Goal: Transaction & Acquisition: Purchase product/service

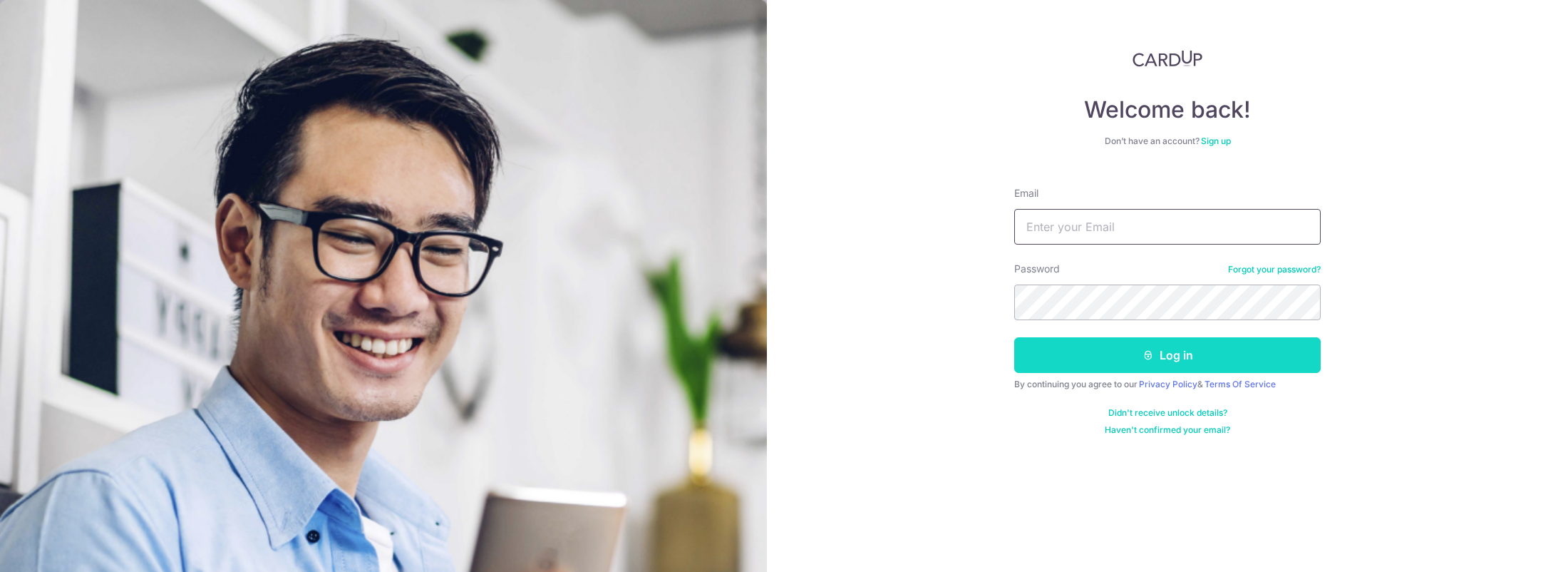
type input "[EMAIL_ADDRESS][DOMAIN_NAME]"
click at [1105, 346] on button "Log in" at bounding box center [1166, 355] width 306 height 36
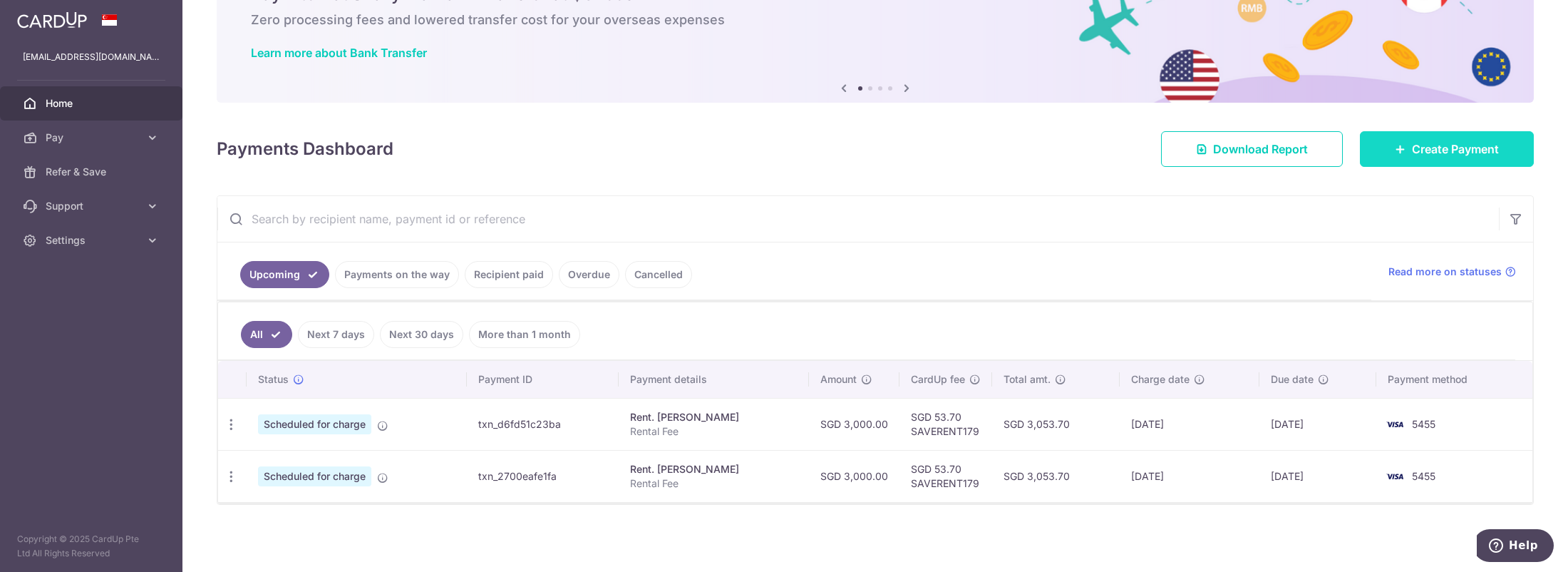
click at [1396, 153] on icon at bounding box center [1400, 149] width 11 height 11
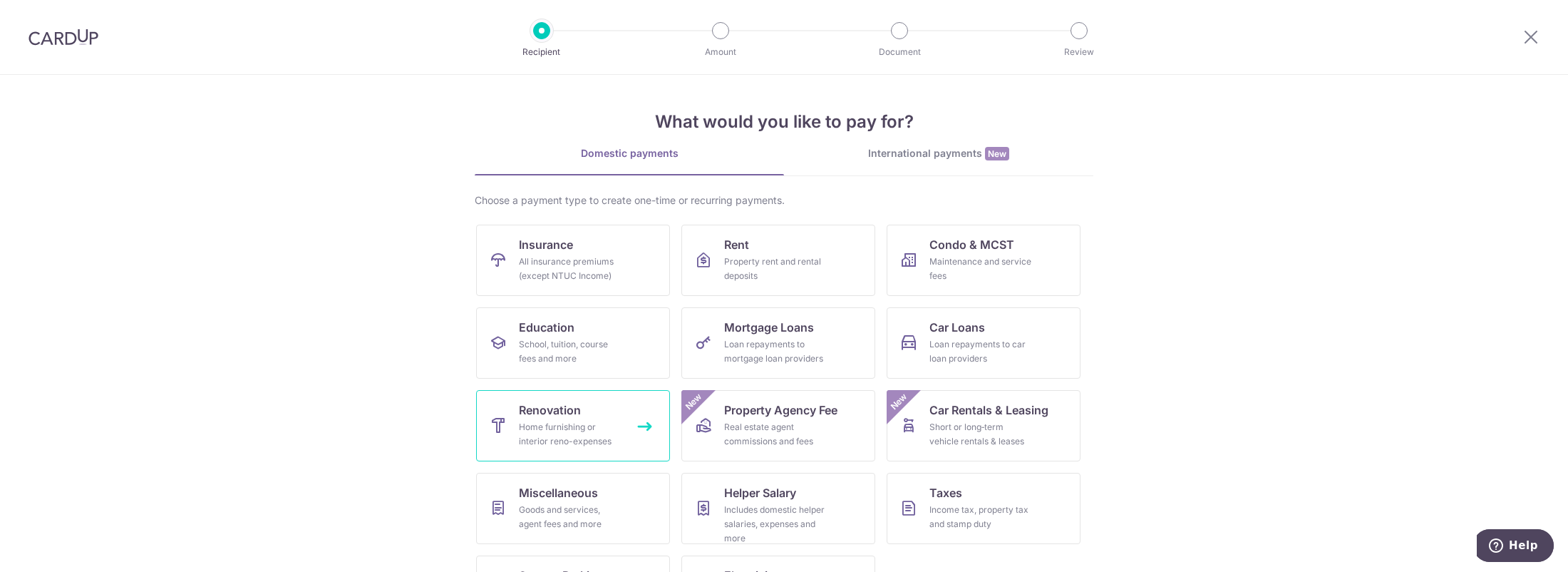
click at [589, 410] on link "Renovation Home furnishing or interior reno-expenses" at bounding box center [573, 425] width 194 height 71
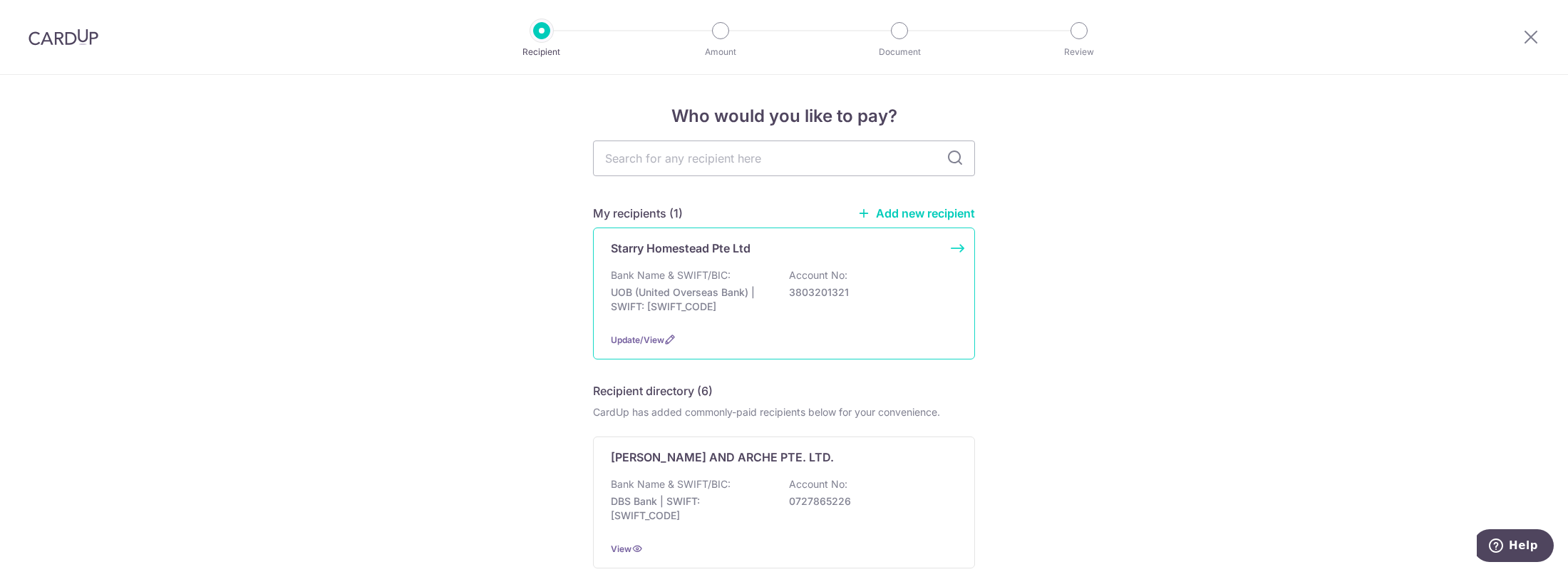
click at [718, 304] on p "UOB (United Overseas Bank) | SWIFT: UOVBSGSGXXX" at bounding box center [690, 299] width 160 height 28
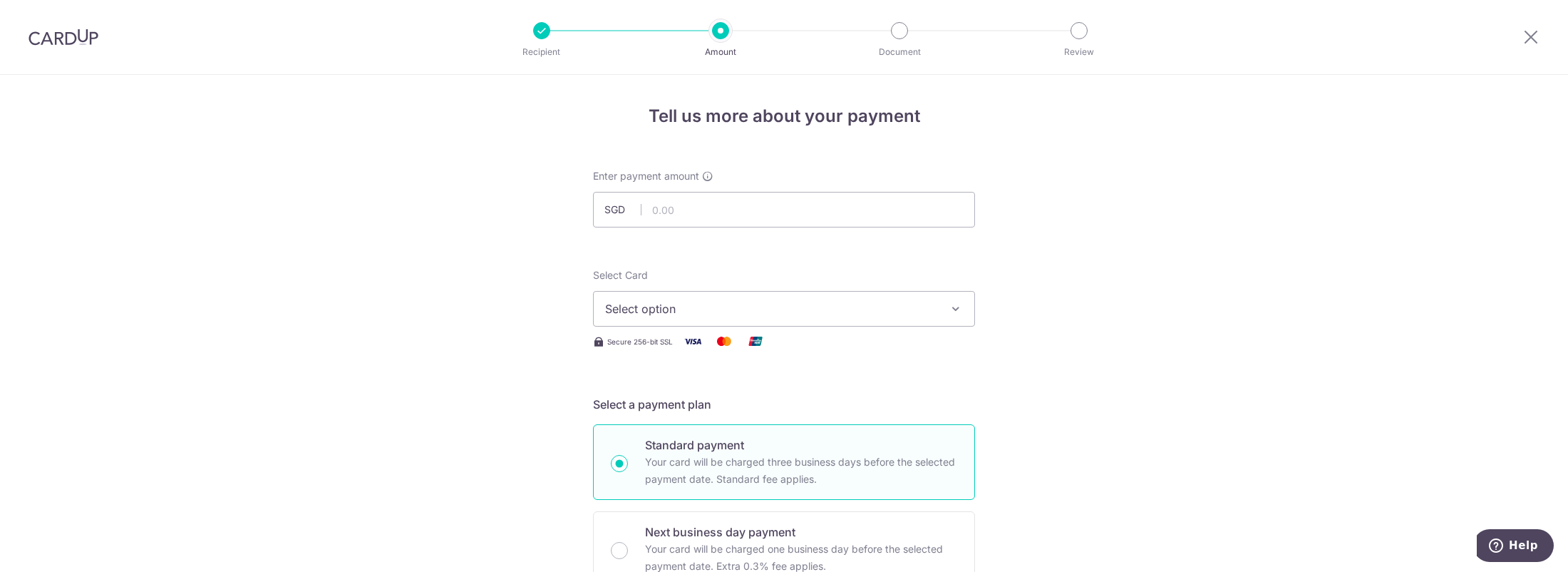
click at [725, 319] on button "Select option" at bounding box center [784, 309] width 382 height 36
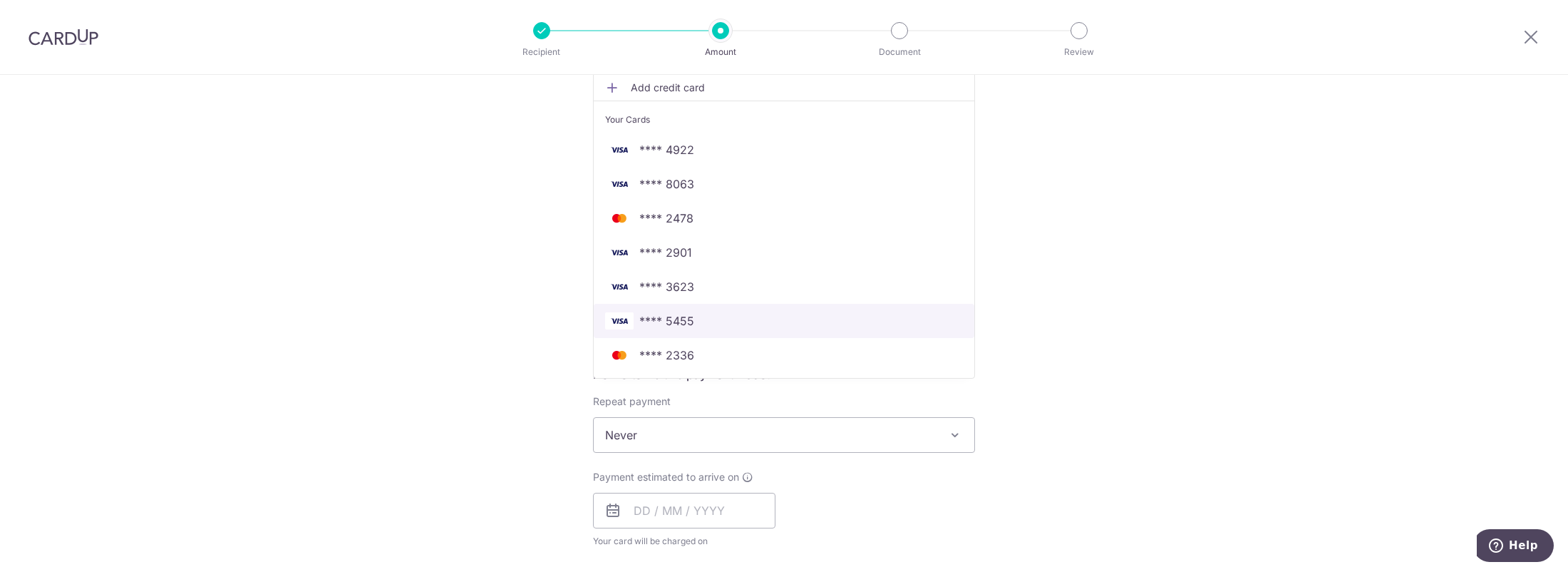
scroll to position [285, 0]
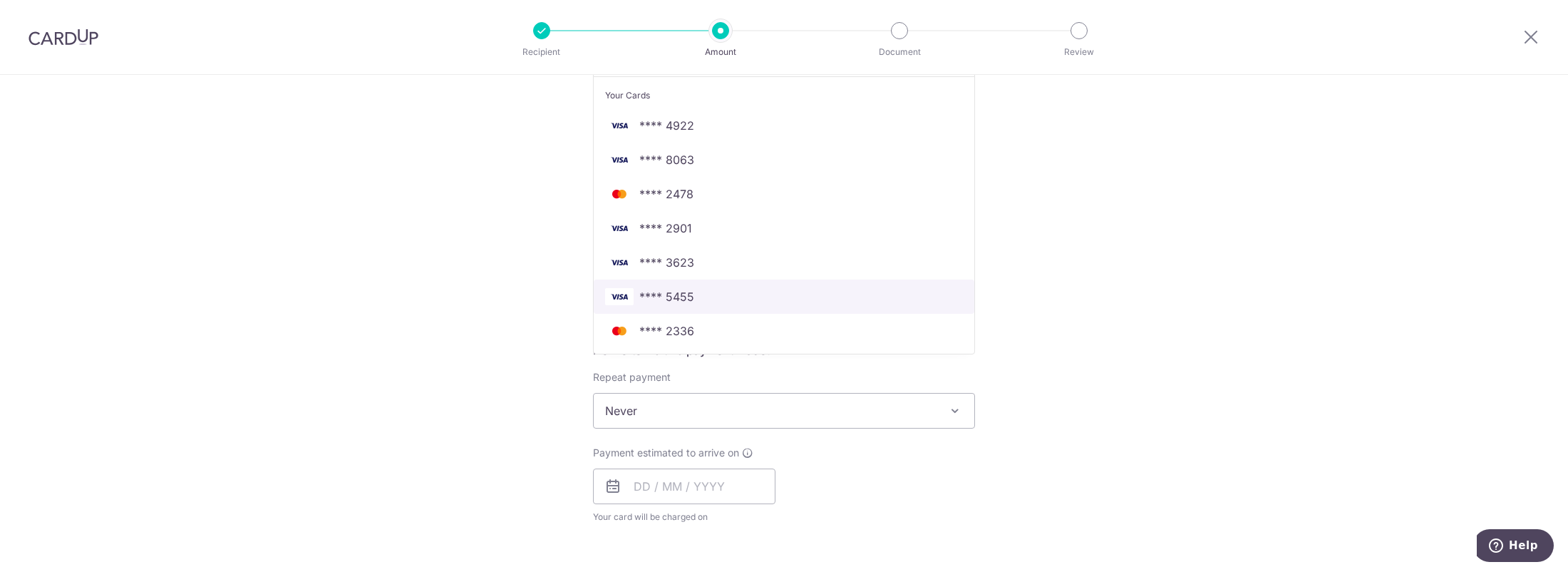
click at [714, 300] on span "**** 5455" at bounding box center [784, 296] width 358 height 17
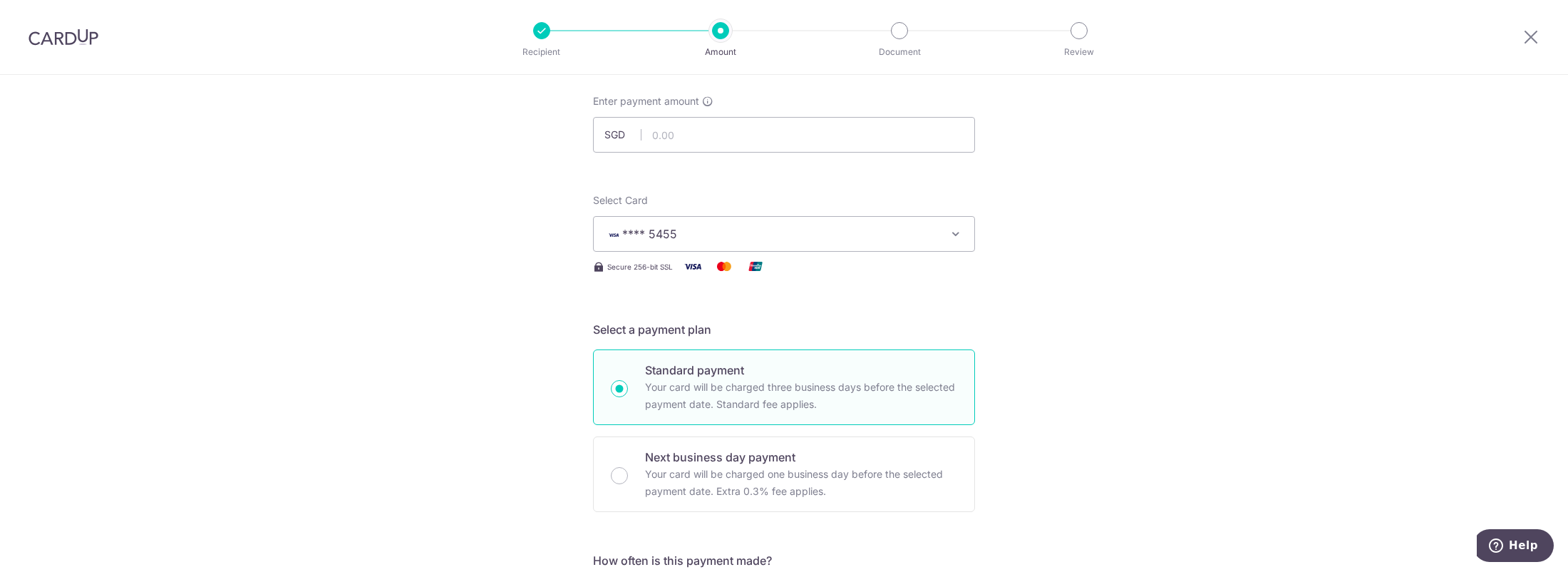
scroll to position [71, 0]
click at [735, 138] on input "text" at bounding box center [784, 138] width 382 height 36
click at [757, 145] on input "text" at bounding box center [784, 138] width 382 height 36
type input "4,145.27"
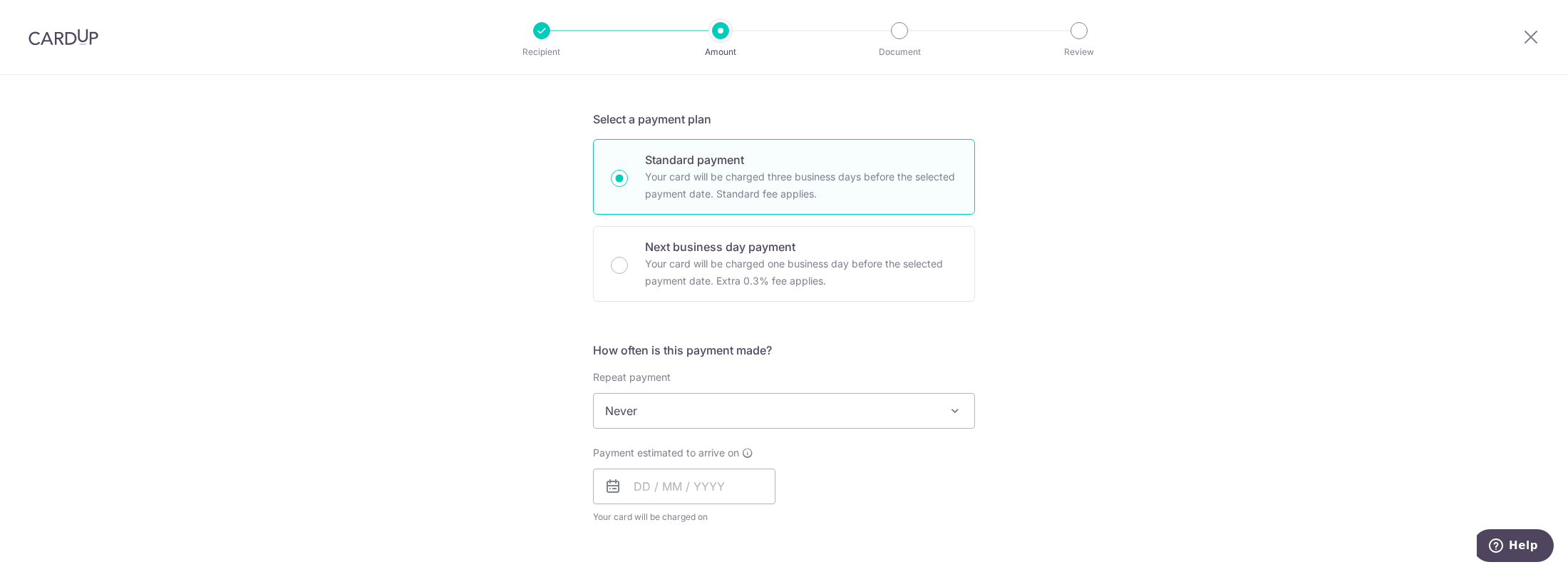
scroll to position [428, 0]
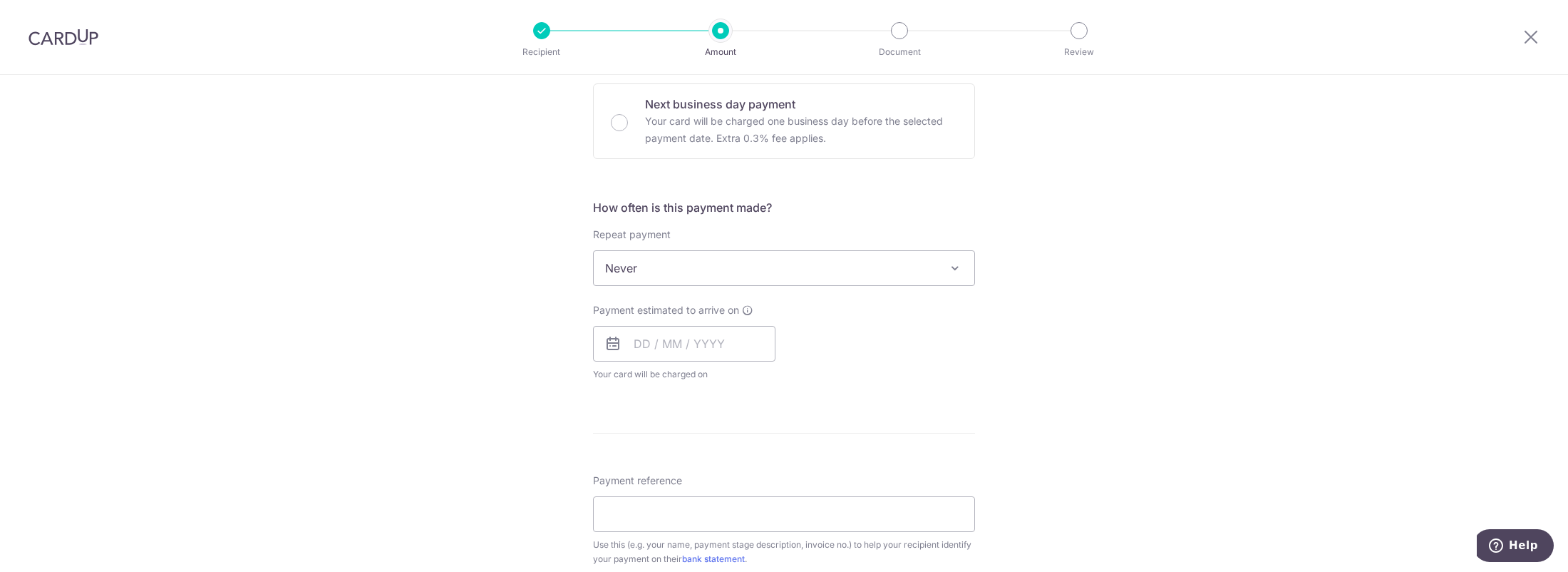
click at [799, 262] on span "Never" at bounding box center [784, 268] width 381 height 34
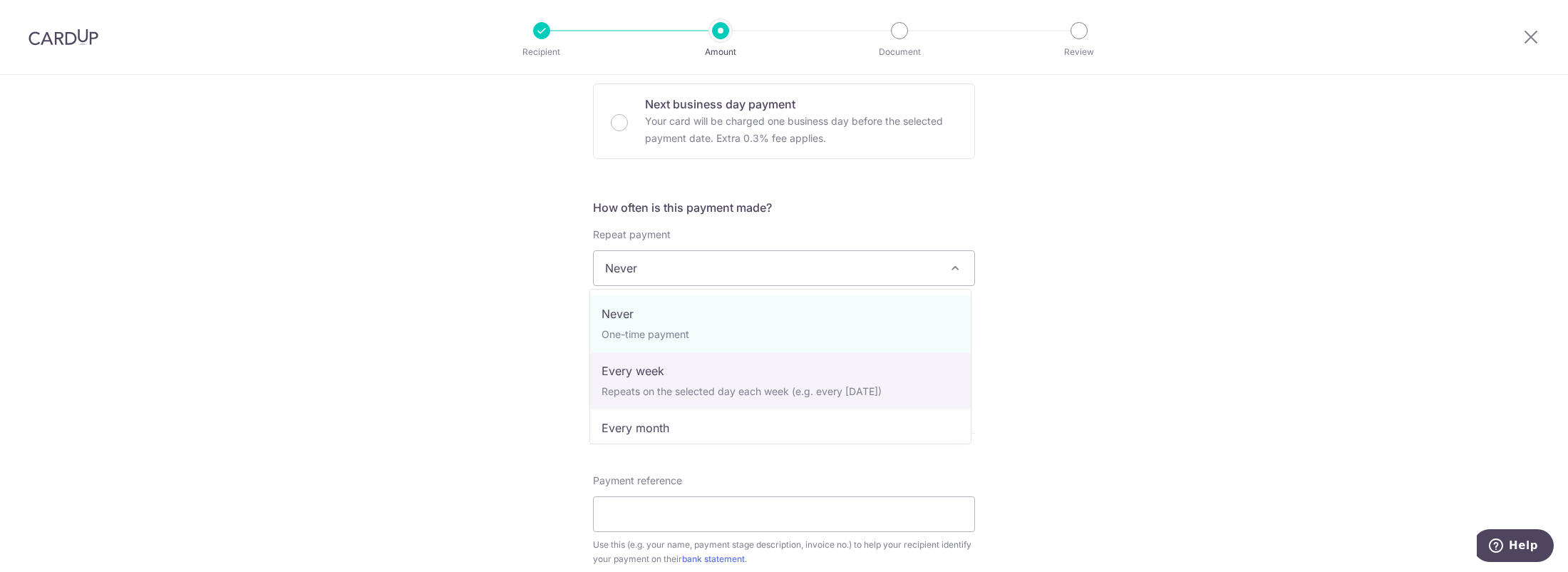
select select "2"
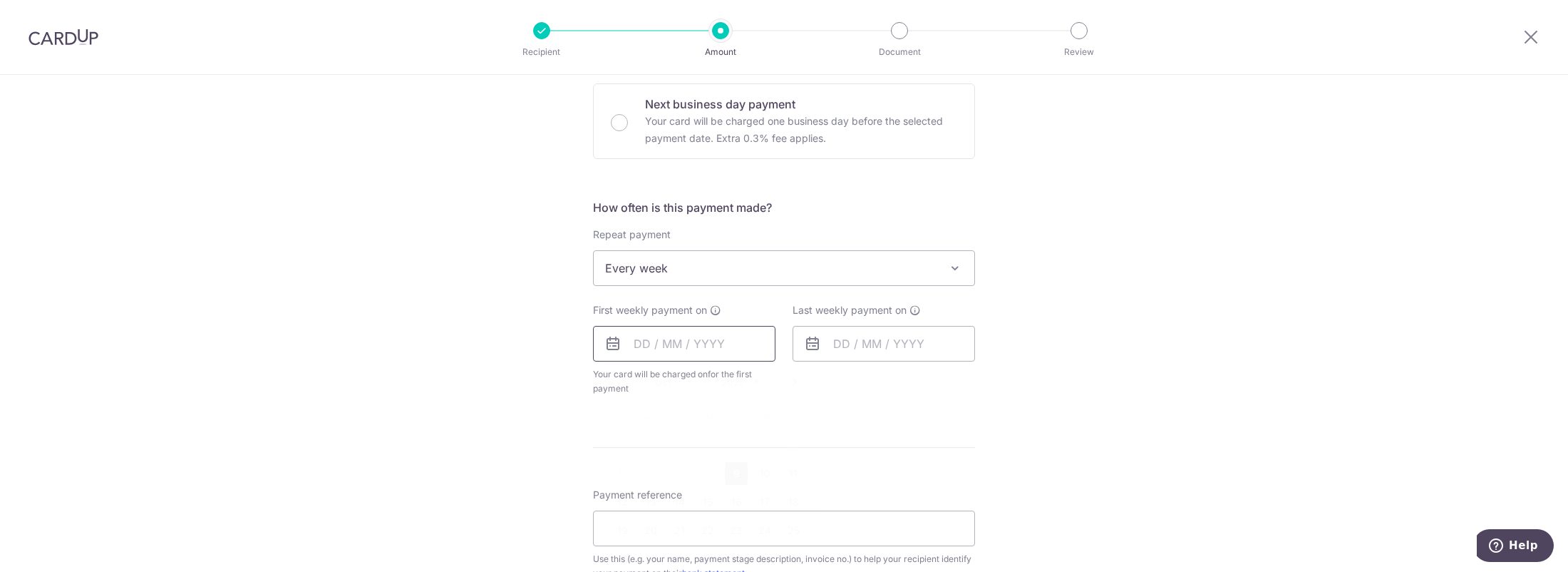
click at [688, 344] on input "text" at bounding box center [684, 344] width 182 height 36
click at [734, 475] on link "9" at bounding box center [736, 473] width 23 height 23
type input "[DATE]"
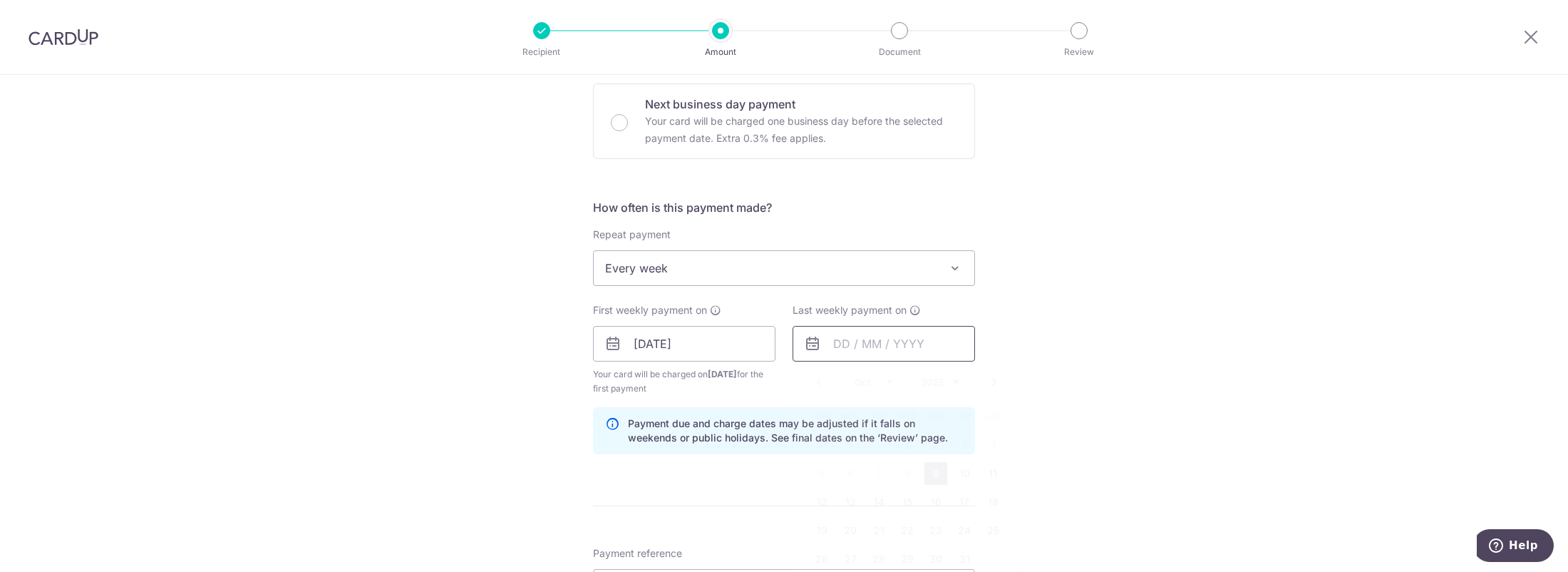
click at [906, 344] on input "text" at bounding box center [883, 344] width 182 height 36
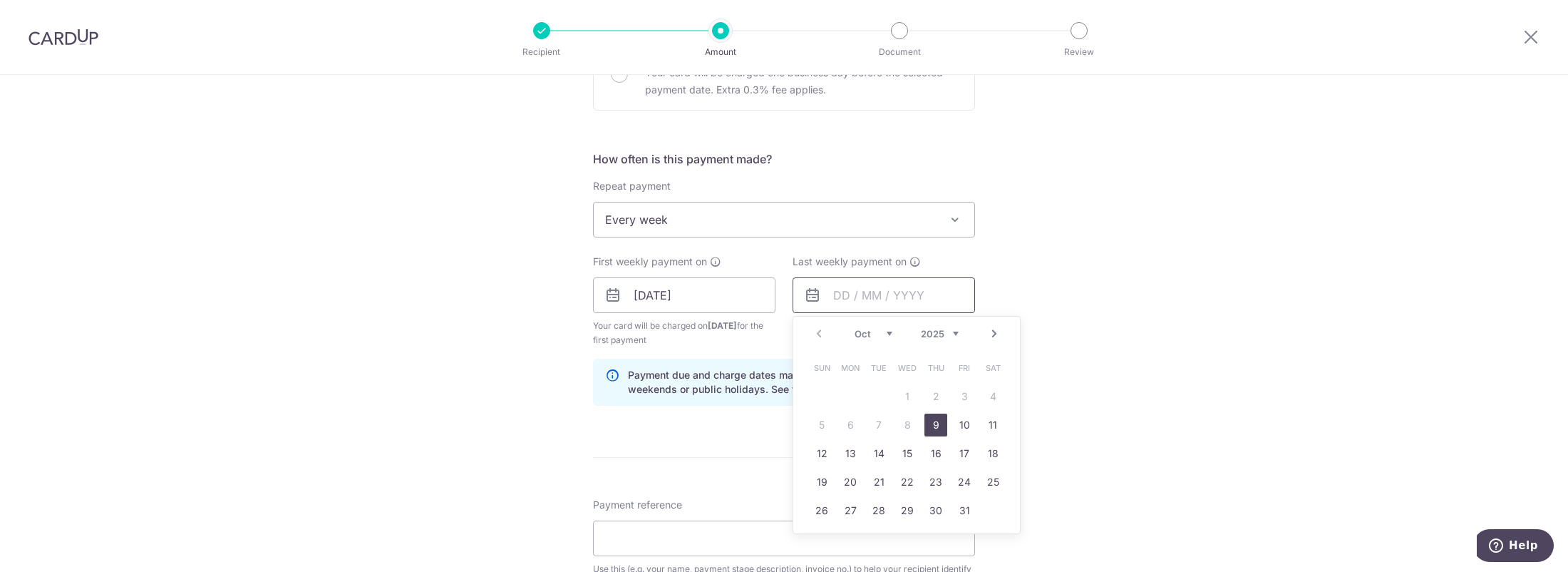
scroll to position [499, 0]
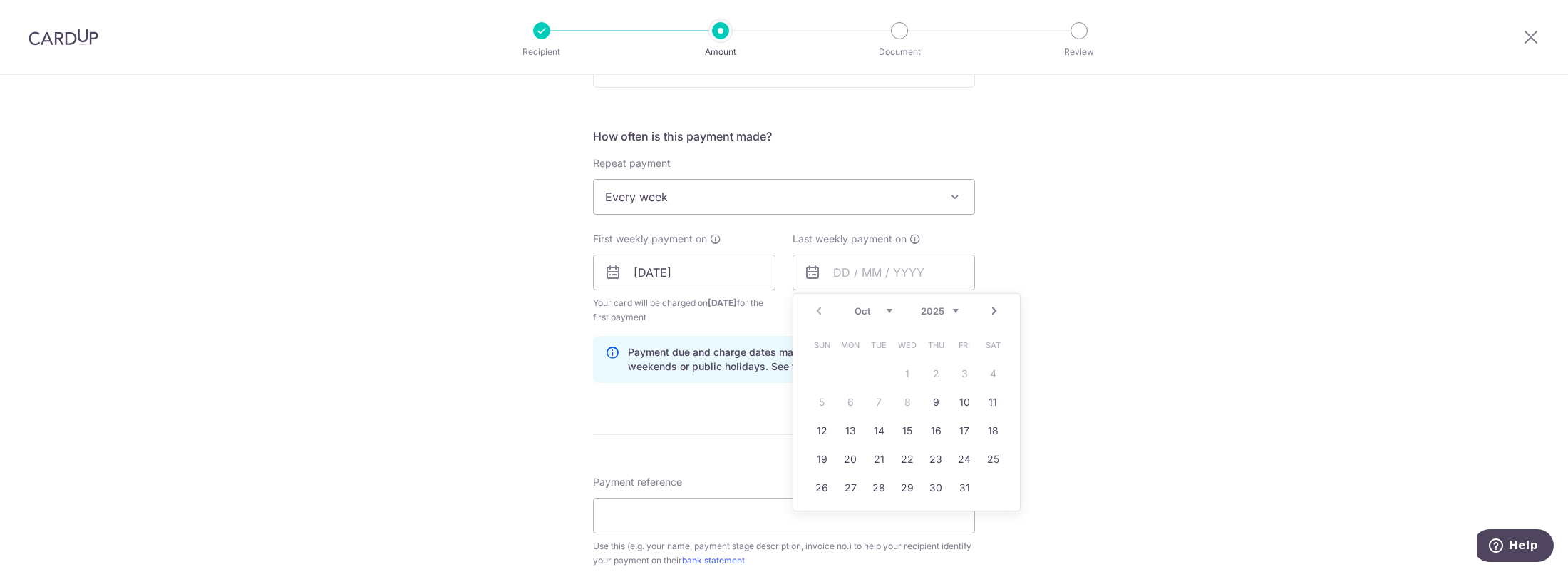
click at [928, 460] on link "23" at bounding box center [936, 459] width 23 height 23
type input "23/10/2025"
click at [1089, 384] on div "Tell us more about your payment Enter payment amount SGD 4,145.27 4145.27 Selec…" at bounding box center [784, 305] width 1568 height 1458
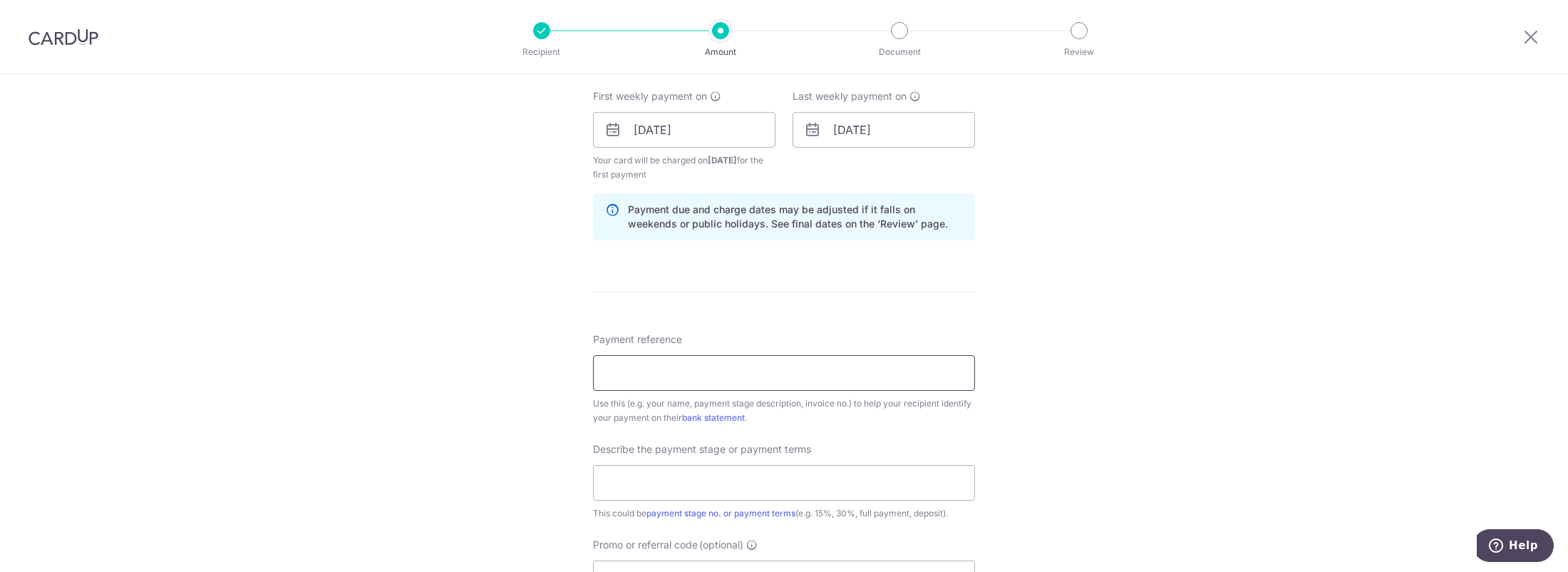
click at [885, 383] on input "Payment reference" at bounding box center [784, 373] width 382 height 36
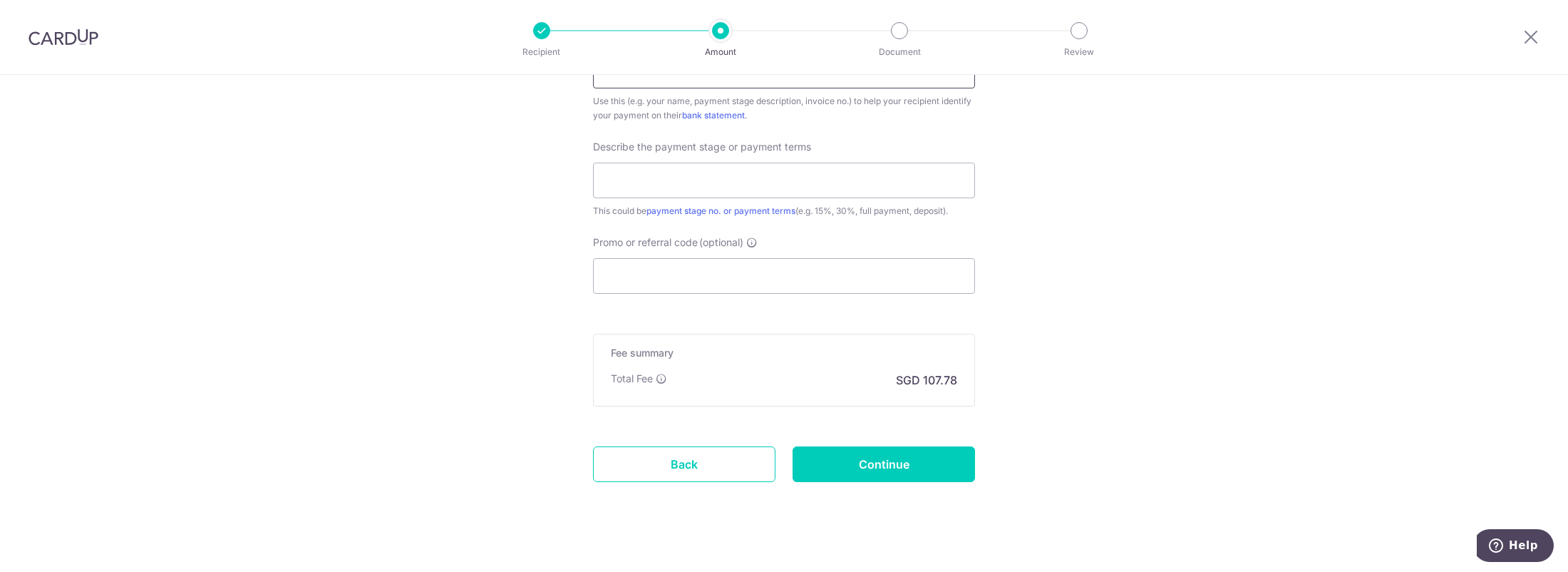
scroll to position [961, 0]
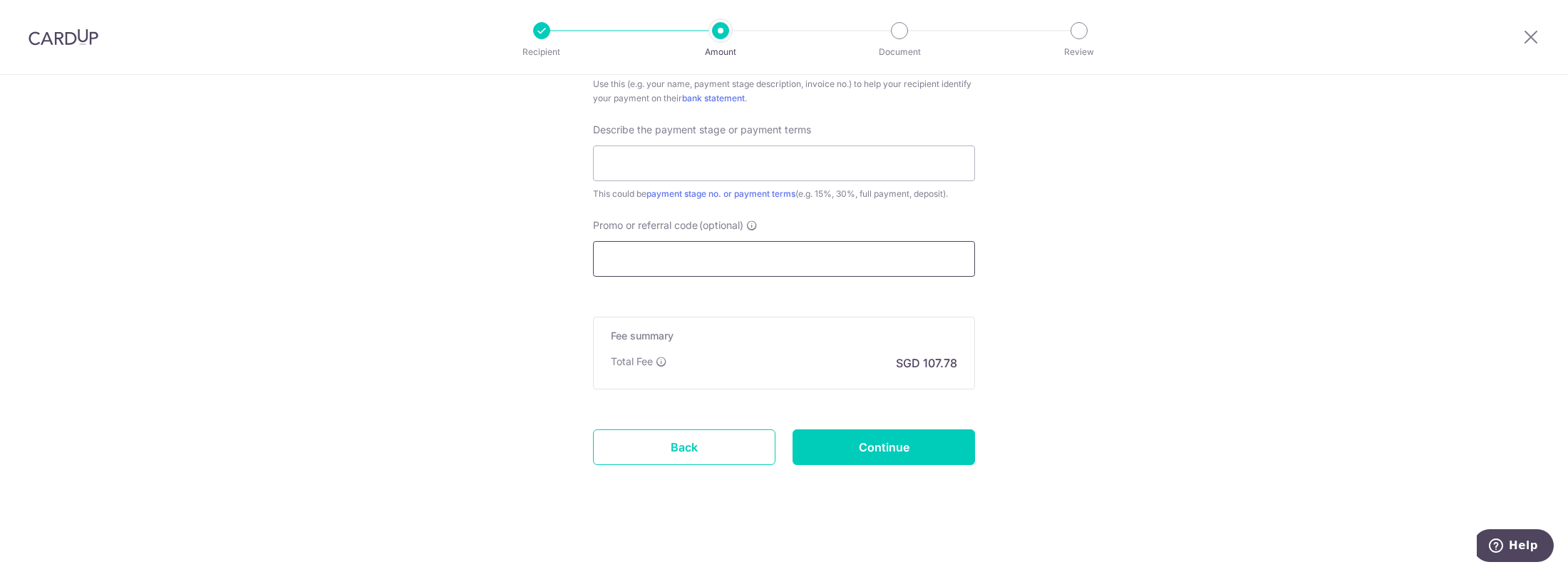
click at [879, 272] on input "Promo or referral code (optional)" at bounding box center [784, 259] width 382 height 36
paste input "3HOME25R"
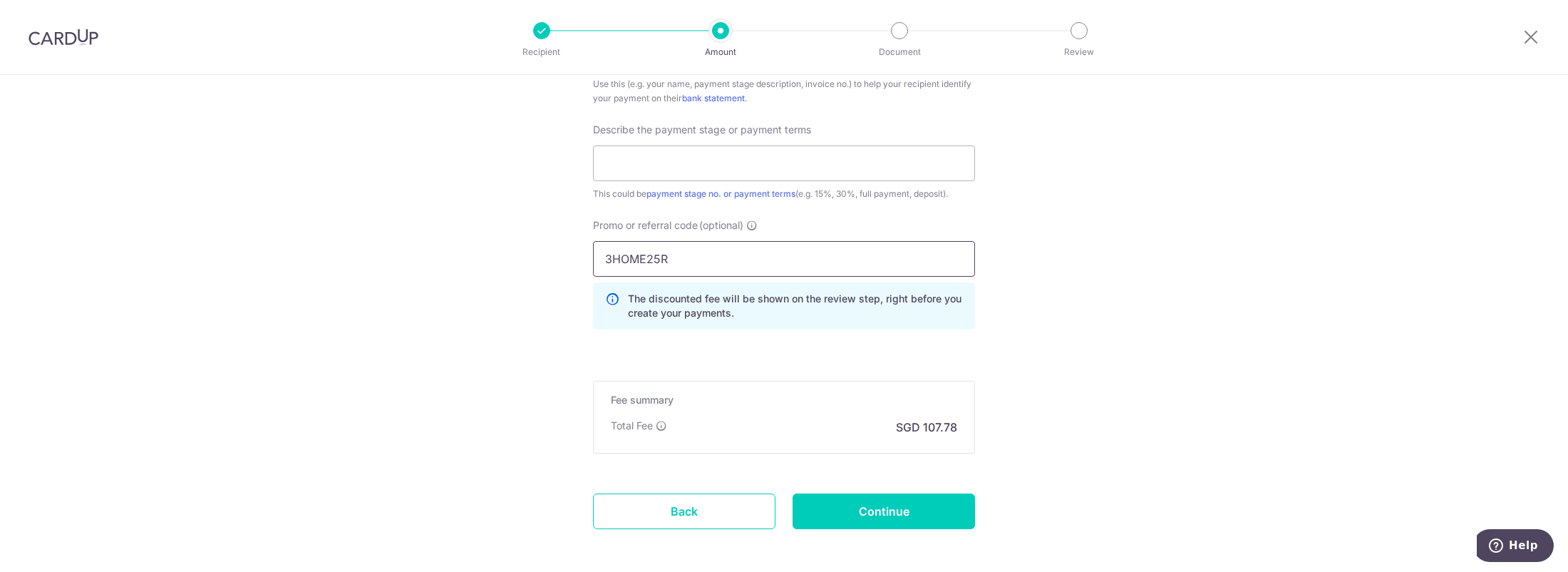
type input "3HOME25R"
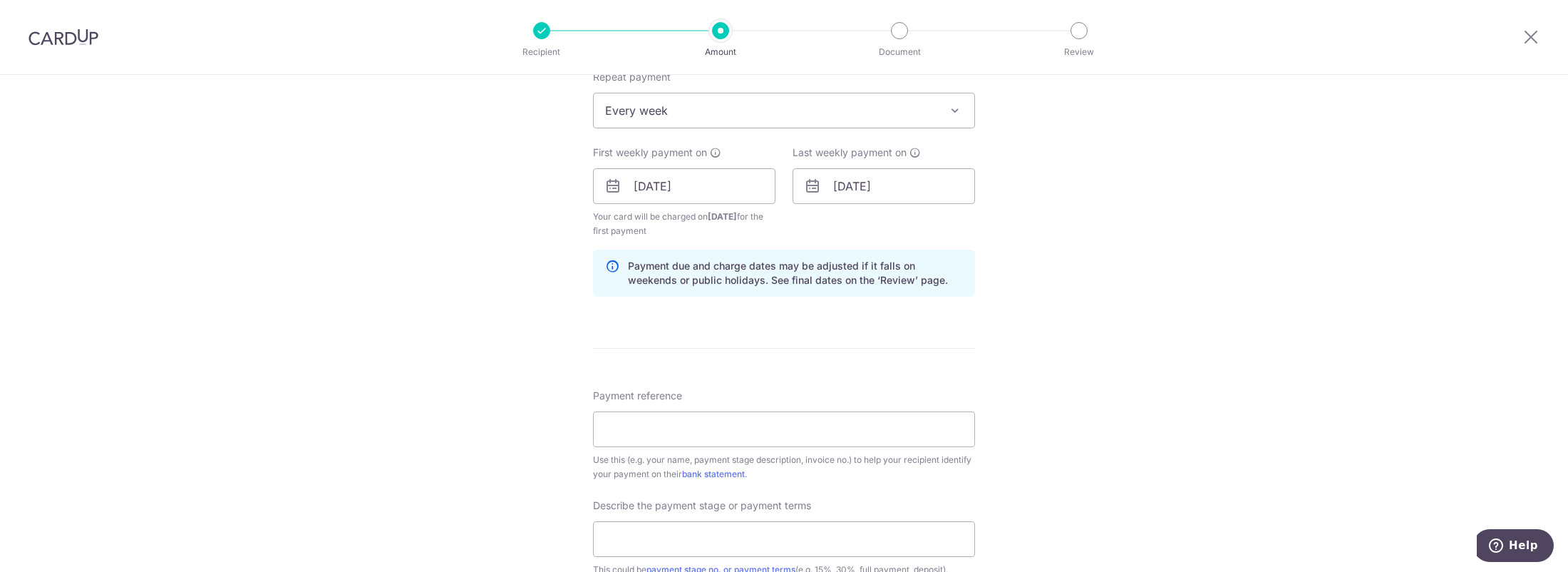
scroll to position [526, 0]
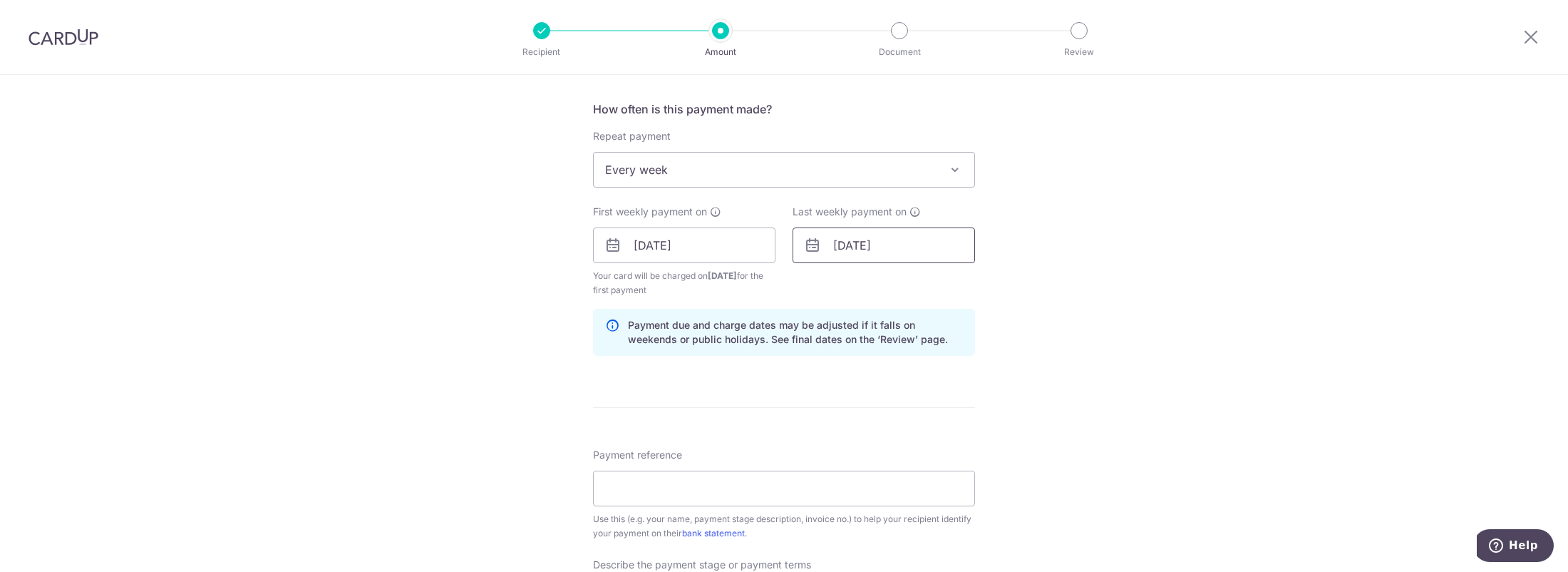
click at [918, 241] on input "23/10/2025" at bounding box center [883, 245] width 182 height 36
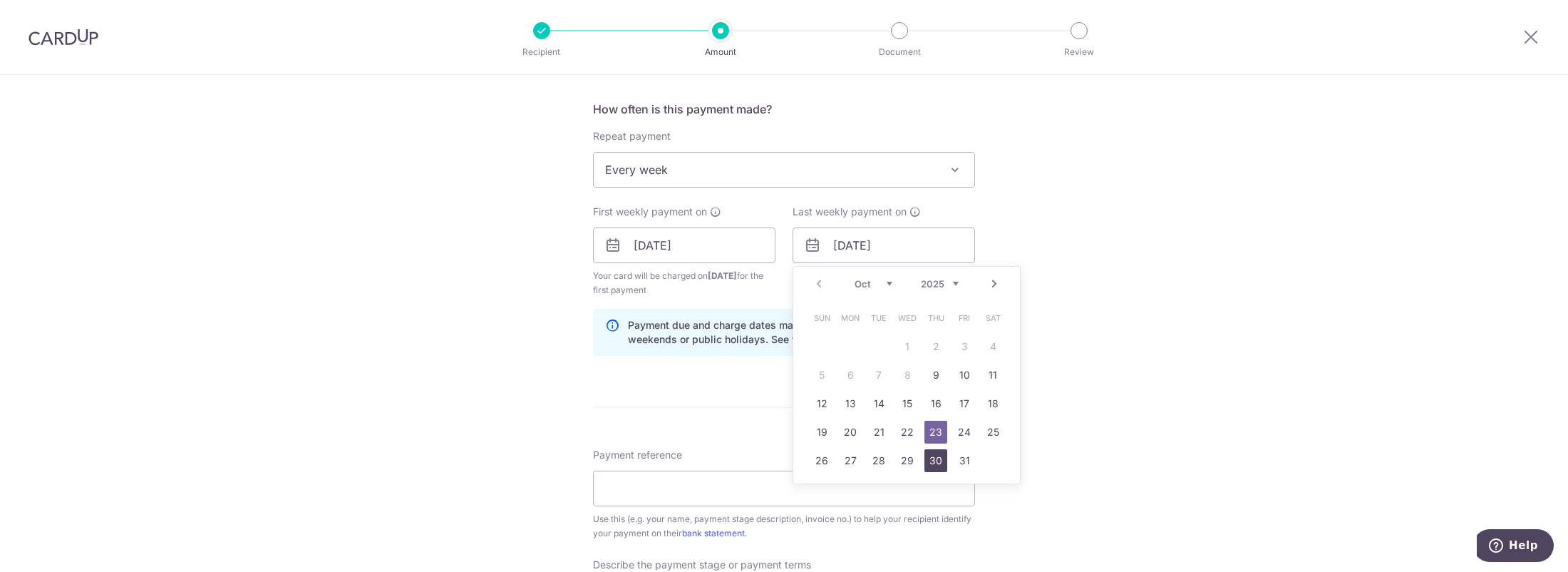
click at [926, 456] on link "30" at bounding box center [936, 461] width 23 height 23
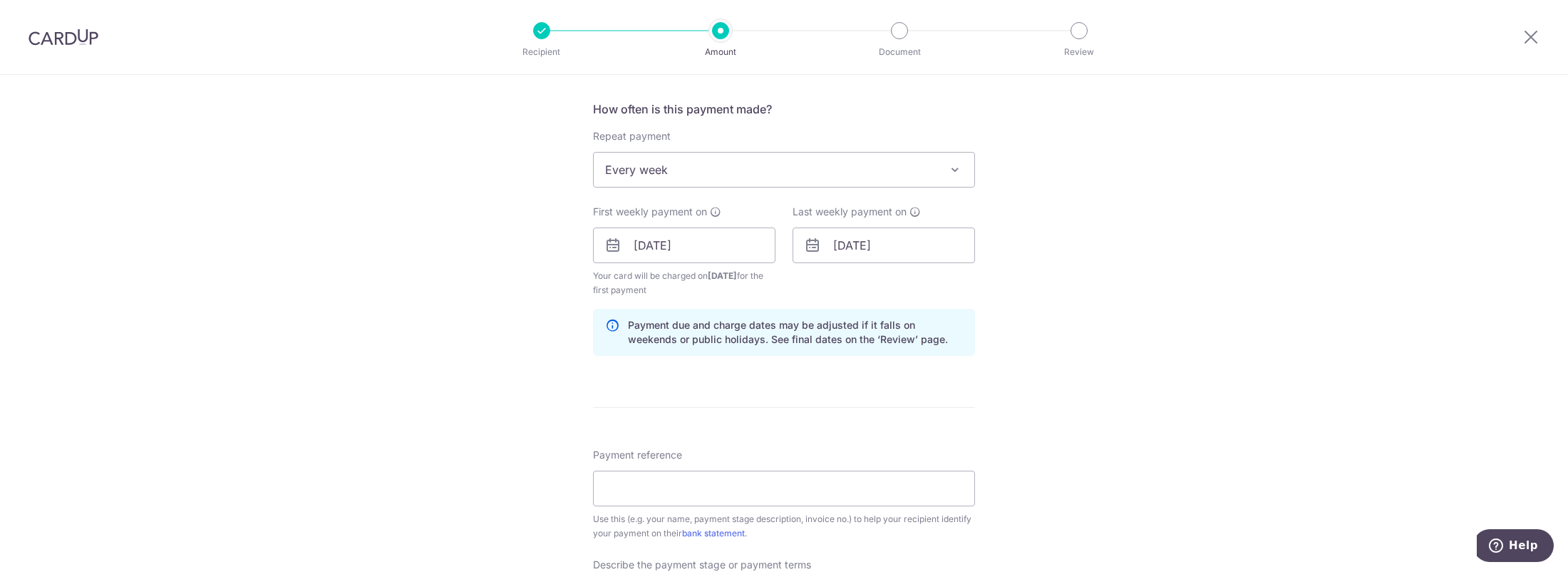
click at [1152, 373] on div "Tell us more about your payment Enter payment amount SGD 4,145.27 4145.27 Selec…" at bounding box center [784, 309] width 1568 height 1522
click at [944, 249] on input "30/10/2025" at bounding box center [883, 245] width 182 height 36
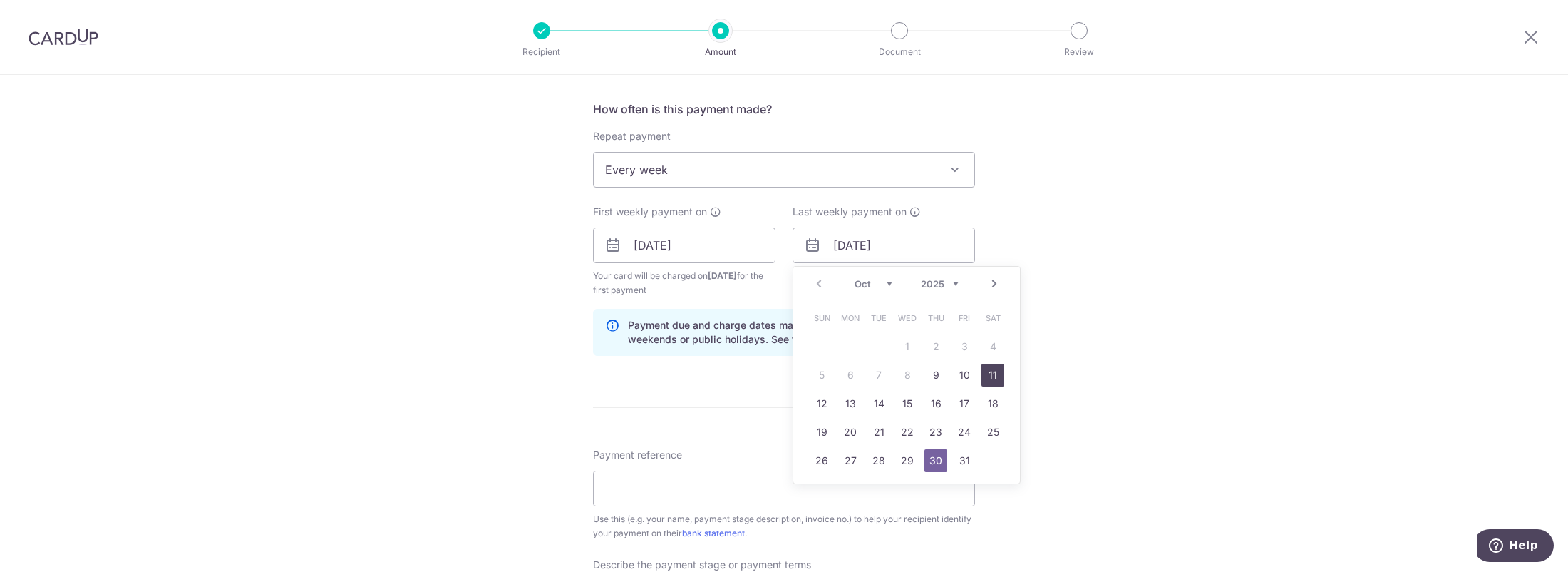
click at [985, 376] on link "11" at bounding box center [992, 375] width 23 height 23
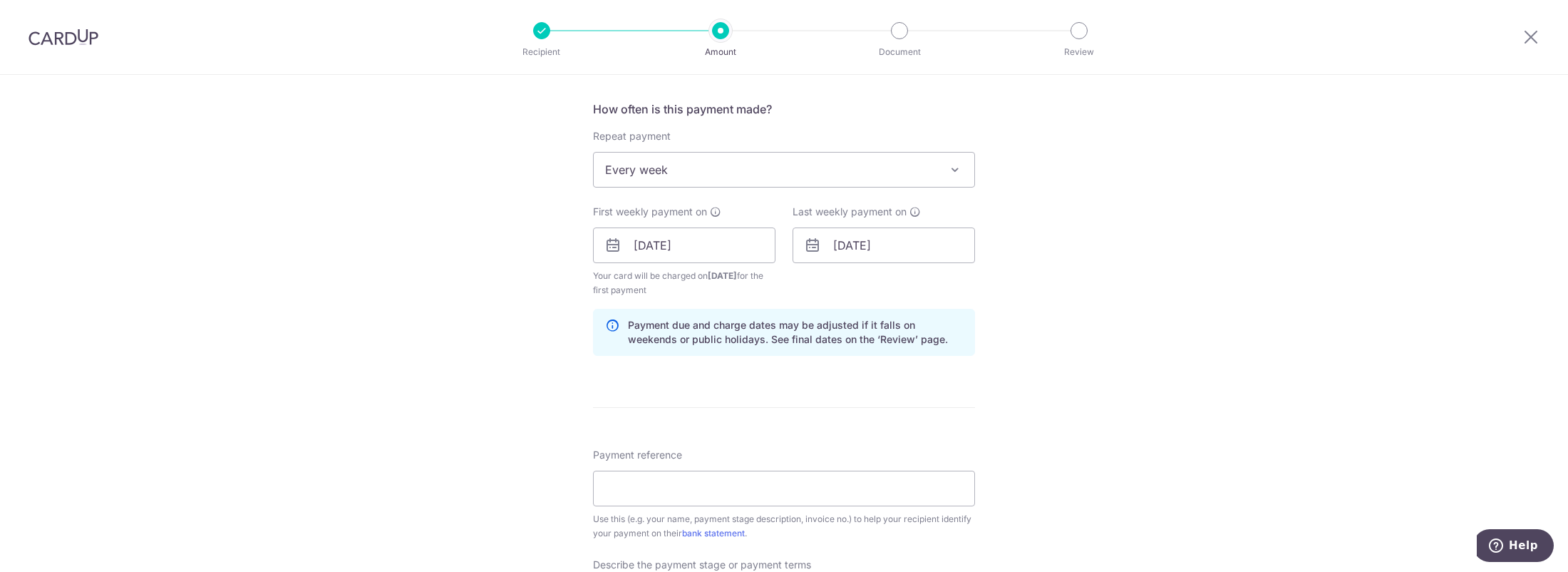
click at [1088, 325] on div "Tell us more about your payment Enter payment amount SGD 4,145.27 4145.27 Selec…" at bounding box center [784, 309] width 1568 height 1522
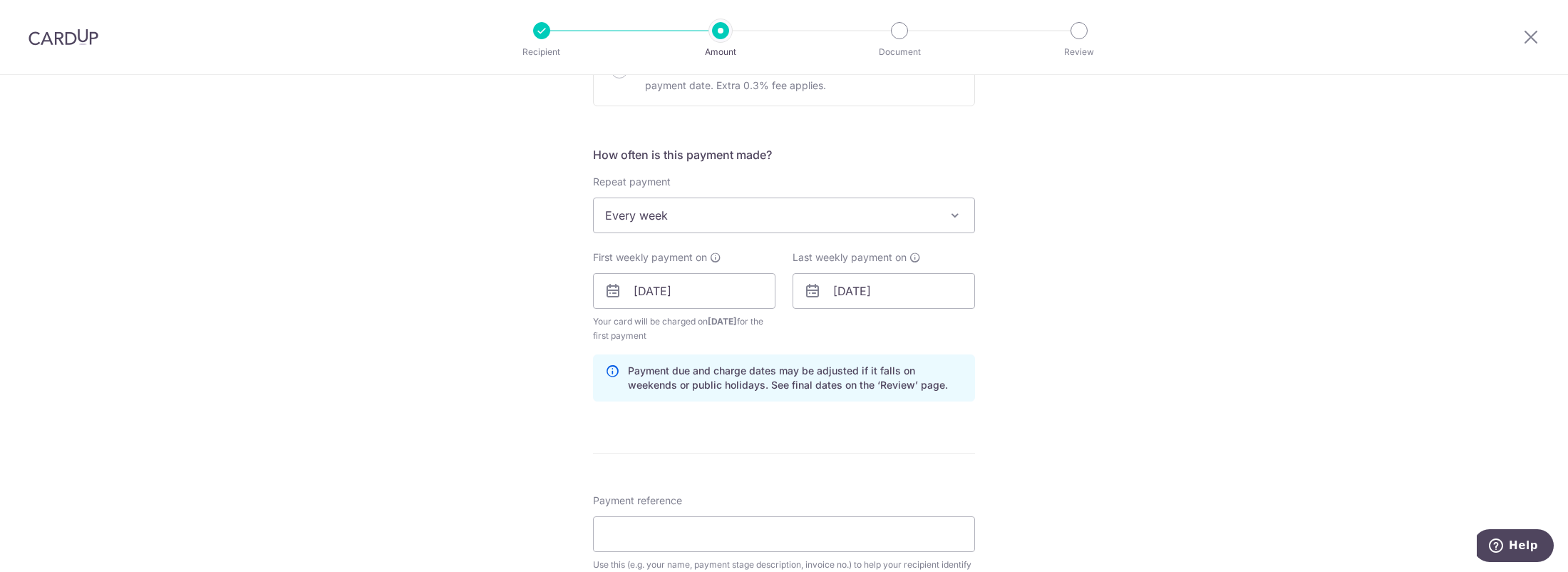
scroll to position [455, 0]
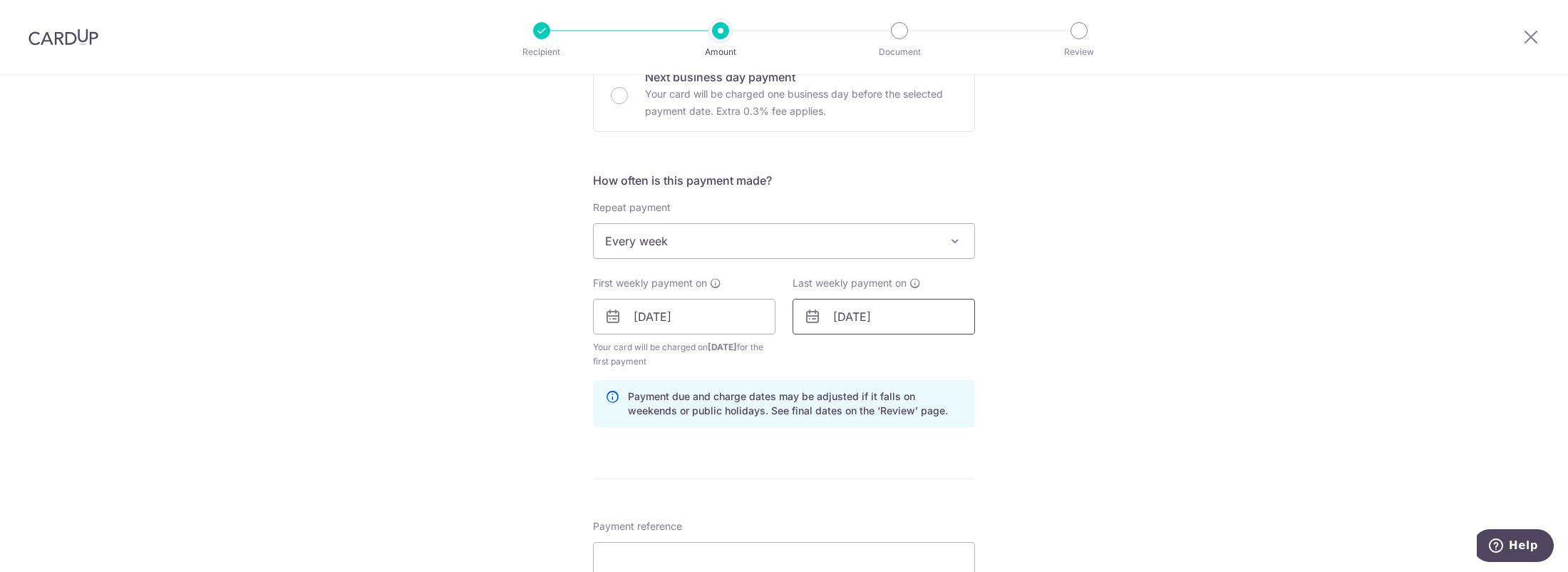
click at [950, 317] on input "11/10/2025" at bounding box center [883, 316] width 182 height 36
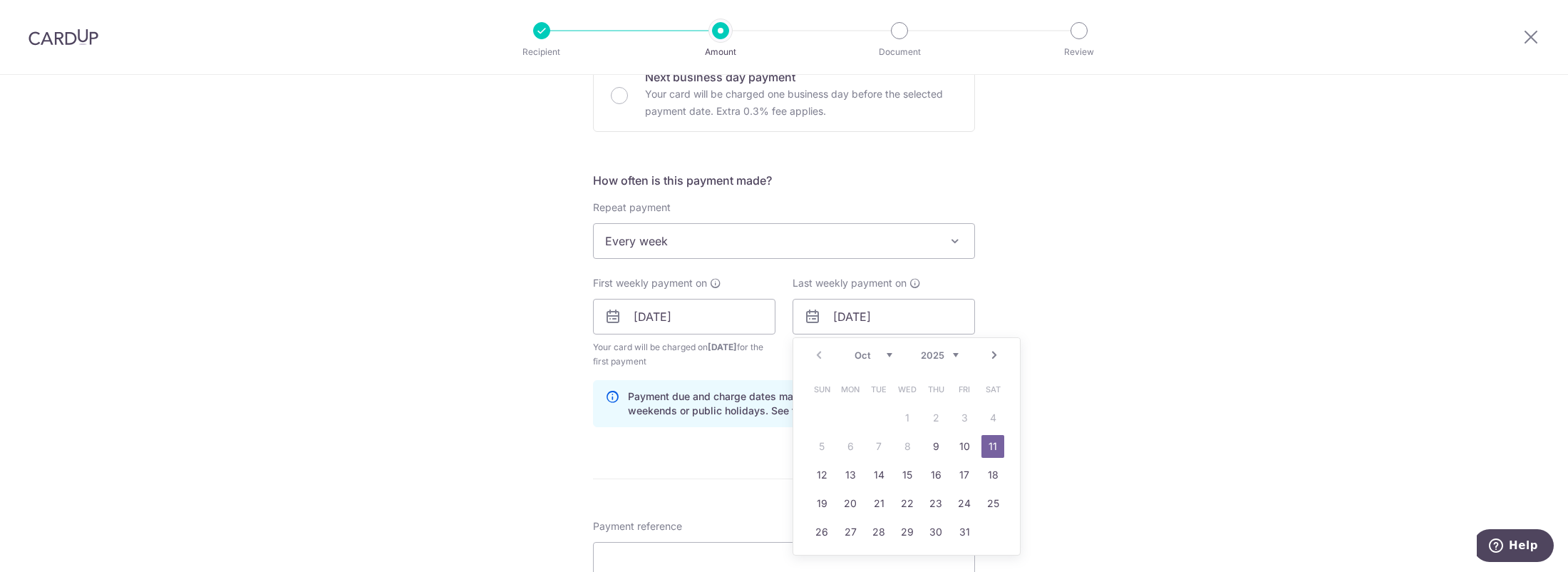
click at [931, 525] on link "30" at bounding box center [936, 532] width 23 height 23
type input "30/10/2025"
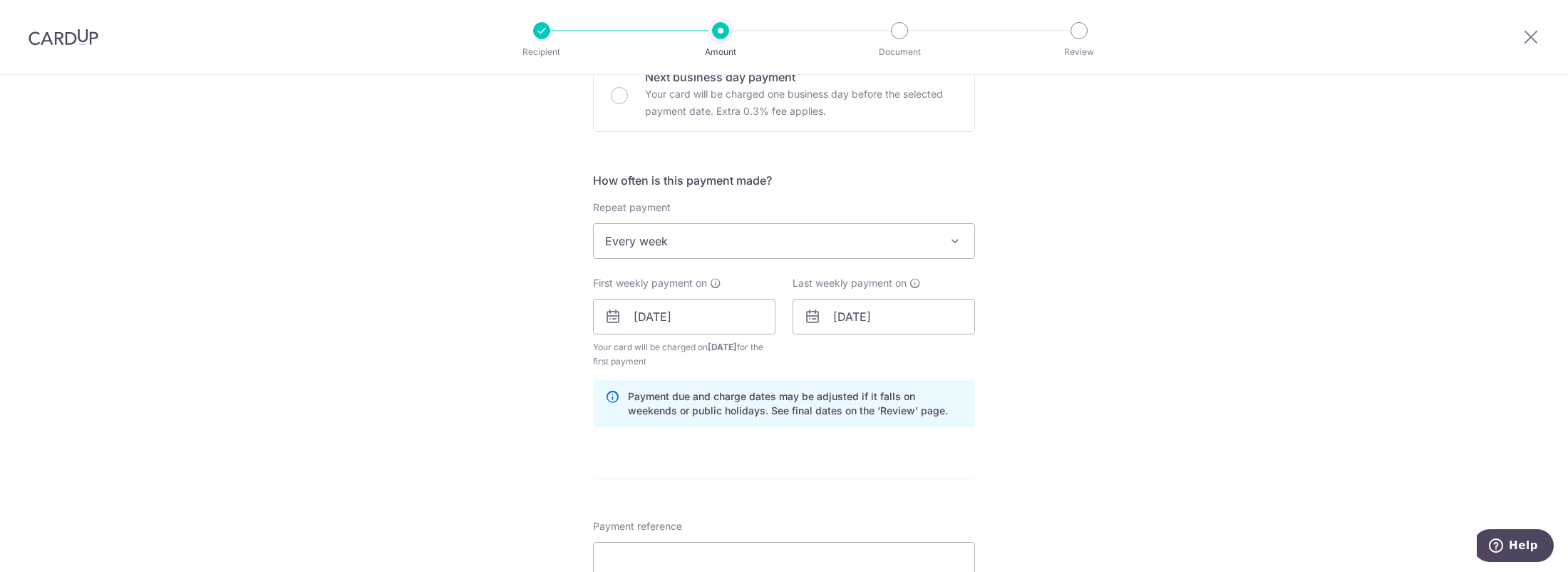
click at [1105, 448] on div "Tell us more about your payment Enter payment amount SGD 4,145.27 4145.27 Selec…" at bounding box center [784, 380] width 1568 height 1522
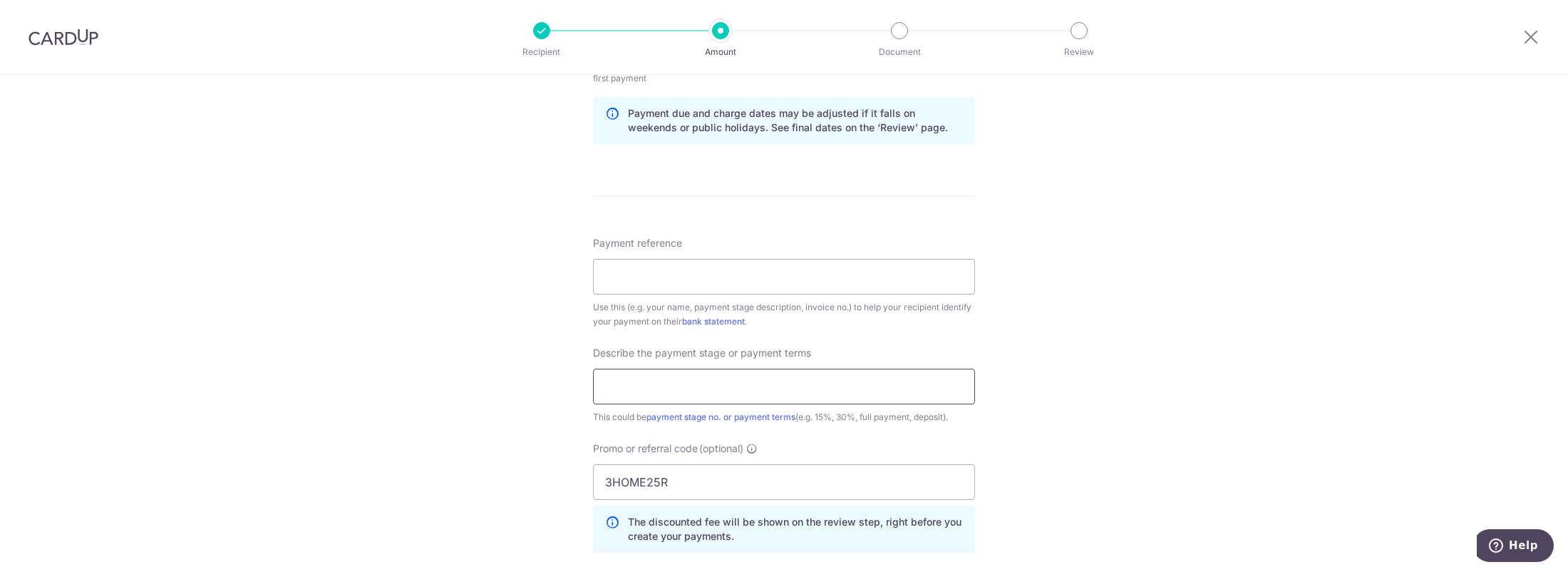
scroll to position [740, 0]
click at [832, 295] on div "Payment reference Use this (e.g. your name, payment stage description, invoice …" at bounding box center [784, 280] width 382 height 92
click at [834, 283] on input "Payment reference" at bounding box center [784, 274] width 382 height 36
click at [769, 275] on input "Payment reference" at bounding box center [784, 274] width 382 height 36
click at [763, 276] on input "Payment reference" at bounding box center [784, 274] width 382 height 36
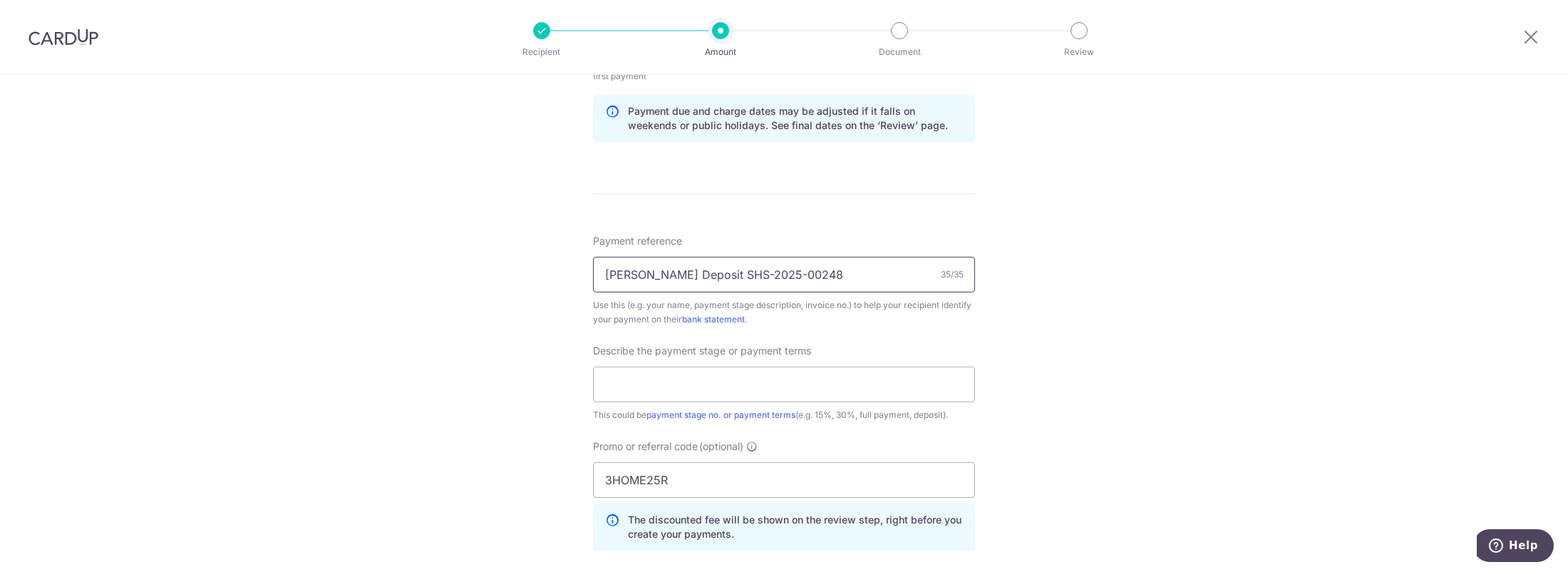
drag, startPoint x: 725, startPoint y: 276, endPoint x: 699, endPoint y: 274, distance: 26.1
click at [698, 273] on input "Ng Eng Chong Deposit SHS-2025-00248" at bounding box center [784, 274] width 382 height 36
drag, startPoint x: 685, startPoint y: 270, endPoint x: 728, endPoint y: 274, distance: 43.2
click at [728, 274] on input "Ng Eng Chong Deposit SHS-2025-00248" at bounding box center [784, 274] width 382 height 36
click at [1086, 232] on div "Tell us more about your payment Enter payment amount SGD 4,145.27 4145.27 Selec…" at bounding box center [784, 95] width 1568 height 1522
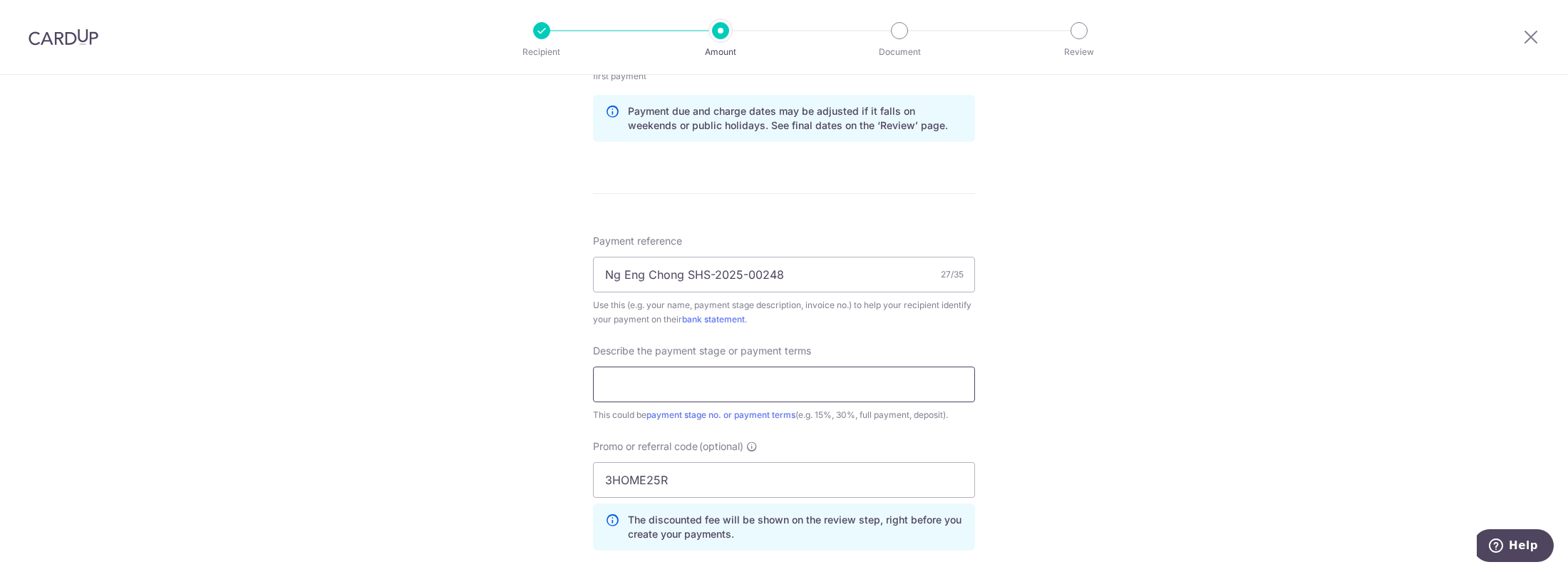
drag, startPoint x: 850, startPoint y: 396, endPoint x: 807, endPoint y: 391, distance: 43.3
click at [850, 396] on input "text" at bounding box center [784, 384] width 382 height 36
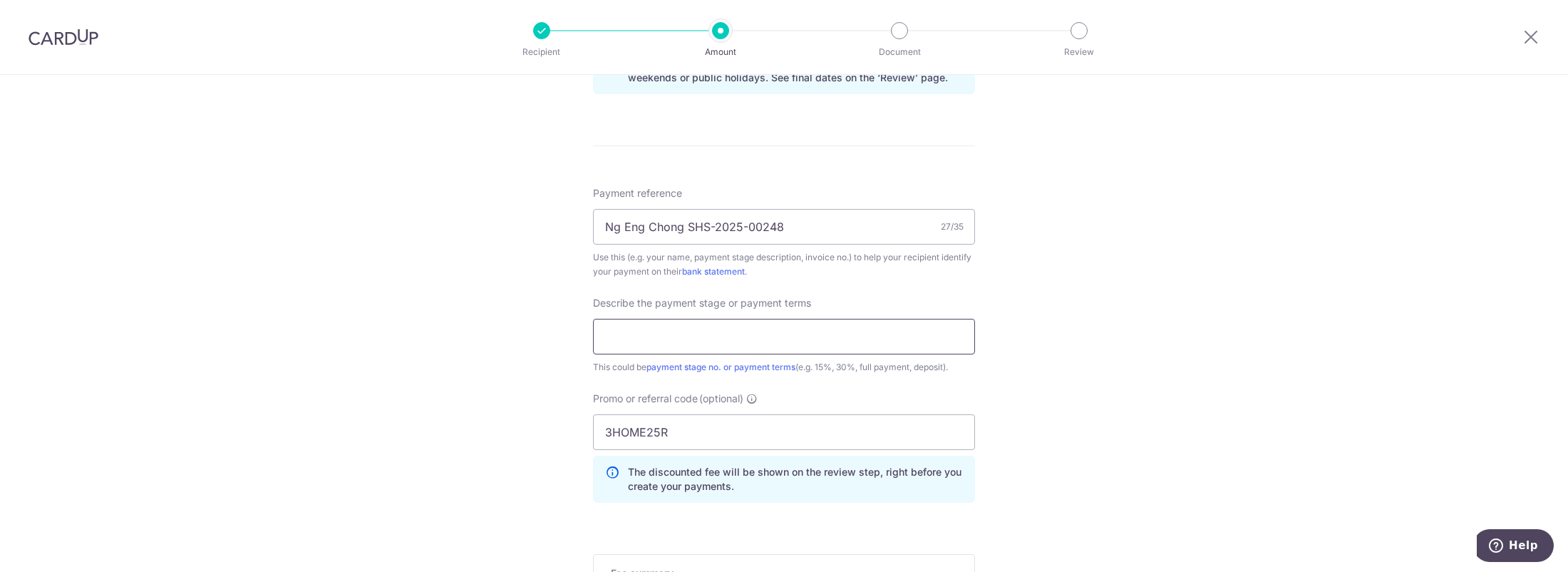
scroll to position [811, 0]
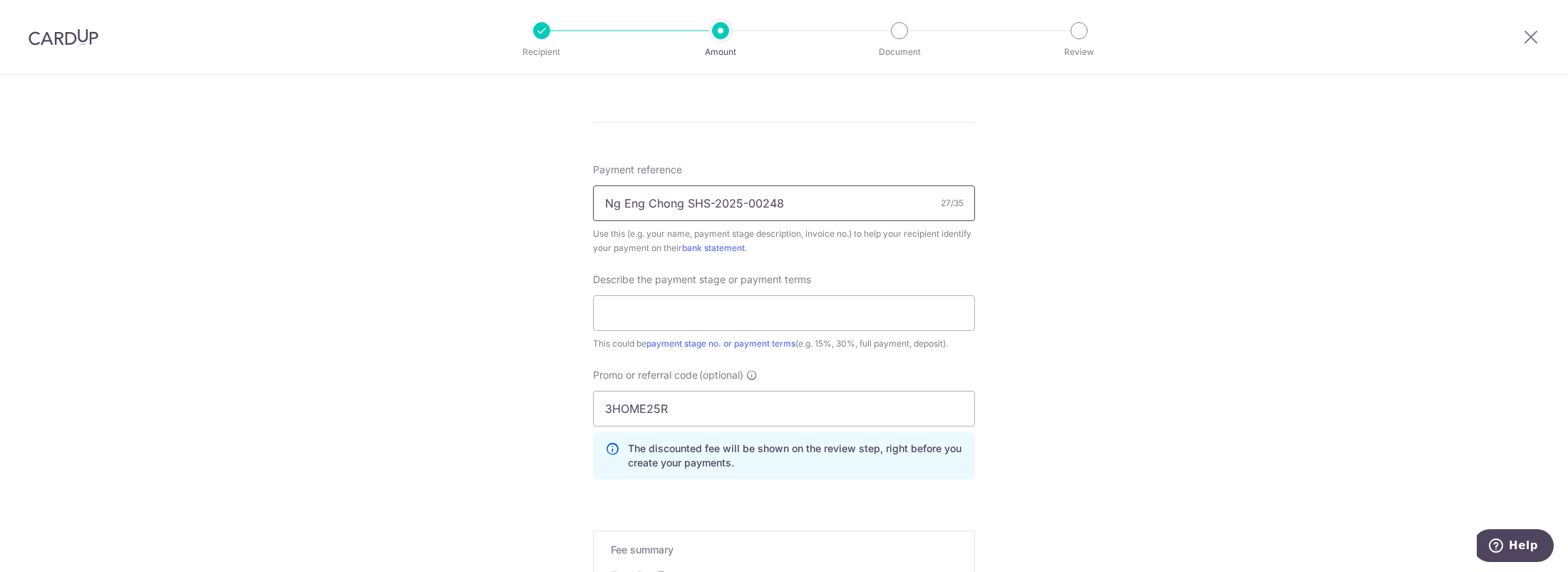
drag, startPoint x: 808, startPoint y: 197, endPoint x: 799, endPoint y: 202, distance: 10.3
click at [808, 197] on input "Ng Eng Chong SHS-2025-00248" at bounding box center [784, 203] width 382 height 36
drag, startPoint x: 795, startPoint y: 202, endPoint x: 786, endPoint y: 202, distance: 9.0
click at [725, 205] on input "Ng Eng Chong SHS-2025-00248" at bounding box center [784, 203] width 382 height 36
click at [794, 202] on input "Ng Eng Chong SHS-2025-00248" at bounding box center [784, 203] width 382 height 36
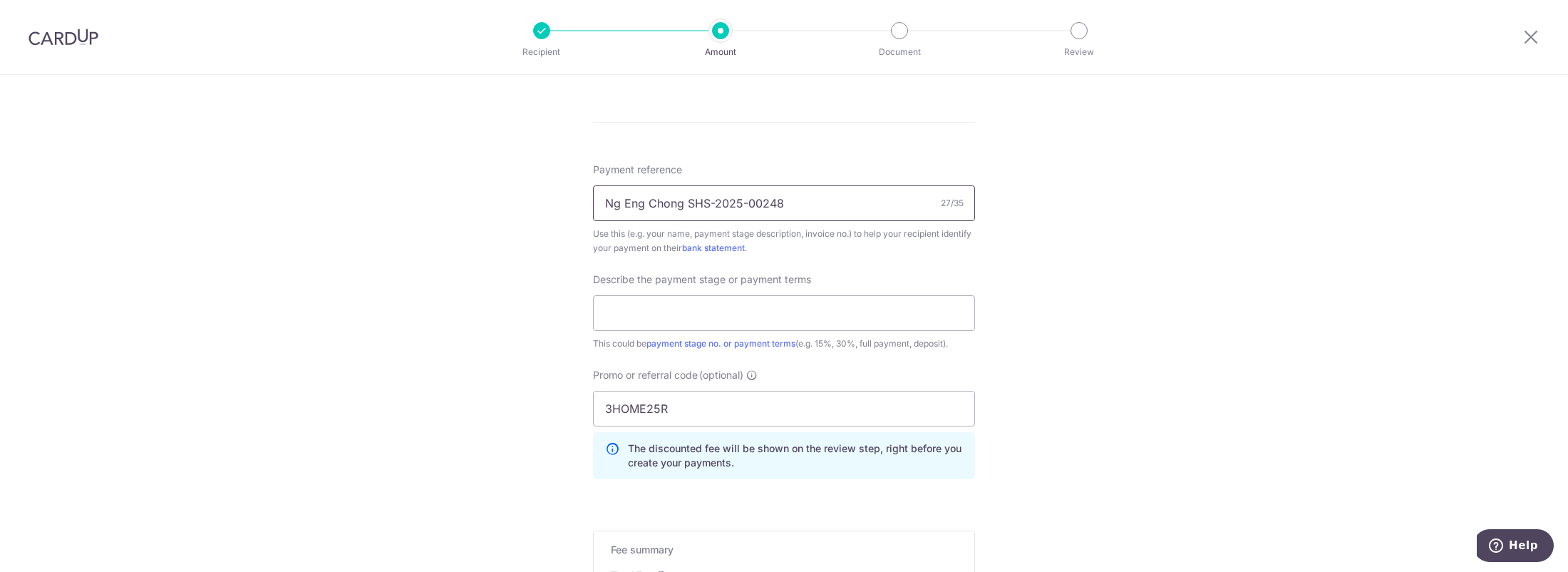
click at [795, 208] on input "Ng Eng Chong SHS-2025-00248" at bounding box center [784, 203] width 382 height 36
paste input "Upon co"
drag, startPoint x: 840, startPoint y: 206, endPoint x: 689, endPoint y: 202, distance: 151.1
click at [683, 204] on input "Ng Eng Chong SHS-2025-00248" at bounding box center [784, 203] width 382 height 36
paste input "Upon confirmation of c"
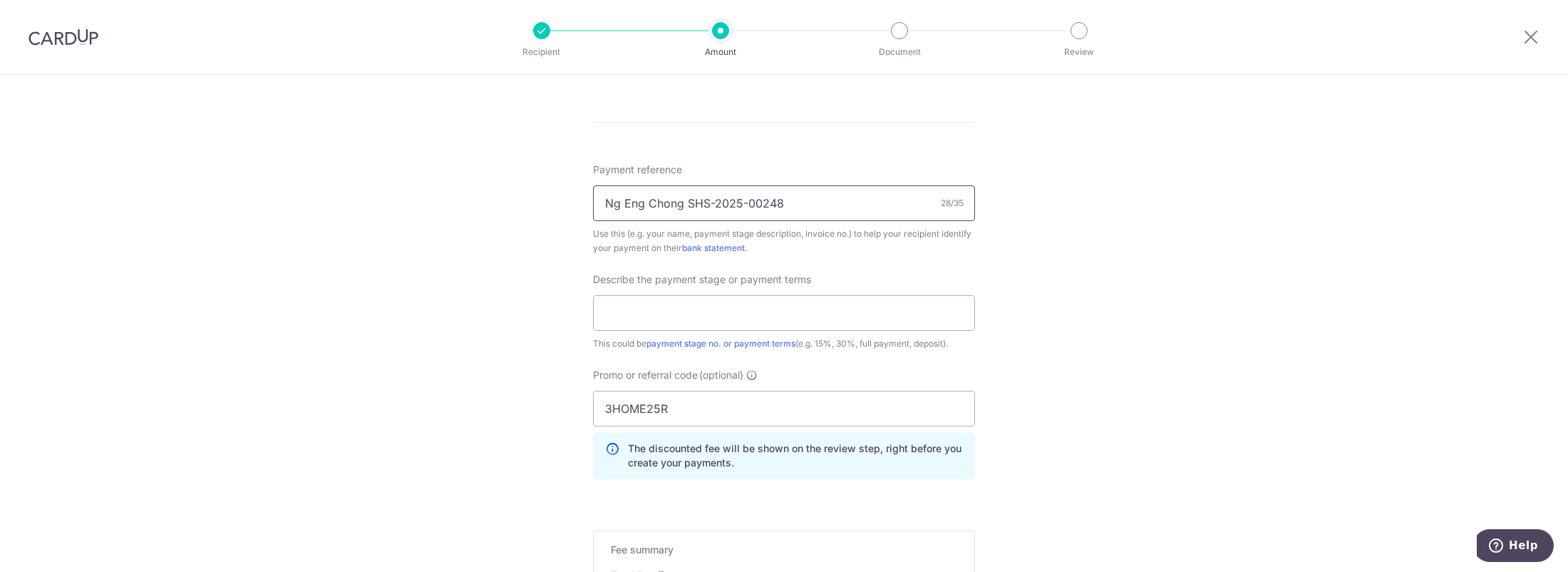
click at [811, 201] on input "Ng Eng Chong SHS-2025-00248" at bounding box center [784, 203] width 382 height 36
drag, startPoint x: 683, startPoint y: 201, endPoint x: 547, endPoint y: 203, distance: 136.0
click at [547, 203] on div "Tell us more about your payment Enter payment amount SGD 4,145.27 4145.27 Selec…" at bounding box center [784, 24] width 1568 height 1522
click at [757, 207] on input "SHS-2025-00248 Carpent" at bounding box center [784, 203] width 382 height 36
click at [831, 311] on input "text" at bounding box center [784, 312] width 382 height 36
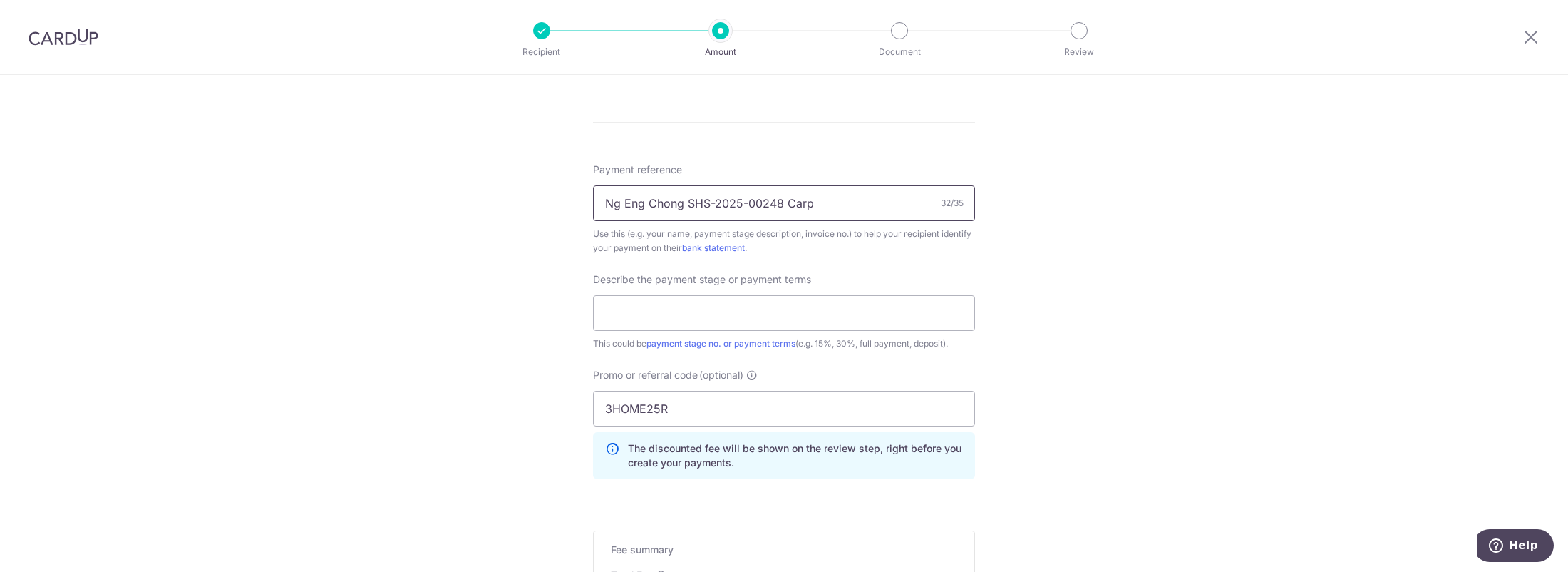
drag, startPoint x: 792, startPoint y: 202, endPoint x: 831, endPoint y: 202, distance: 39.0
click at [831, 202] on input "Ng Eng Chong SHS-2025-00248 Carp" at bounding box center [784, 203] width 382 height 36
type input "Ng Eng Chong SHS-2025-00248"
click at [706, 305] on input "text" at bounding box center [784, 312] width 382 height 36
paste input "Upon confirmation of carpentry meas"
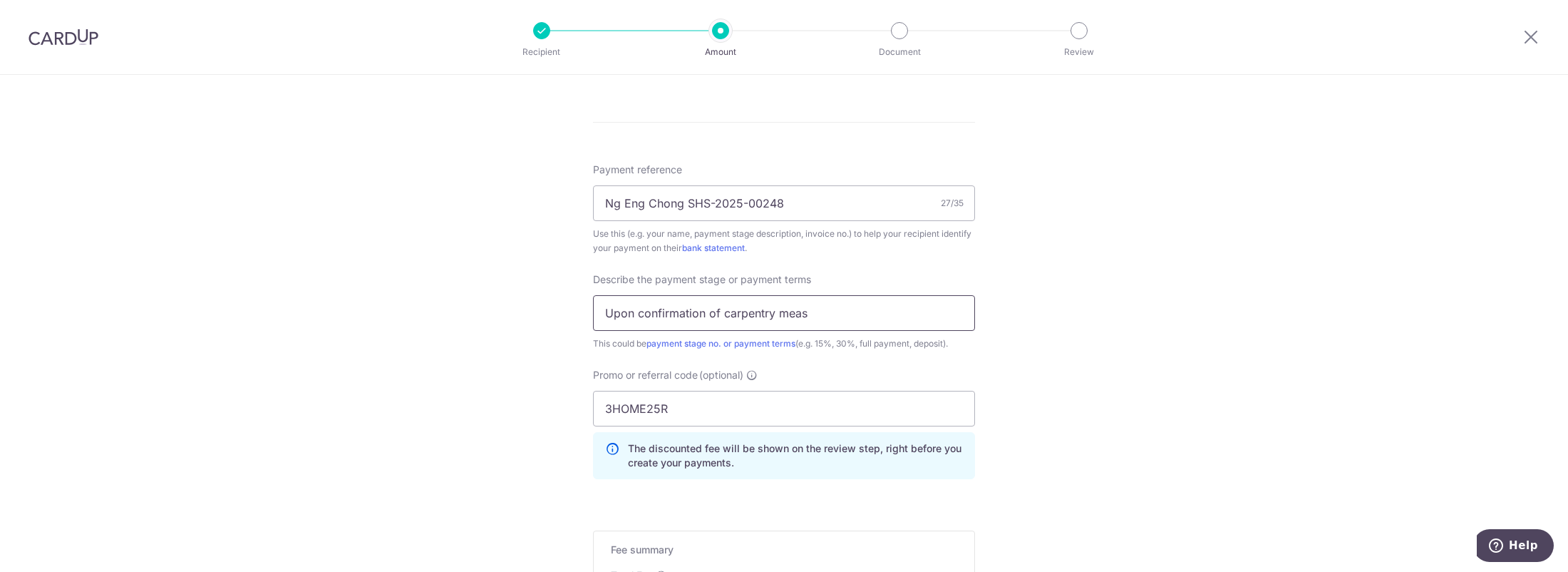
drag, startPoint x: 782, startPoint y: 310, endPoint x: 831, endPoint y: 311, distance: 49.0
click at [831, 311] on input "Upon confirmation of carpentry meas" at bounding box center [784, 312] width 382 height 36
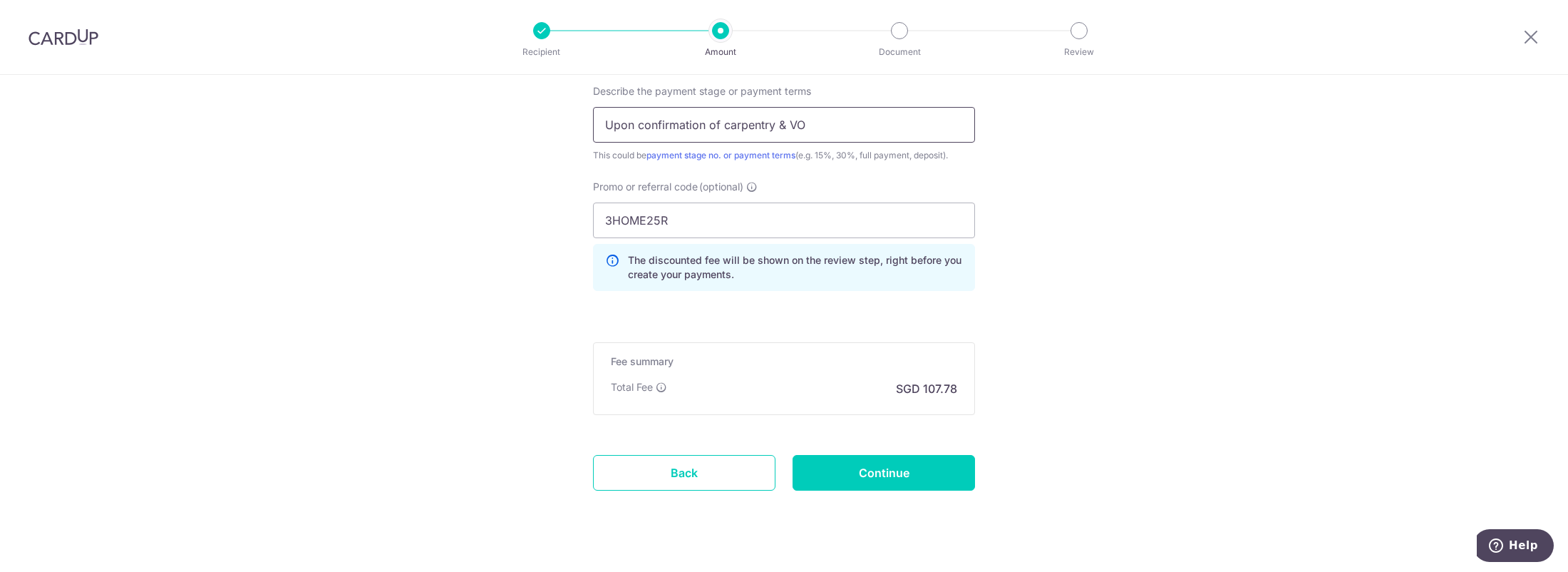
scroll to position [1025, 0]
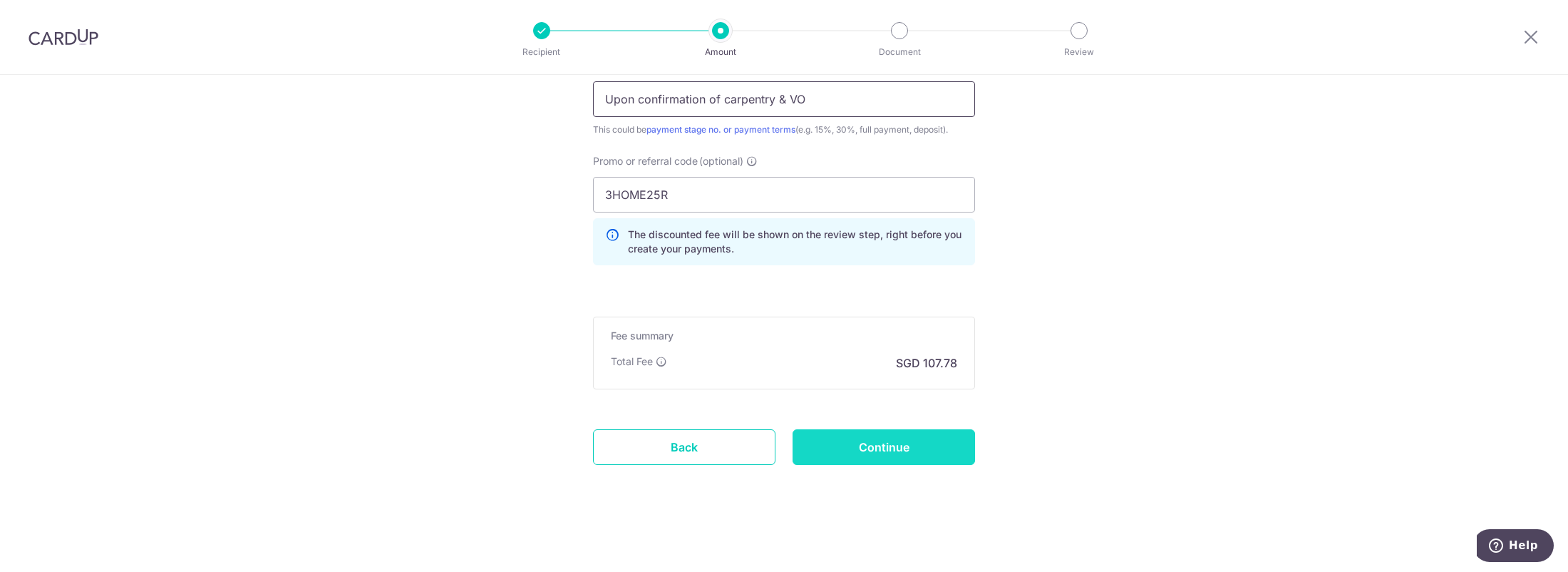
type input "Upon confirmation of carpentry & VO"
click at [828, 441] on input "Continue" at bounding box center [883, 447] width 182 height 36
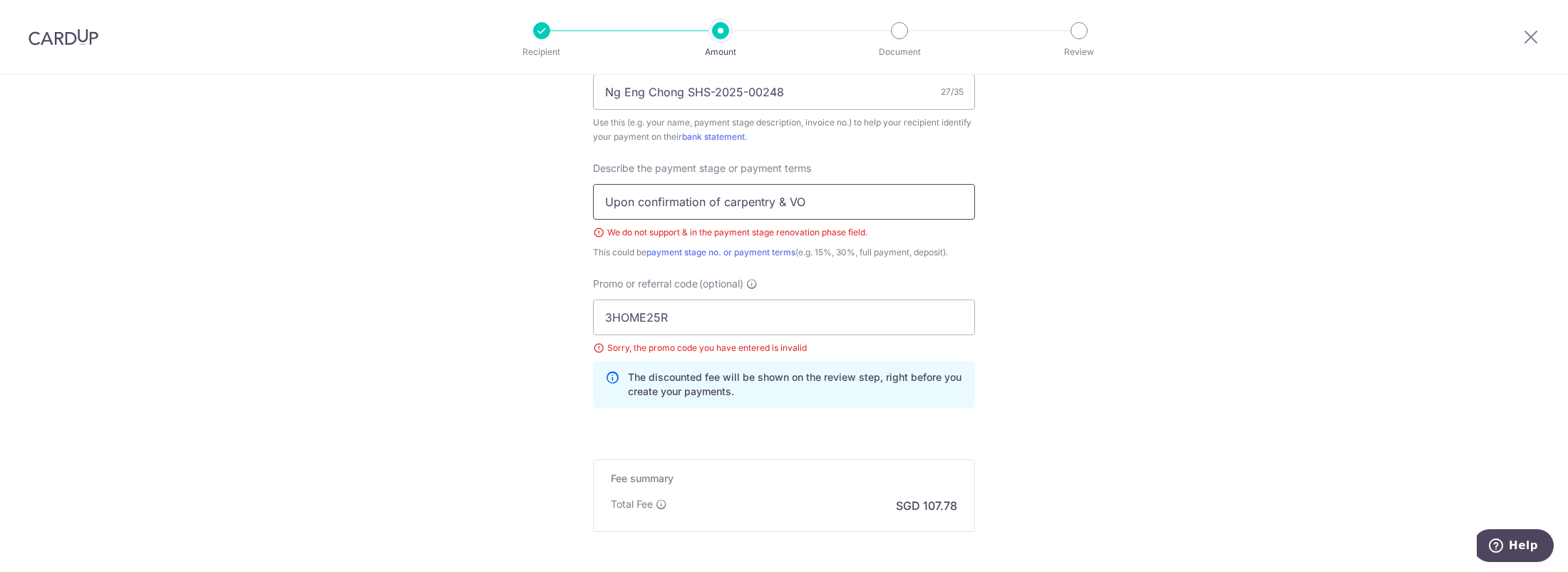
click at [786, 202] on input "Upon confirmation of carpentry & VO" at bounding box center [784, 202] width 382 height 36
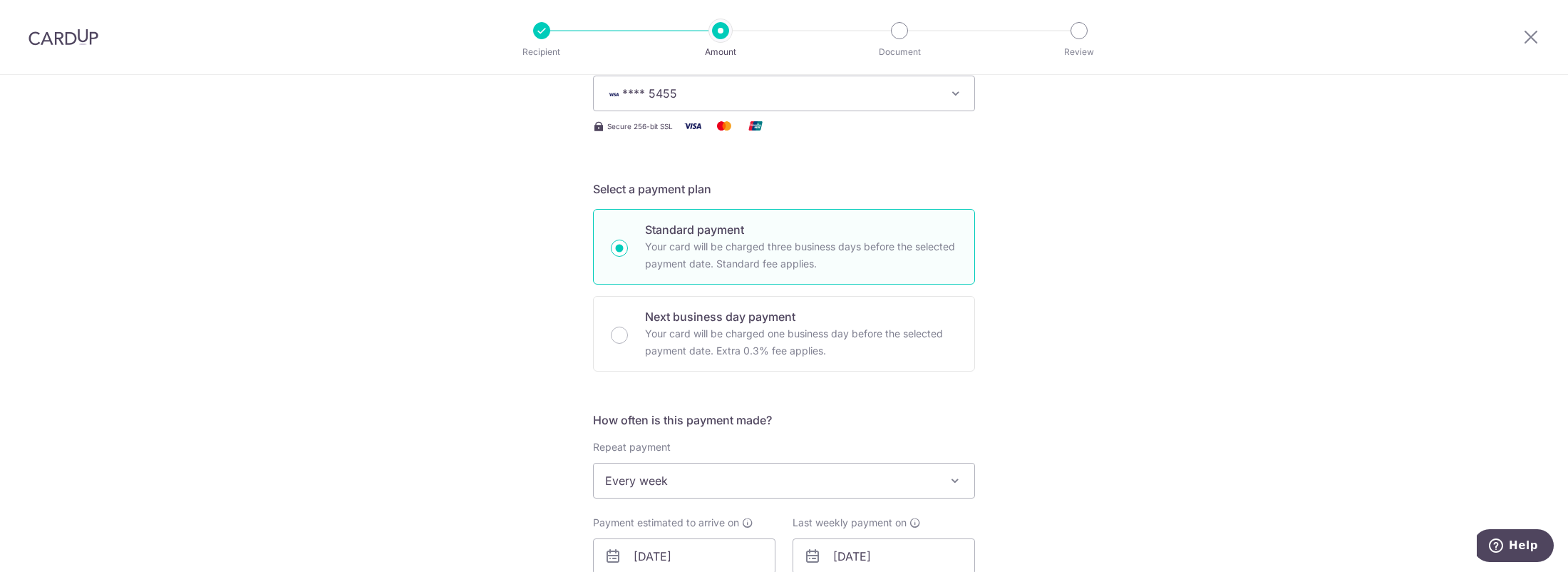
scroll to position [214, 0]
type input "Upon confirmation of carpentry VO"
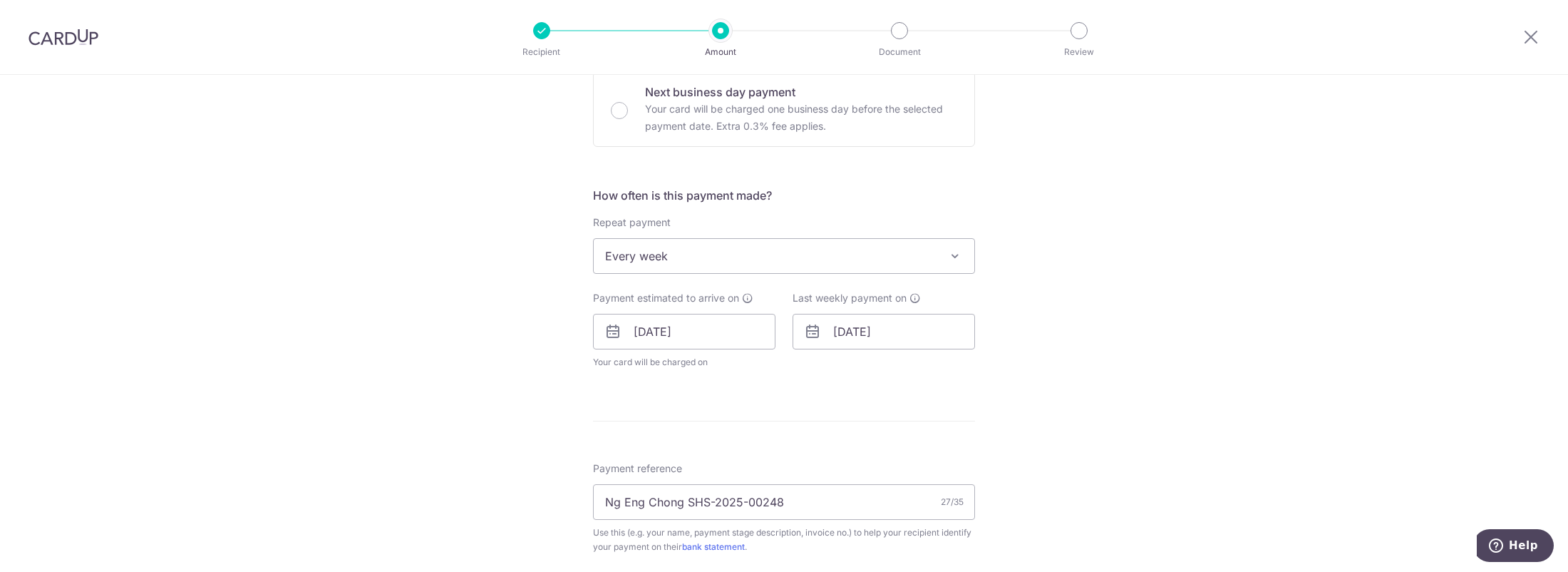
scroll to position [428, 0]
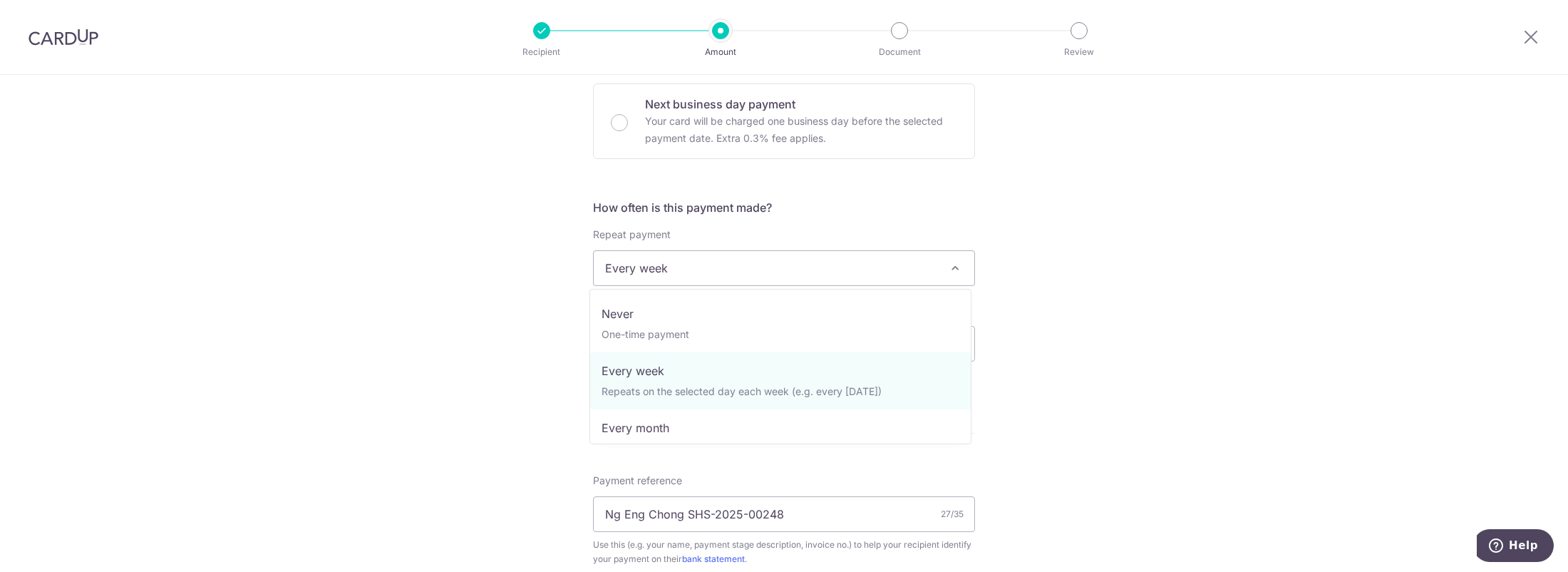
click at [762, 263] on span "Every week" at bounding box center [784, 268] width 381 height 34
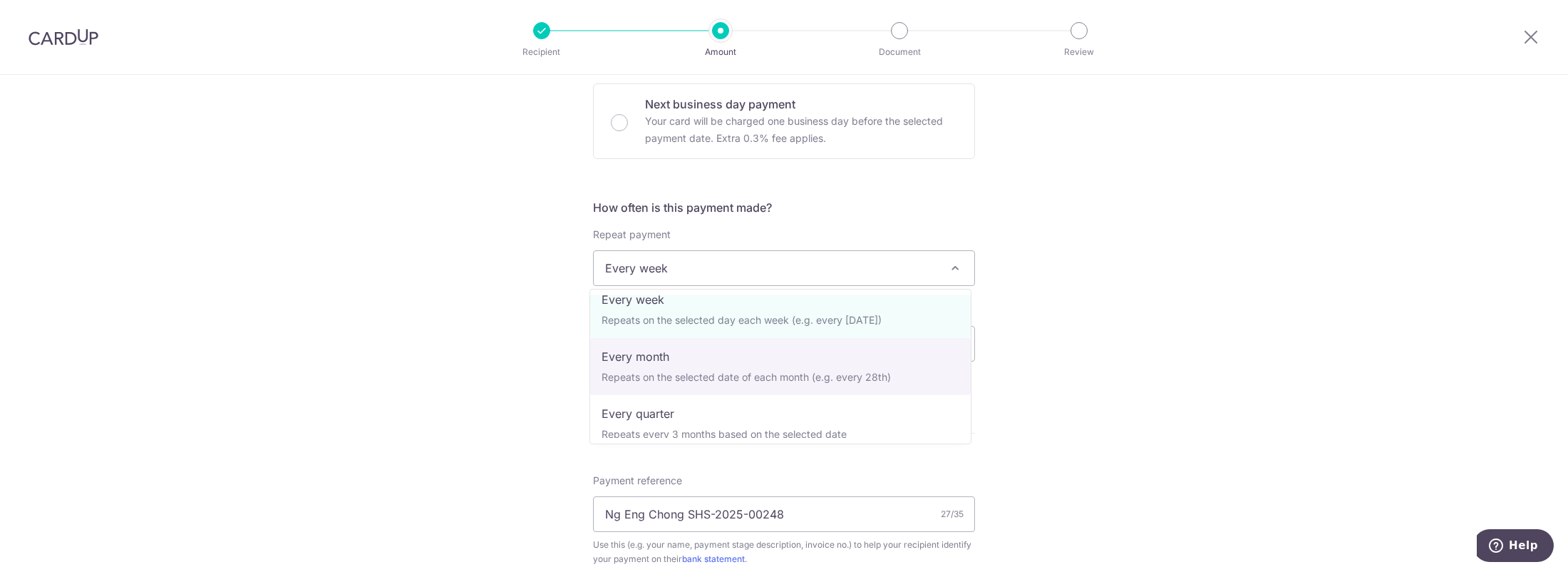
click at [1120, 339] on div "Tell us more about your payment Enter payment amount SGD 4,145.27 4145.27 Selec…" at bounding box center [784, 392] width 1568 height 1489
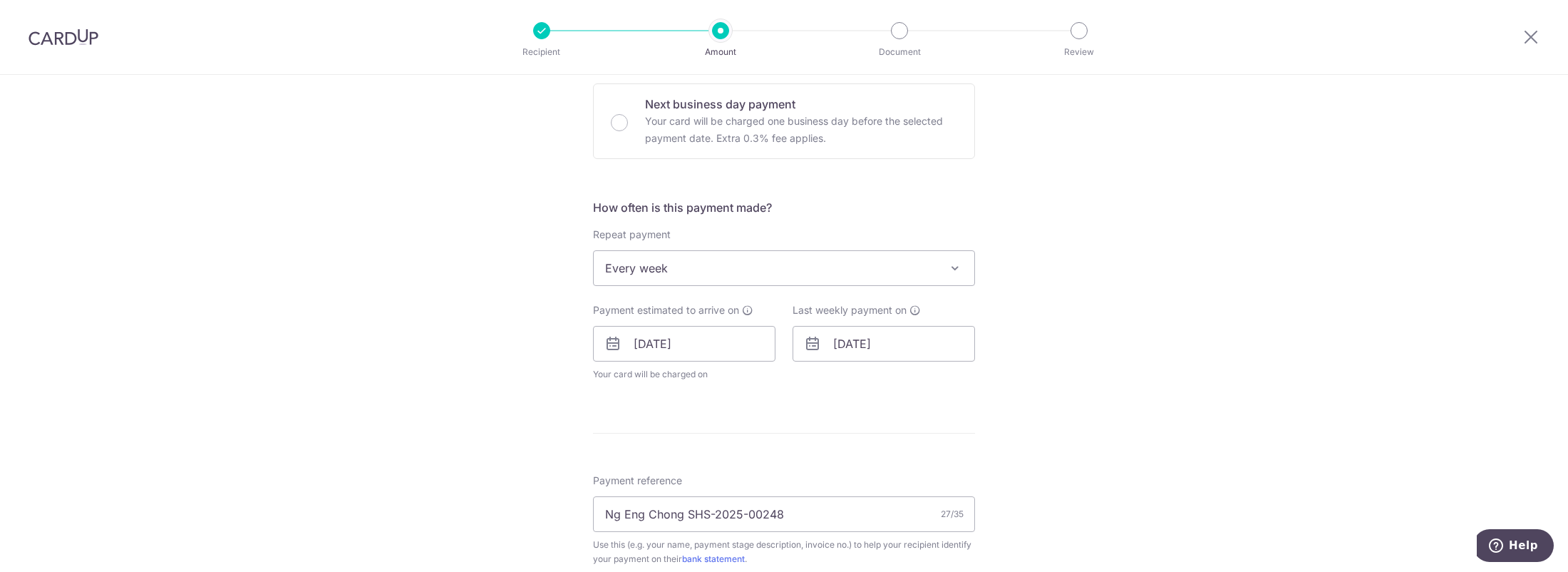
click at [821, 273] on span "Every week" at bounding box center [784, 268] width 381 height 34
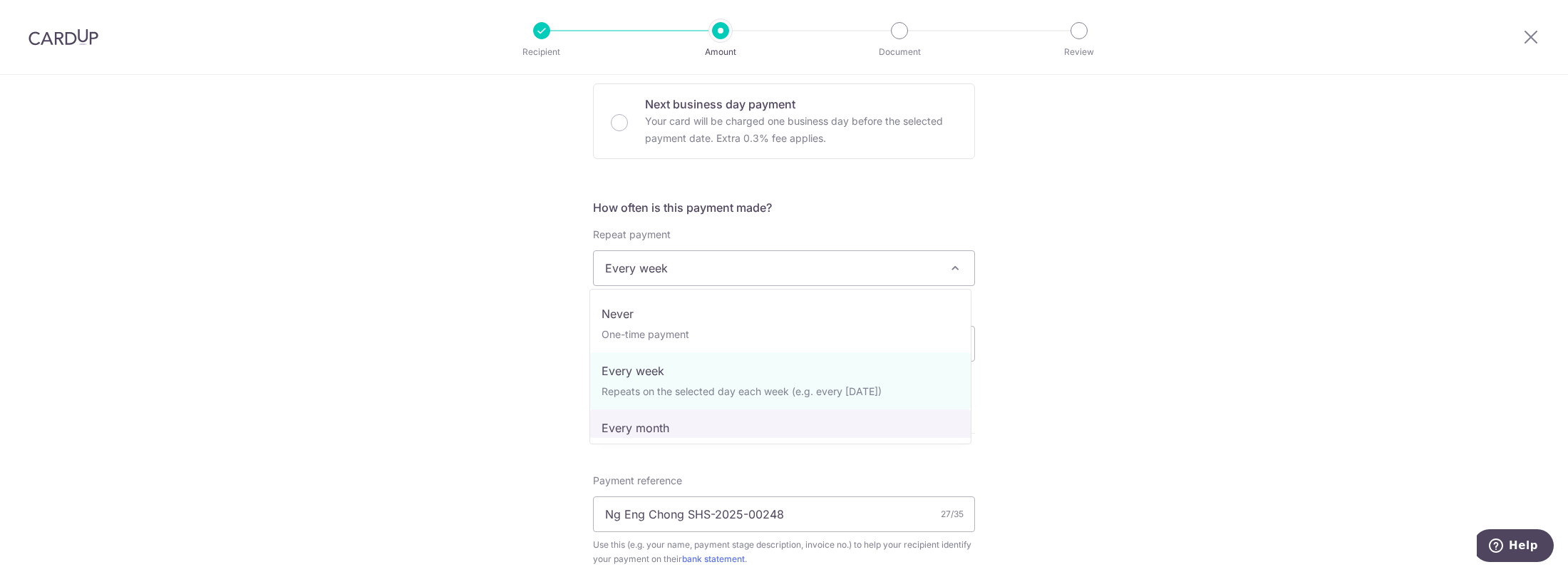
drag, startPoint x: 729, startPoint y: 427, endPoint x: 739, endPoint y: 415, distance: 15.6
select select "3"
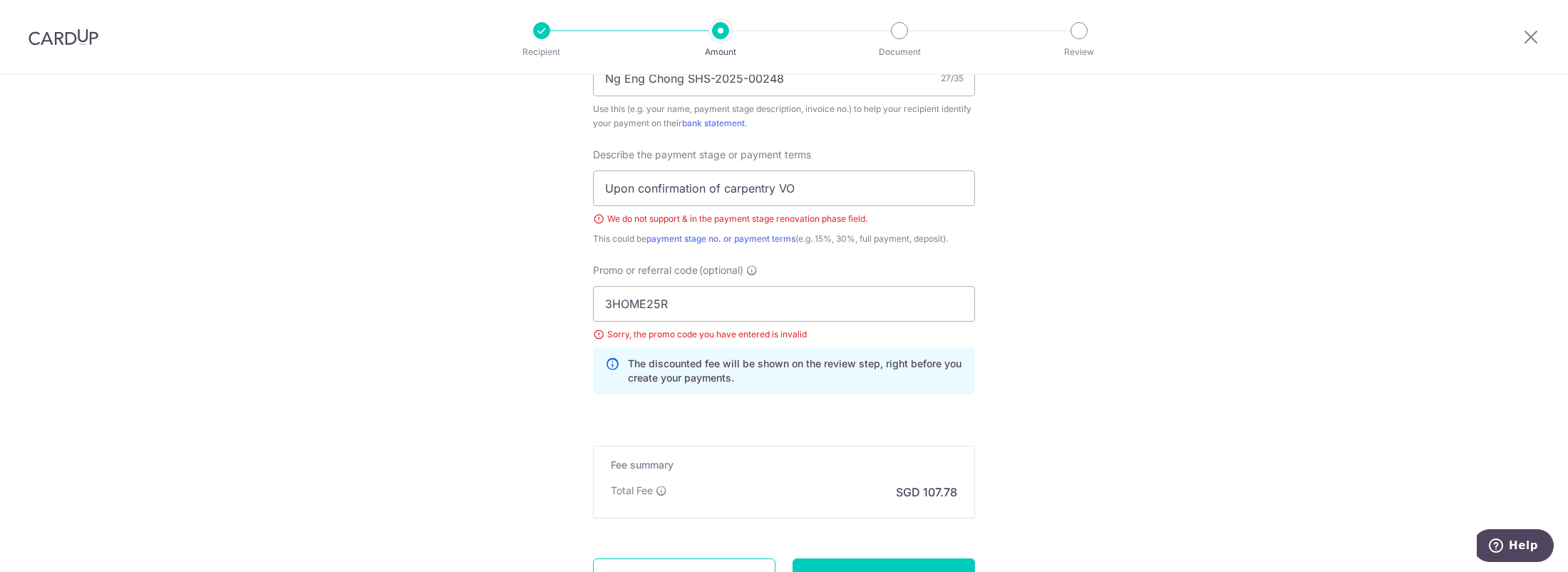
scroll to position [780, 0]
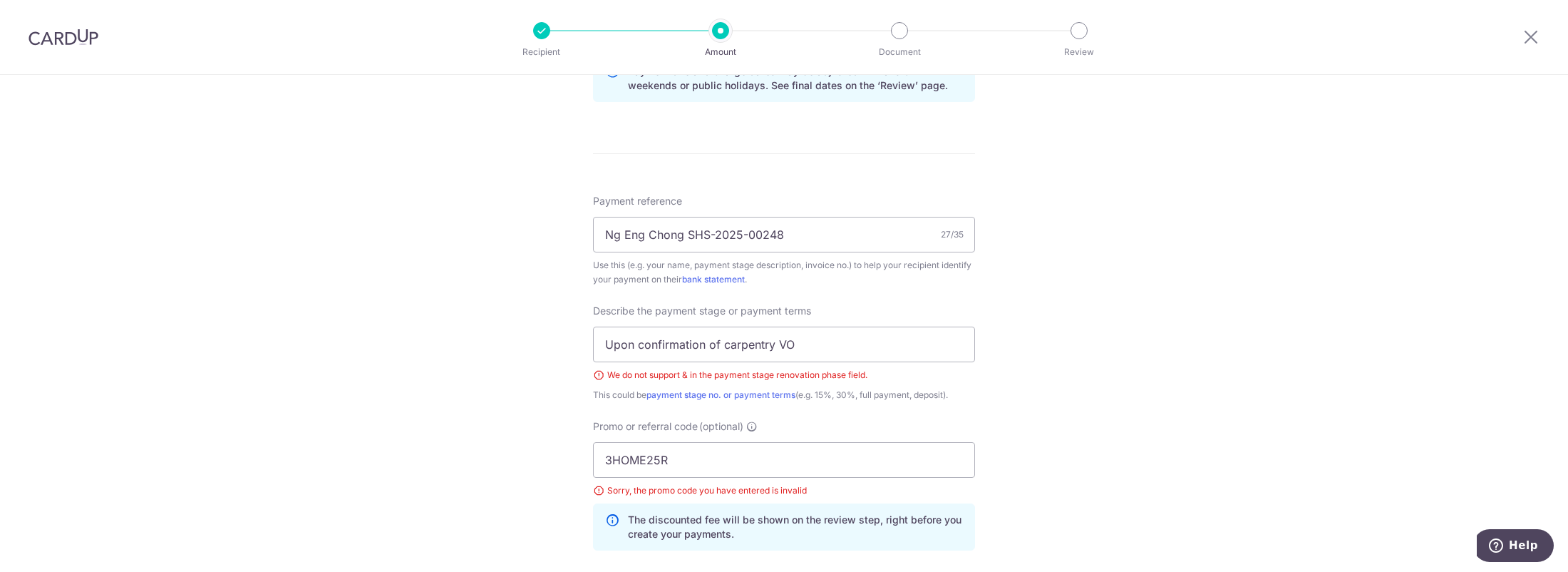
click at [658, 488] on div "Sorry, the promo code you have entered is invalid" at bounding box center [784, 490] width 382 height 15
click at [802, 355] on input "Upon confirmation of carpentry VO" at bounding box center [784, 344] width 382 height 36
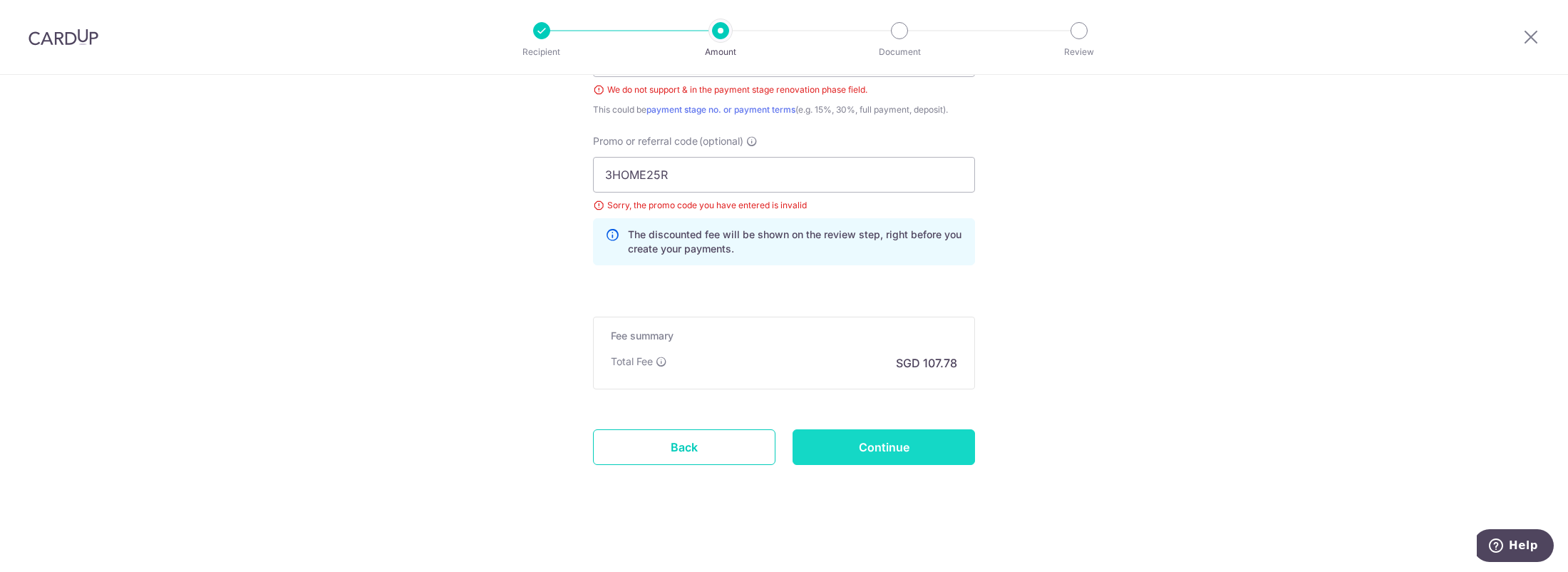
click at [881, 456] on input "Continue" at bounding box center [883, 447] width 182 height 36
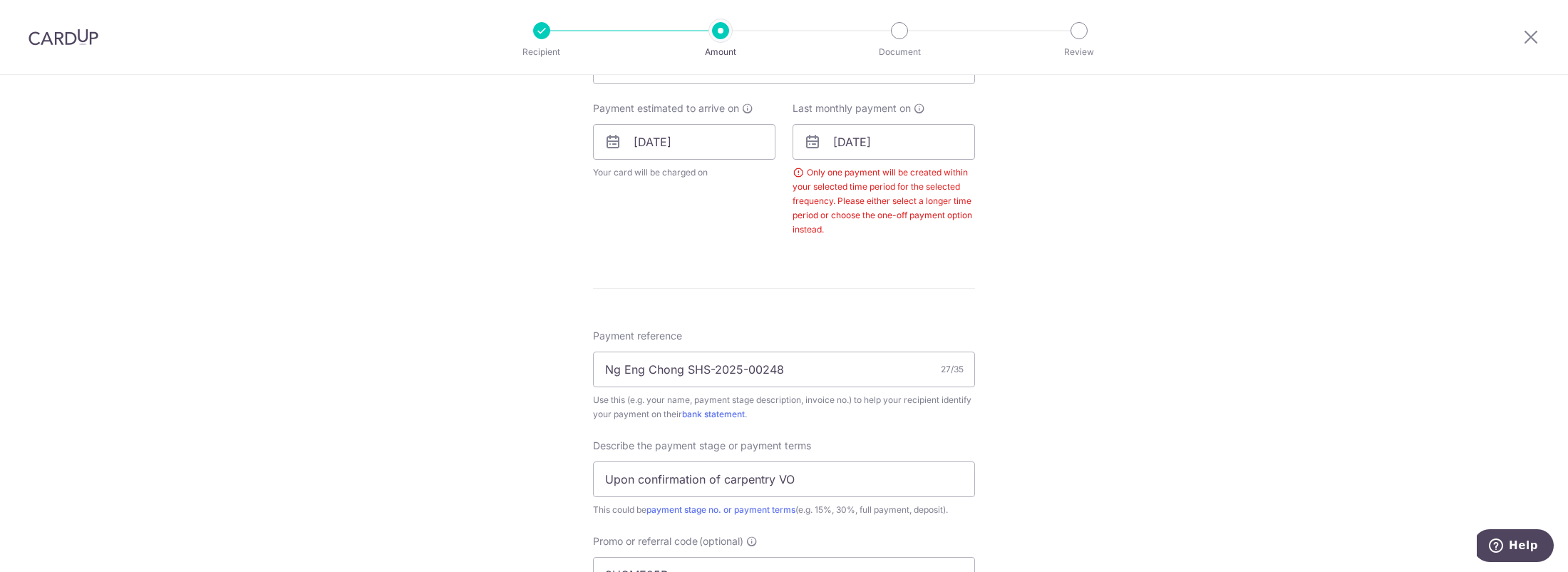
scroll to position [435, 0]
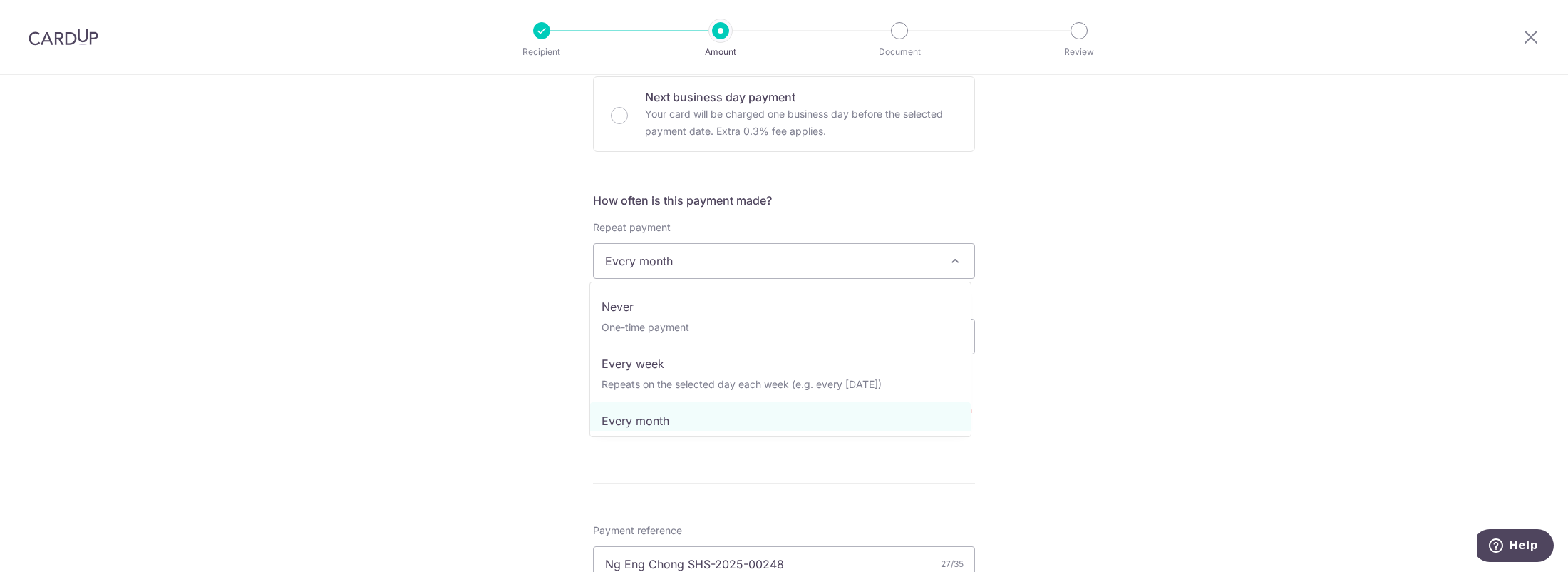
click at [847, 257] on span "Every month" at bounding box center [784, 260] width 381 height 34
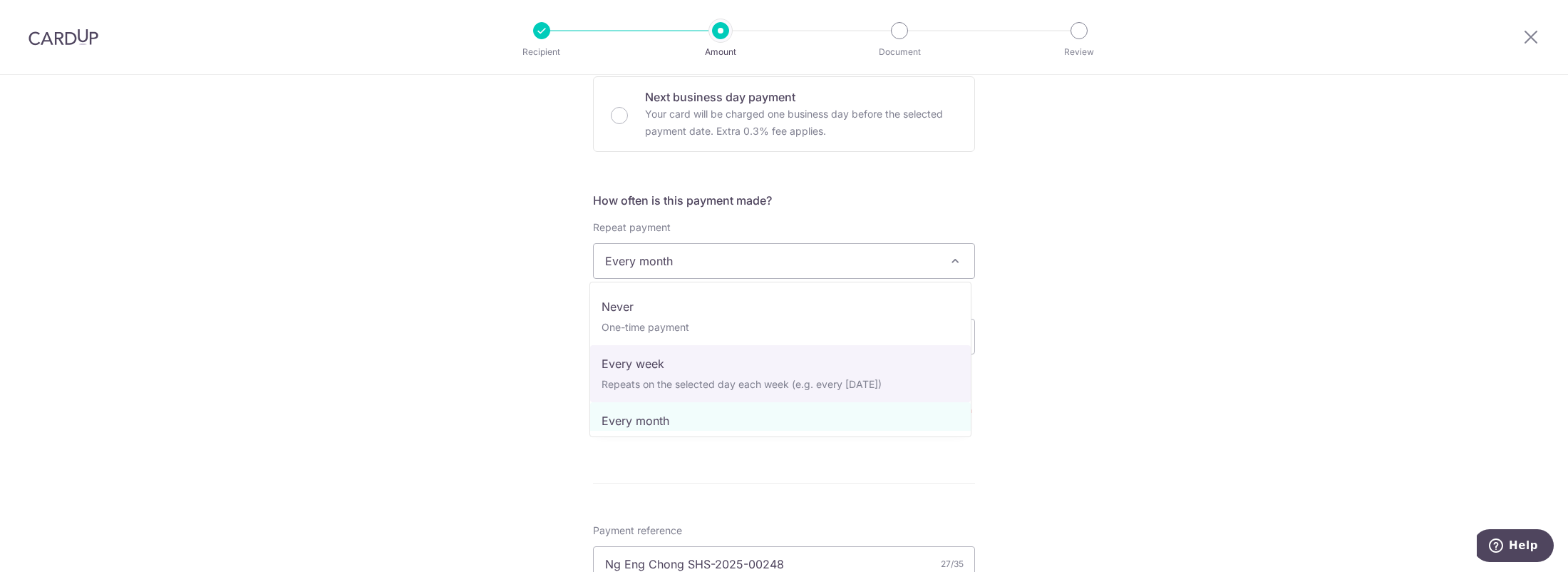
select select "2"
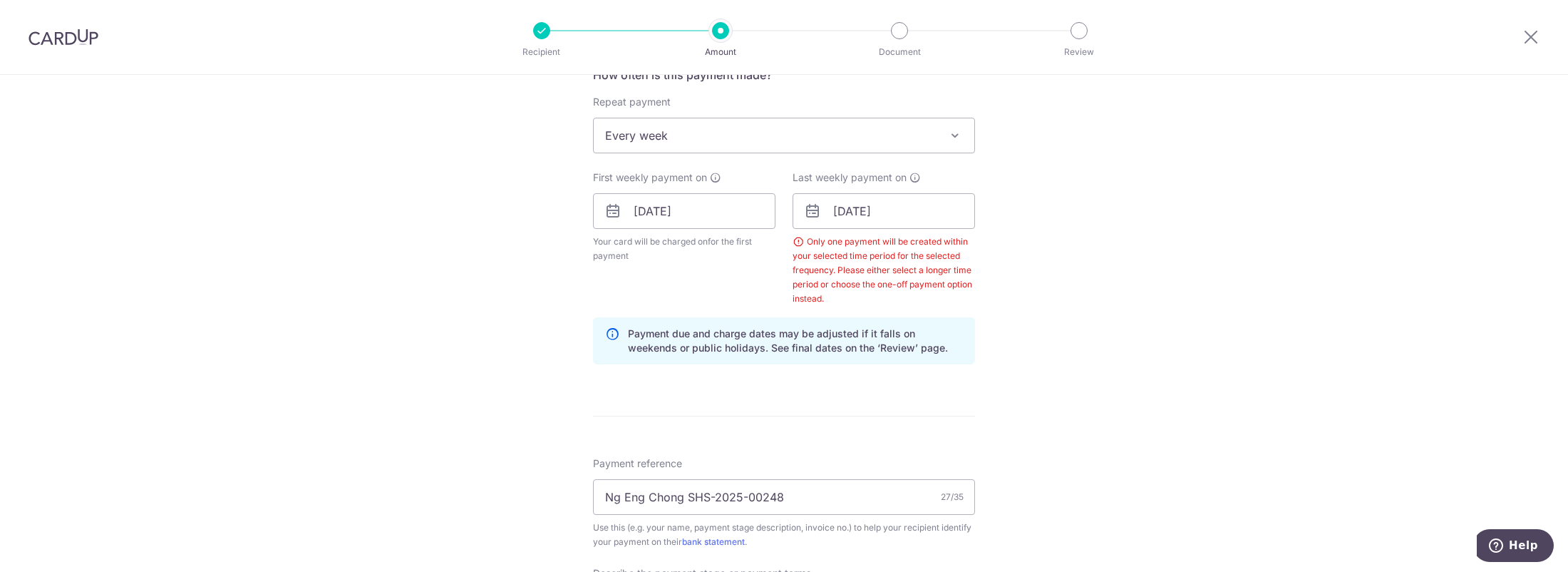
scroll to position [1088, 0]
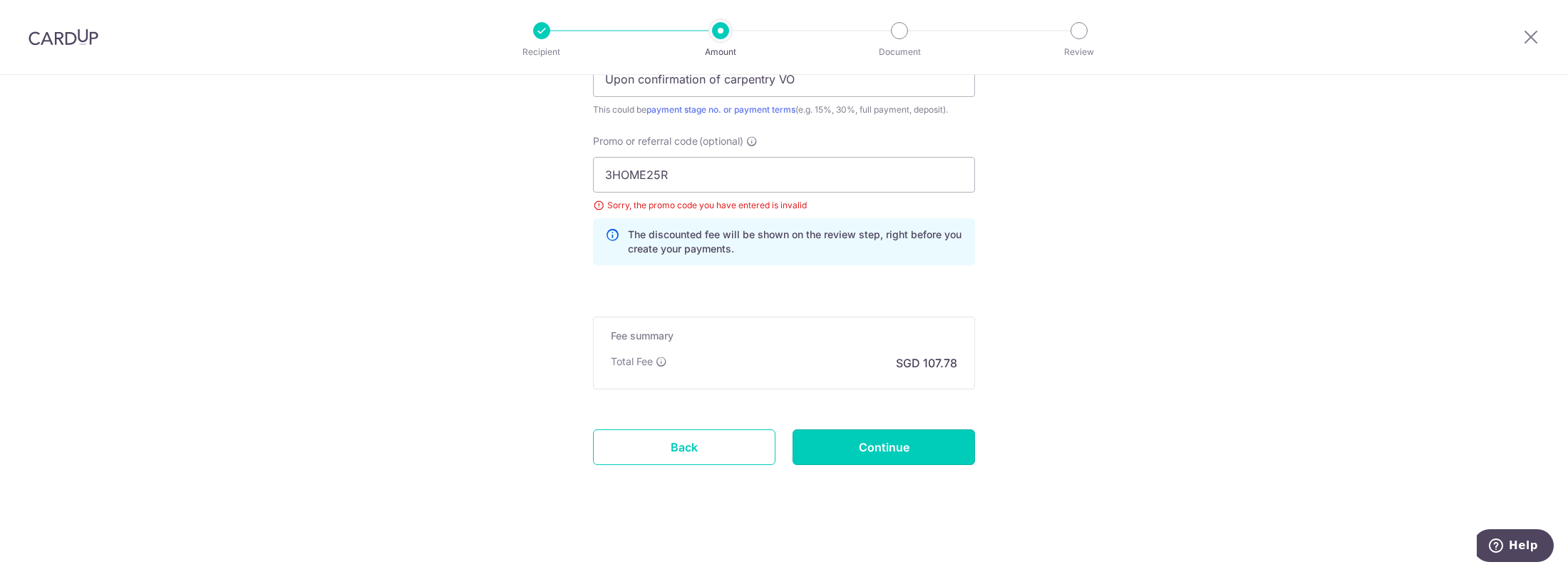
click at [855, 444] on input "Continue" at bounding box center [883, 447] width 182 height 36
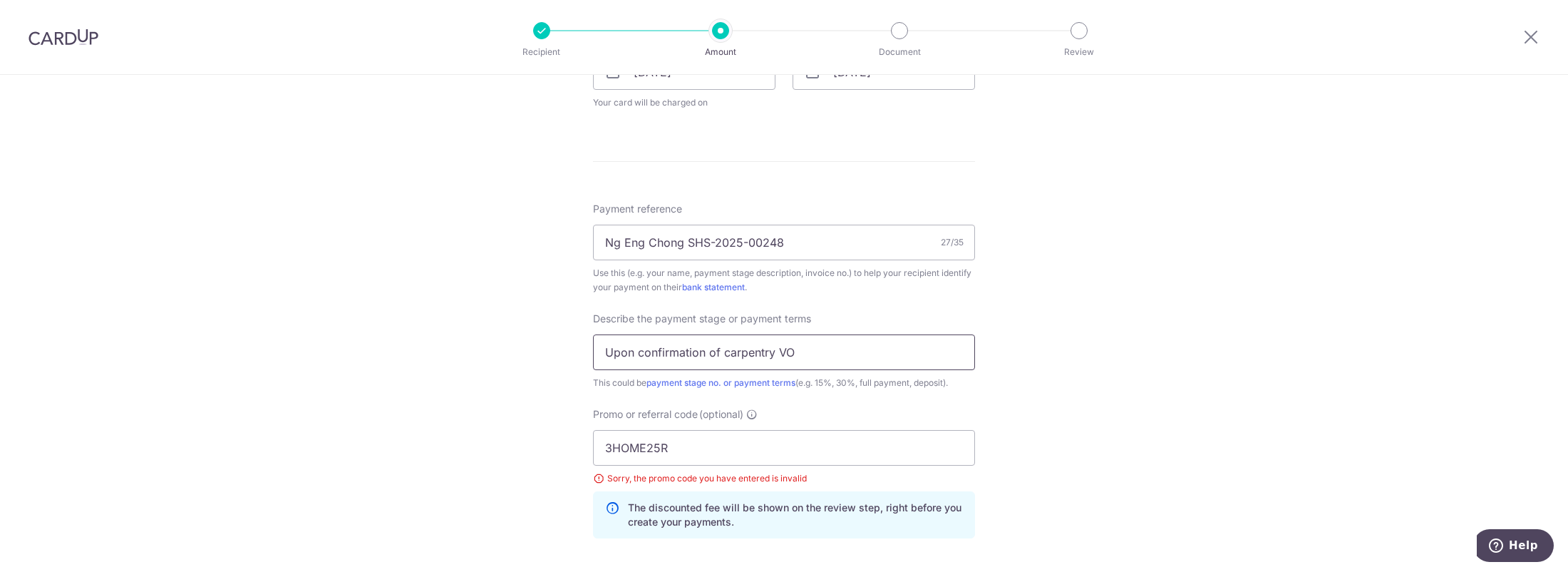
scroll to position [687, 0]
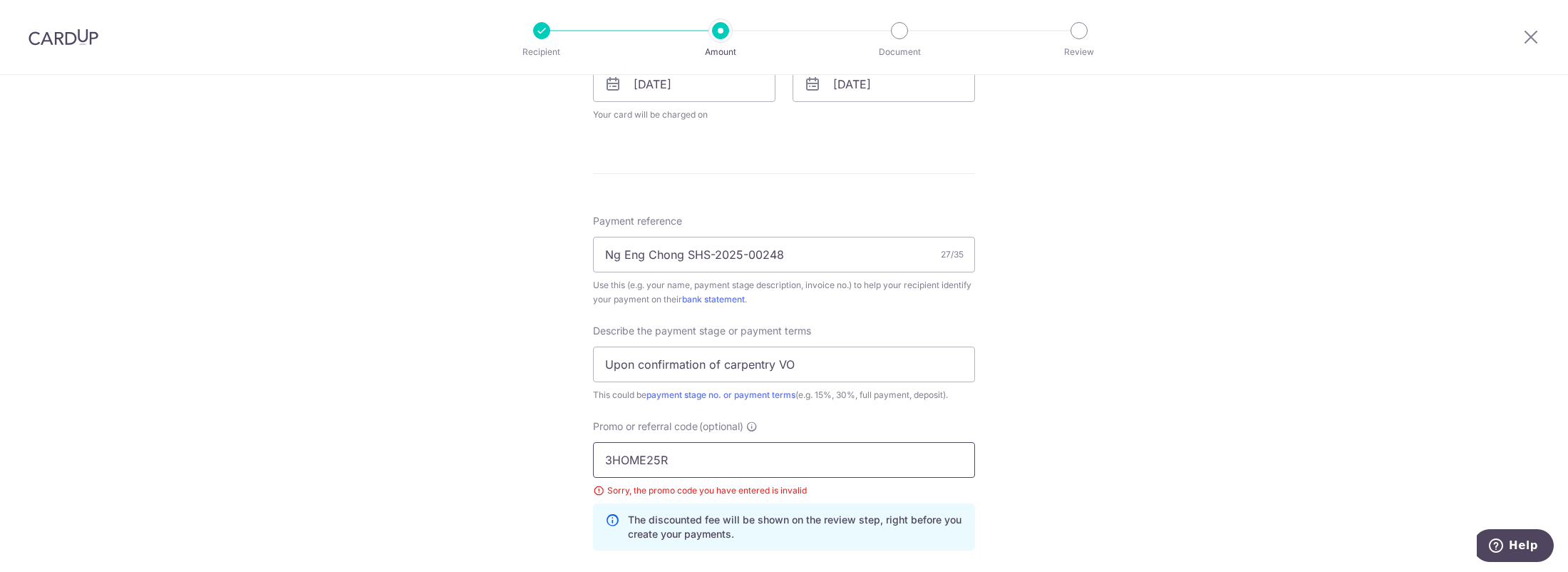
click at [606, 457] on input "3HOME25R" at bounding box center [784, 460] width 382 height 36
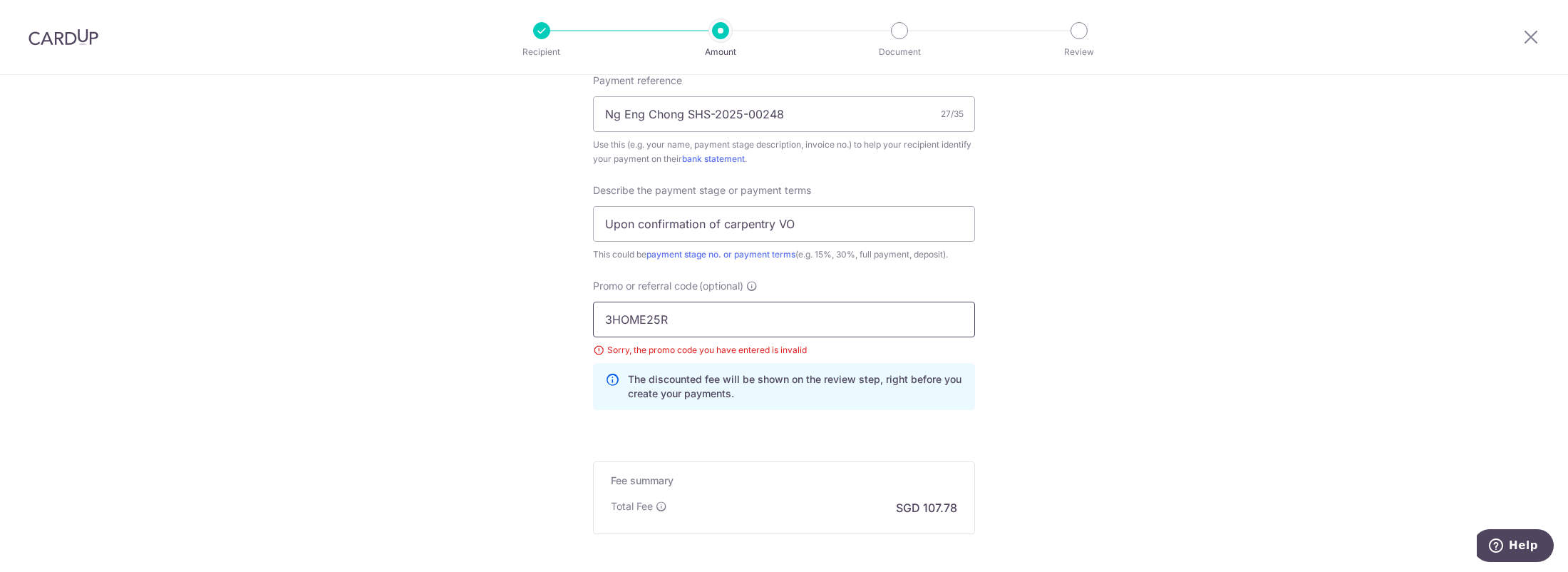
scroll to position [972, 0]
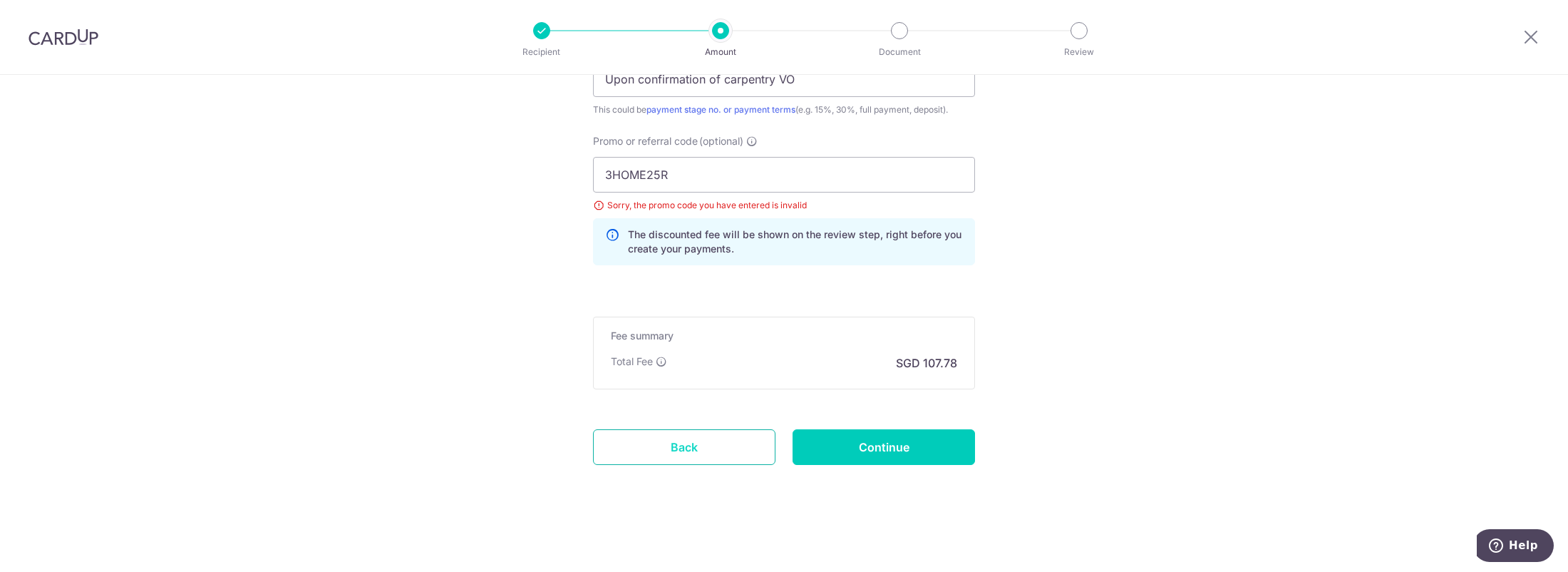
click at [669, 441] on link "Back" at bounding box center [684, 447] width 182 height 36
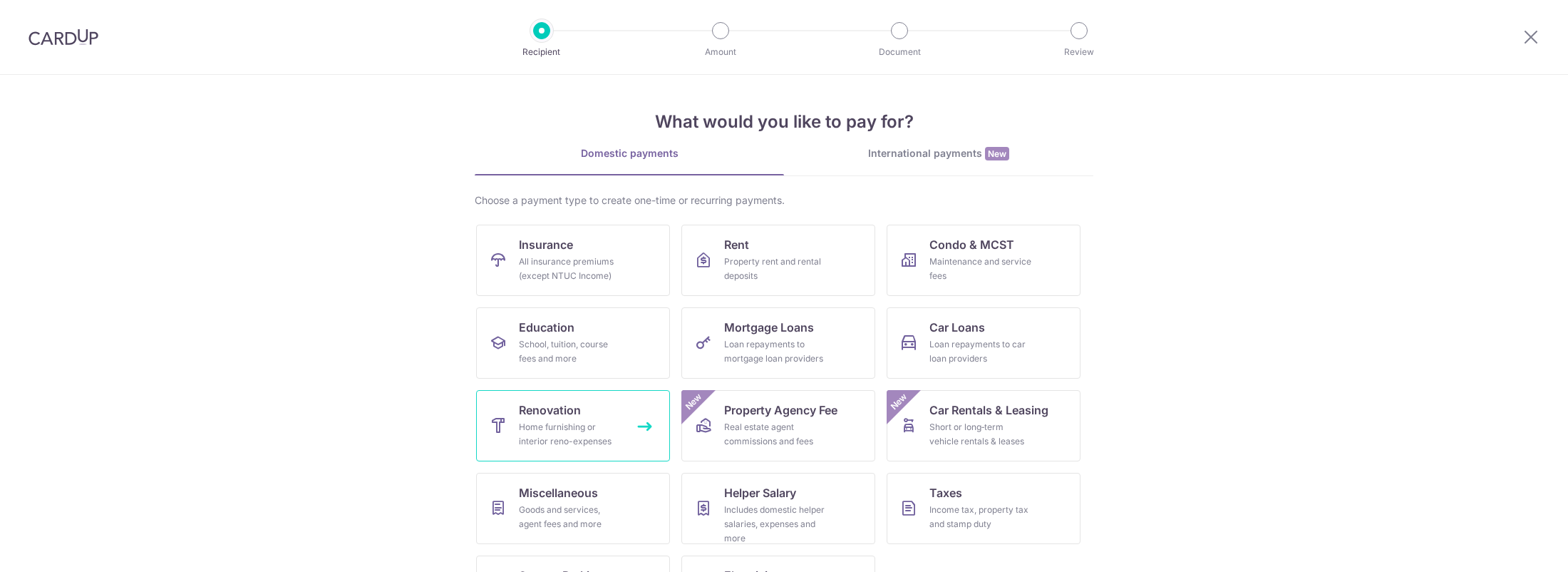
click at [582, 426] on div "Home furnishing or interior reno-expenses" at bounding box center [570, 434] width 102 height 28
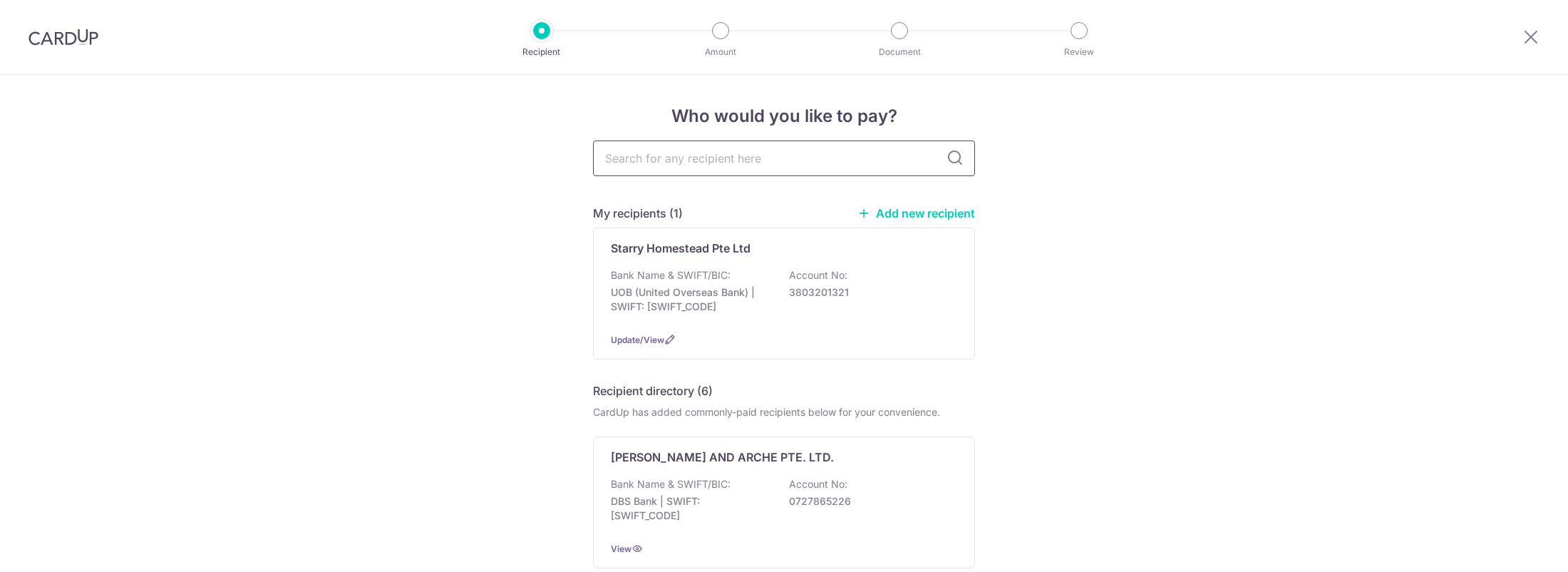
click at [782, 156] on input "text" at bounding box center [784, 158] width 382 height 36
click at [737, 316] on div "Bank Name & SWIFT/BIC: UOB (United Overseas Bank) | SWIFT: [SWIFT_CODE] Account…" at bounding box center [784, 294] width 347 height 53
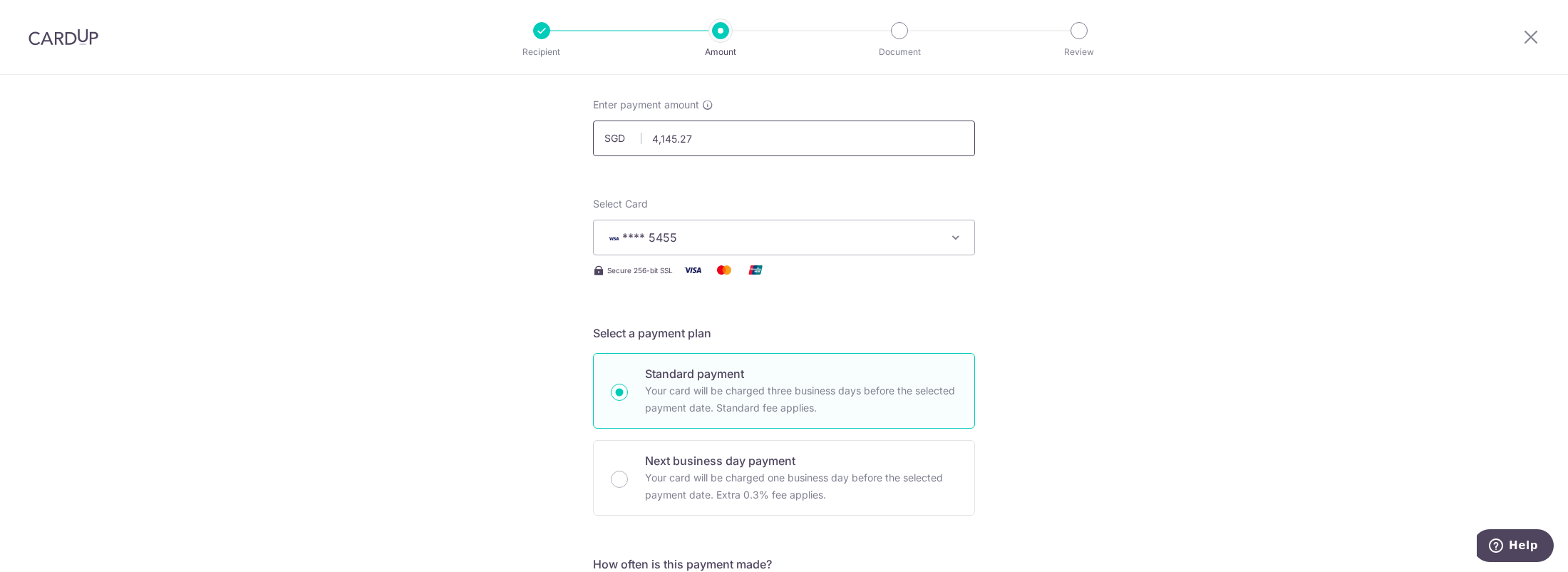
drag, startPoint x: 689, startPoint y: 141, endPoint x: 643, endPoint y: 154, distance: 47.8
click at [643, 154] on input "4,145.27" at bounding box center [784, 138] width 382 height 36
paste input "RENO25ONE"
click at [744, 141] on input "25" at bounding box center [784, 138] width 382 height 36
drag, startPoint x: 744, startPoint y: 141, endPoint x: 651, endPoint y: 145, distance: 93.1
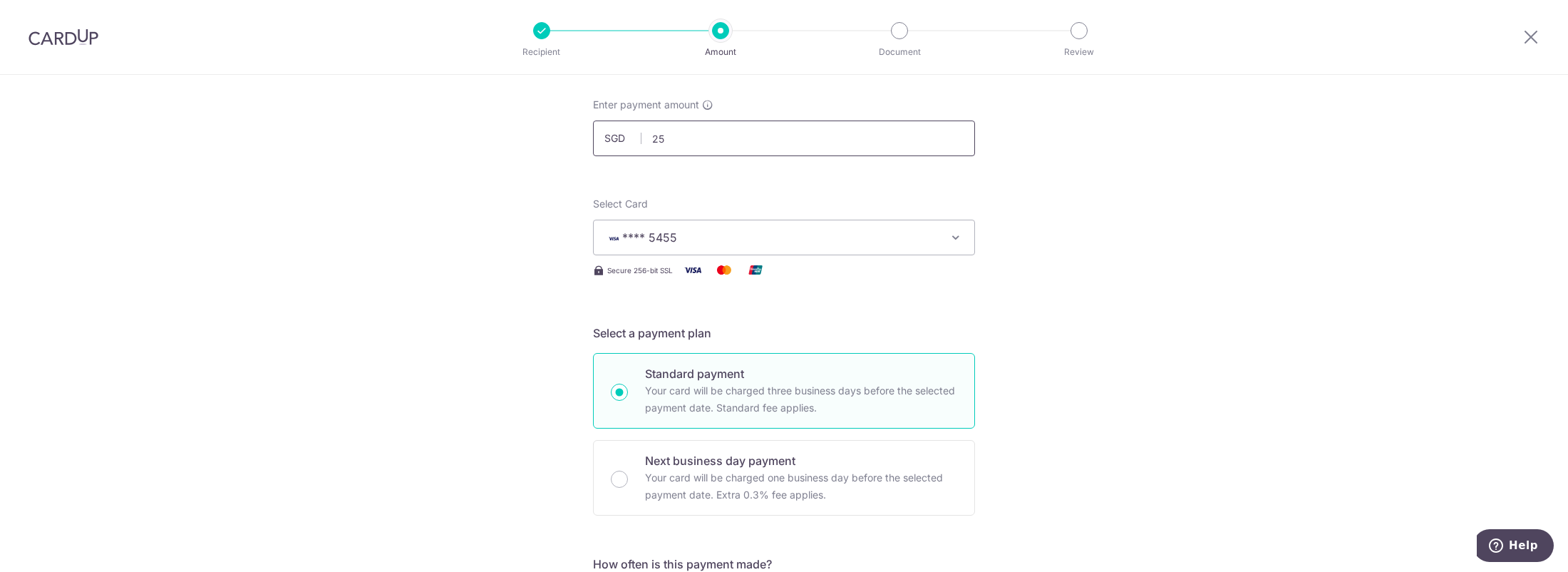
click at [651, 145] on input "25" at bounding box center [784, 138] width 382 height 36
type input "12,435.81"
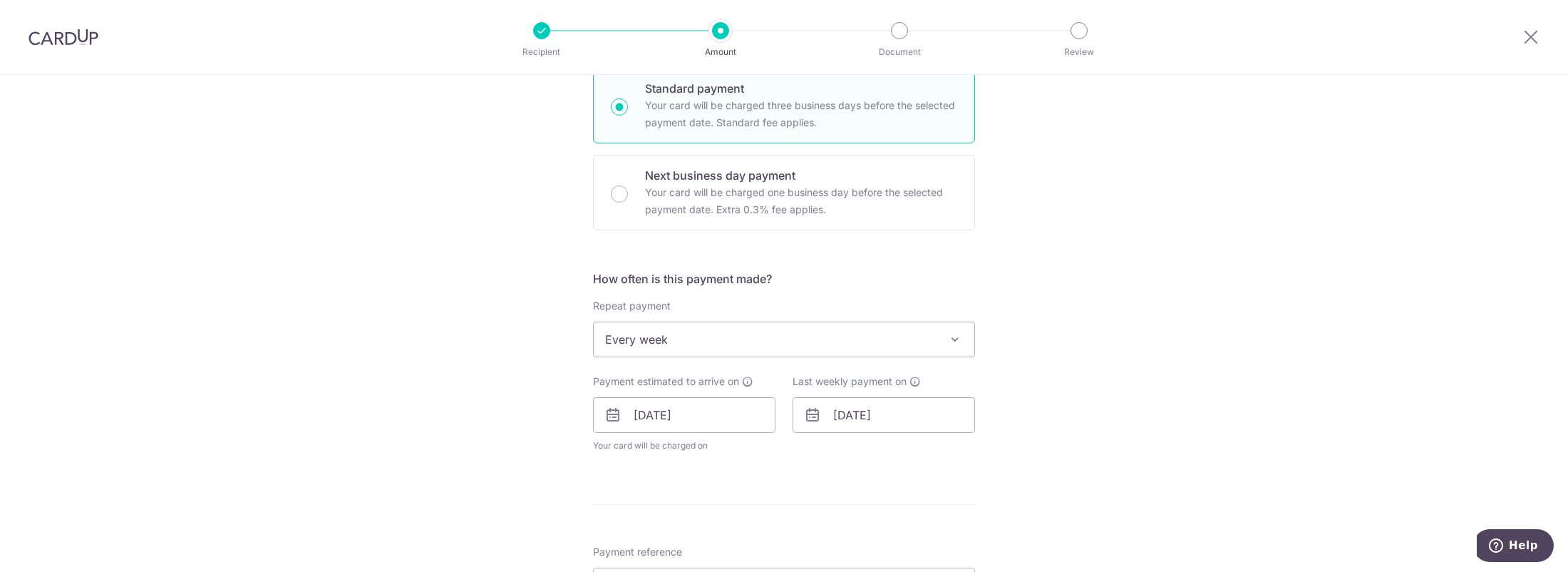
scroll to position [428, 0]
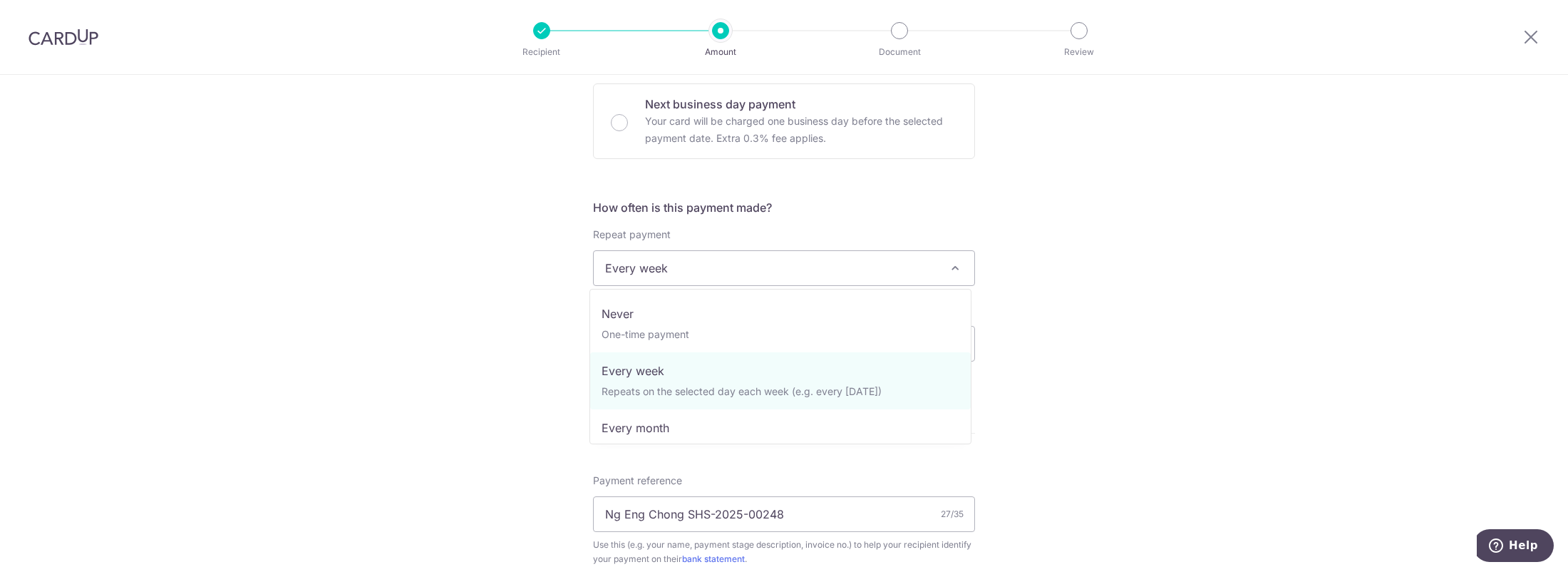
click at [881, 274] on span "Every week" at bounding box center [784, 268] width 381 height 34
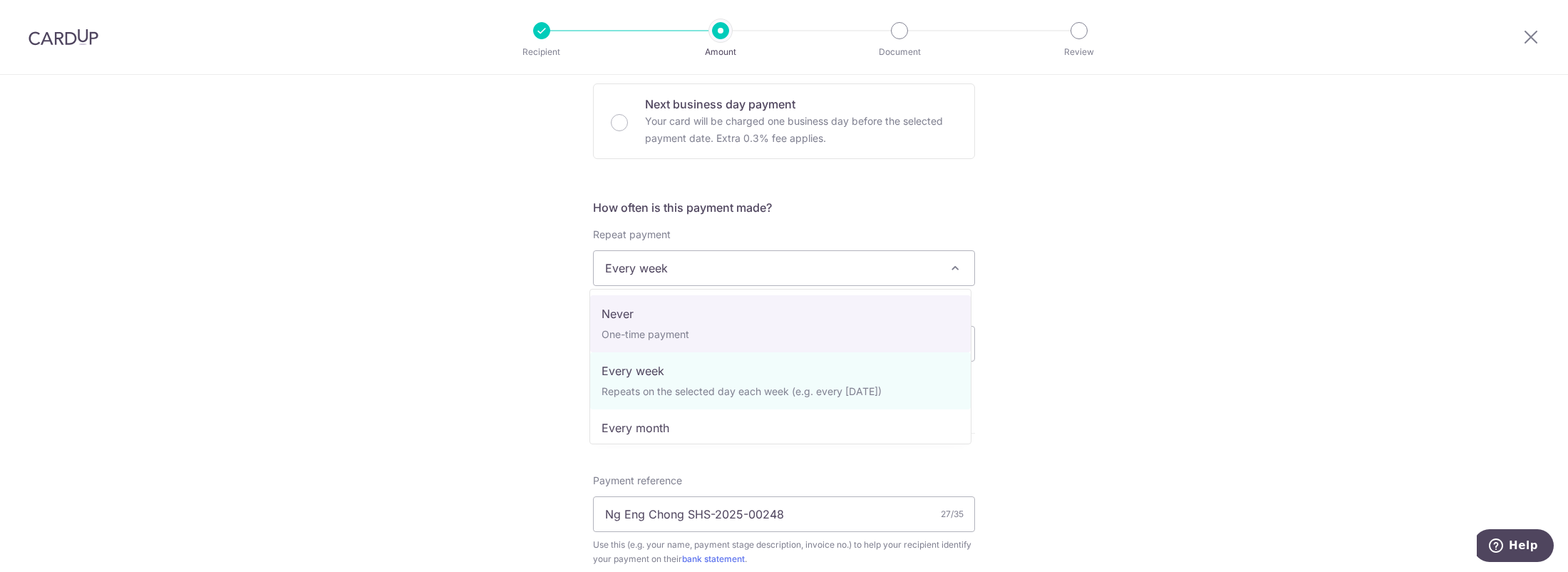
select select "1"
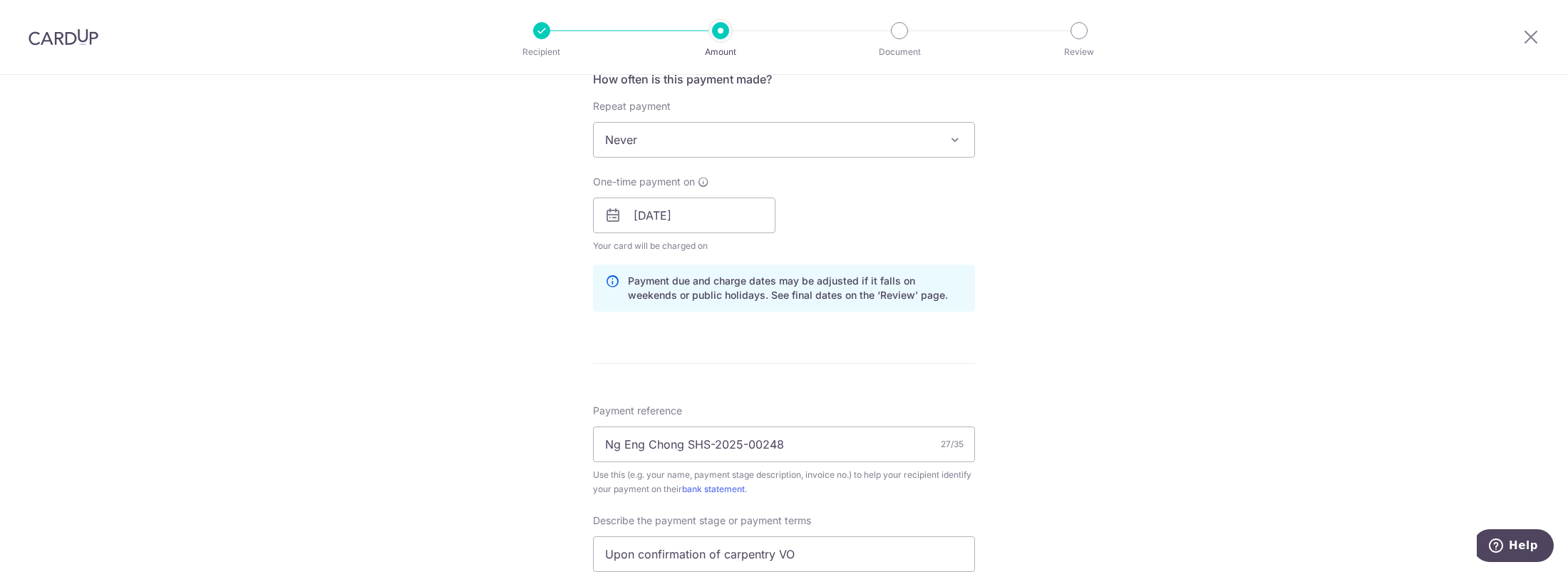
scroll to position [570, 0]
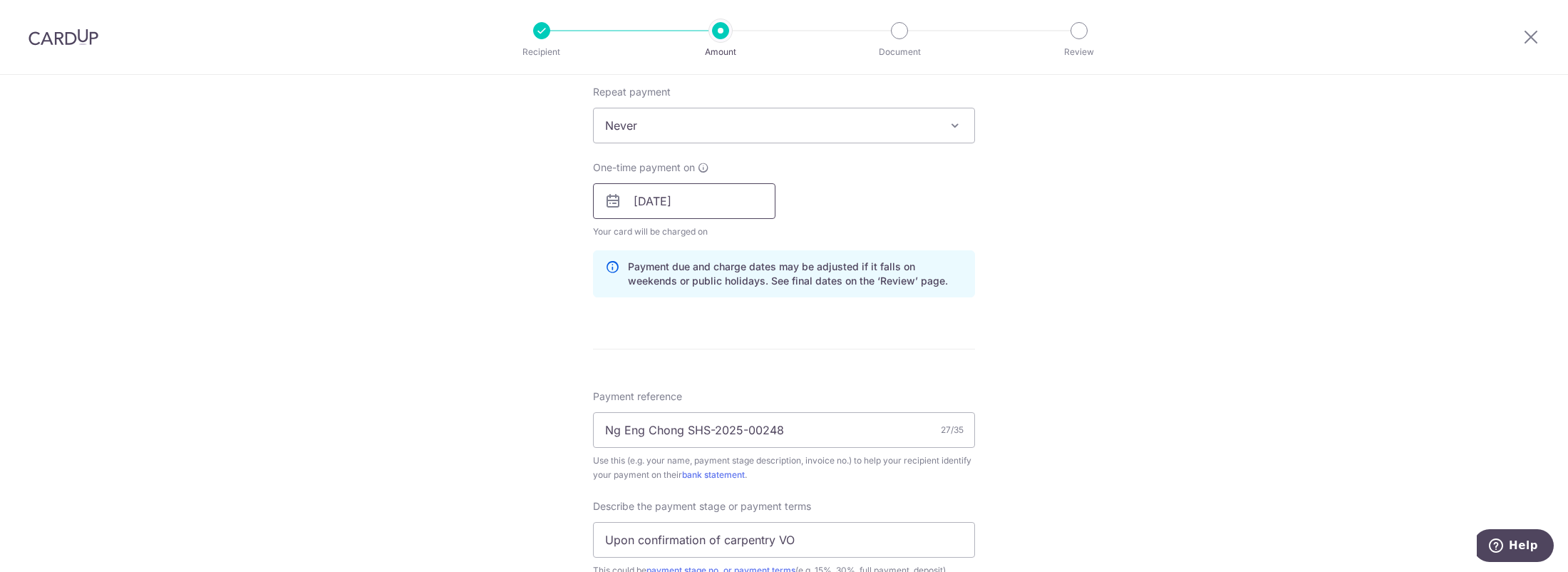
click at [732, 189] on input "[DATE]" at bounding box center [684, 201] width 182 height 36
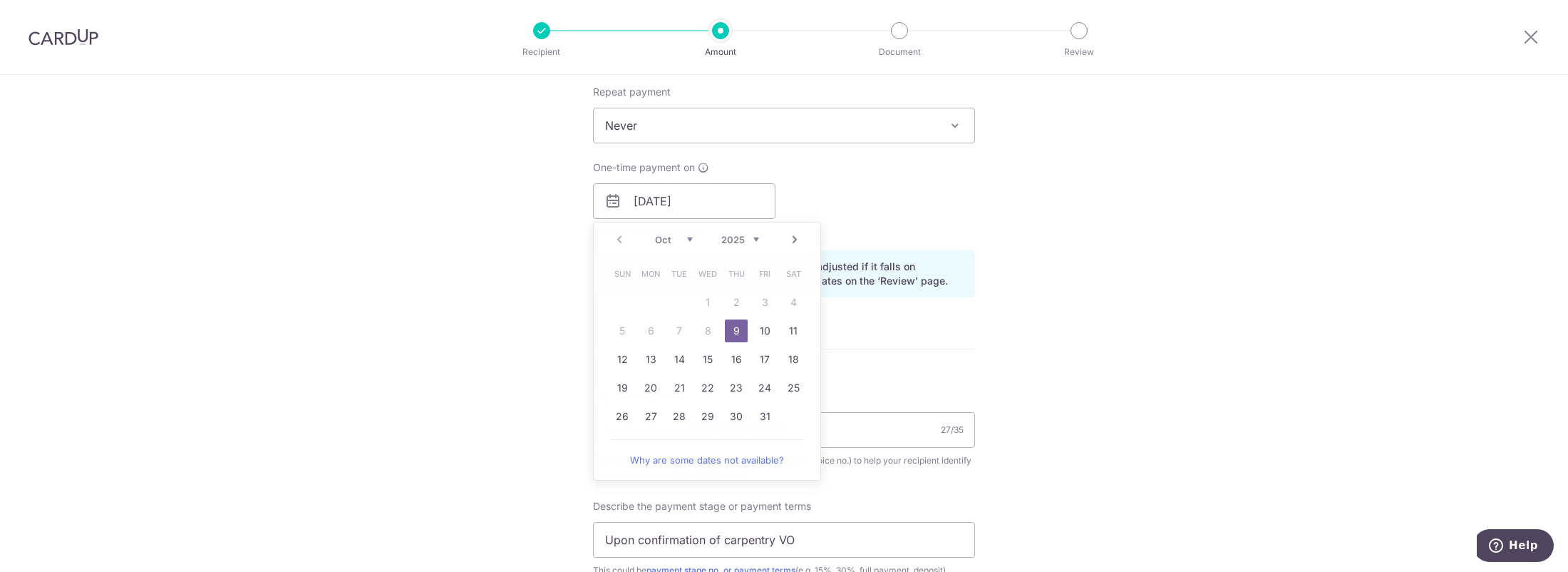
click at [1186, 258] on div "Tell us more about your payment Enter payment amount SGD 12,435.81 12435.81 Sel…" at bounding box center [784, 226] width 1568 height 1443
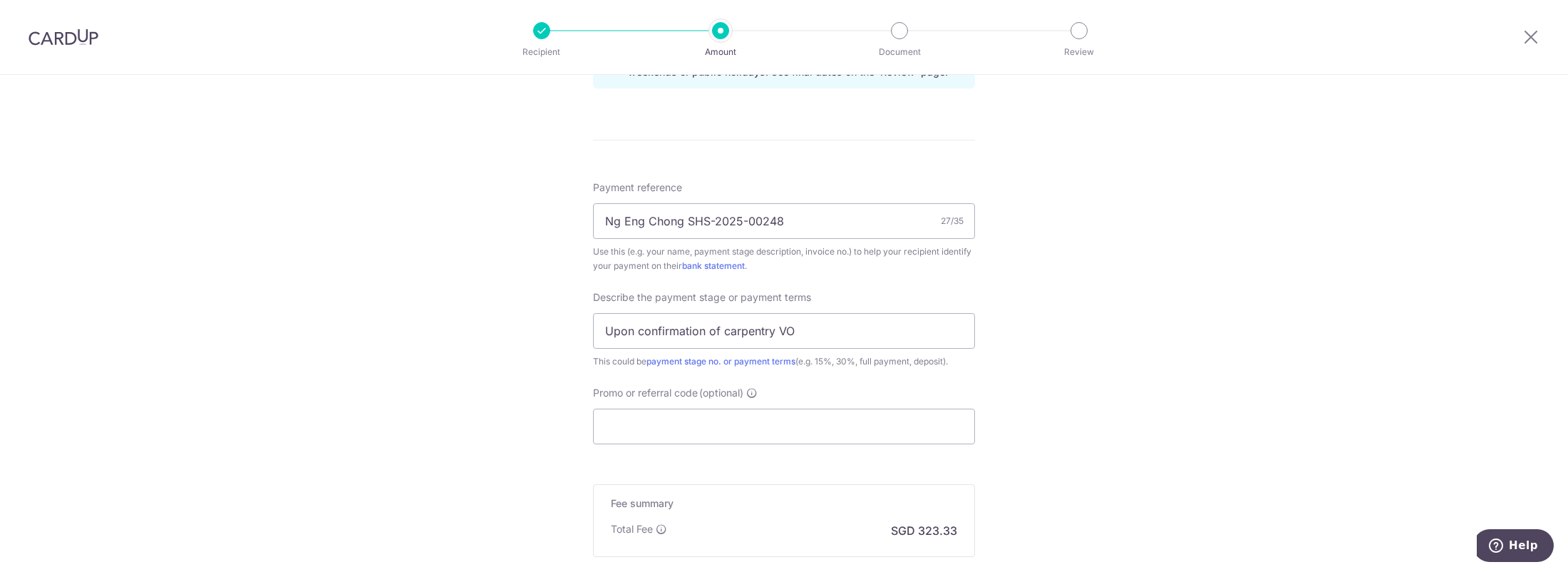
scroll to position [784, 0]
click at [812, 326] on input "Upon confirmation of carpentry VO" at bounding box center [784, 325] width 382 height 36
click at [743, 420] on input "Promo or referral code (optional)" at bounding box center [784, 421] width 382 height 36
paste input "RENO25ONE"
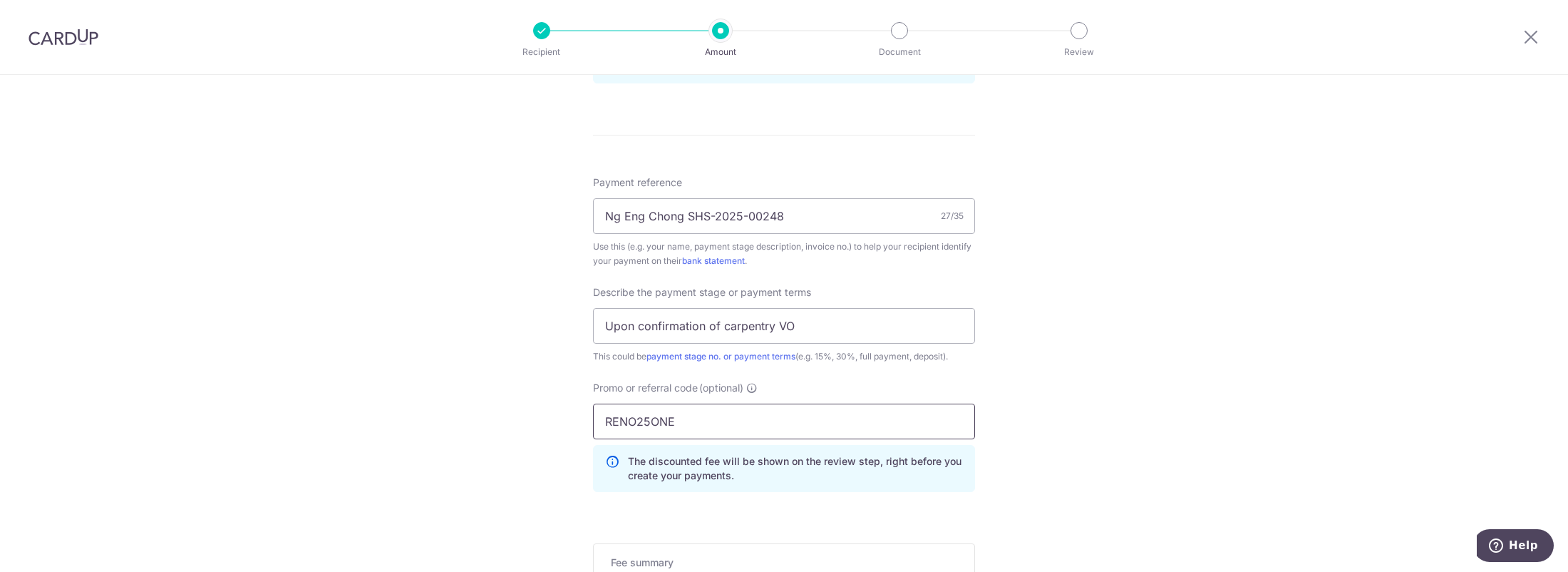
type input "RENO25ONE"
click at [1093, 429] on div "Tell us more about your payment Enter payment amount SGD 12,435.81 12435.81 Sel…" at bounding box center [784, 44] width 1568 height 1508
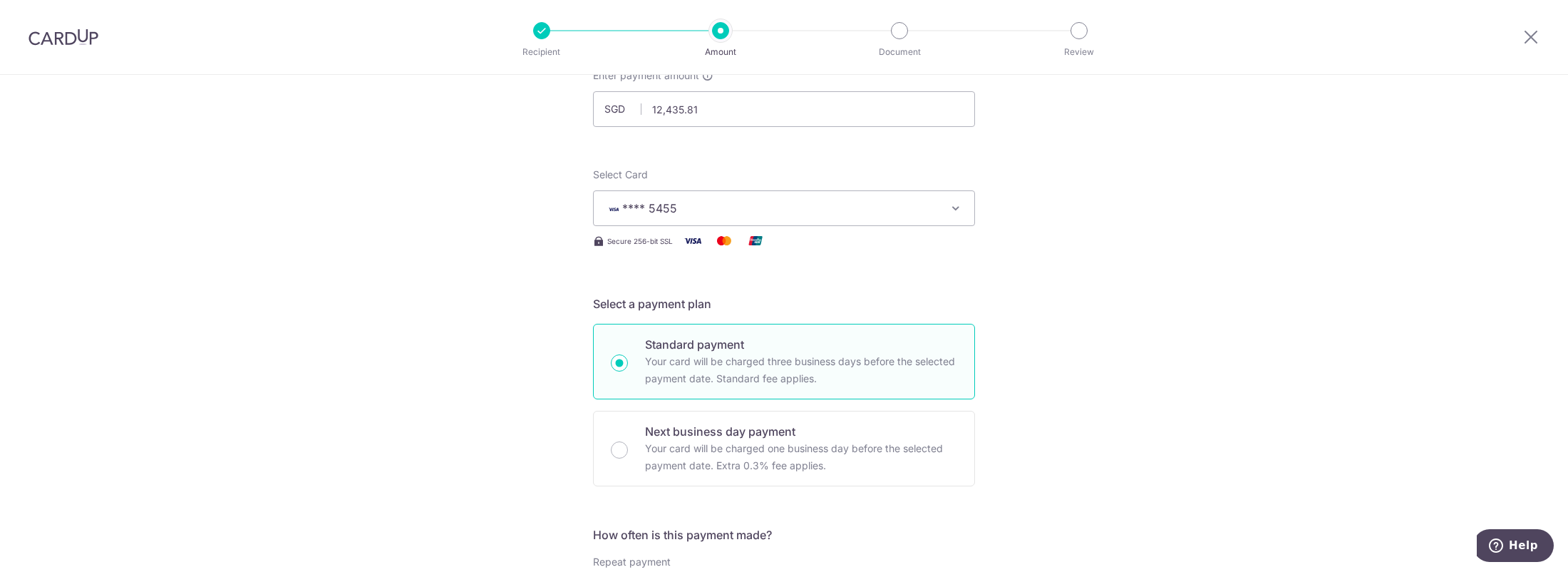
scroll to position [357, 0]
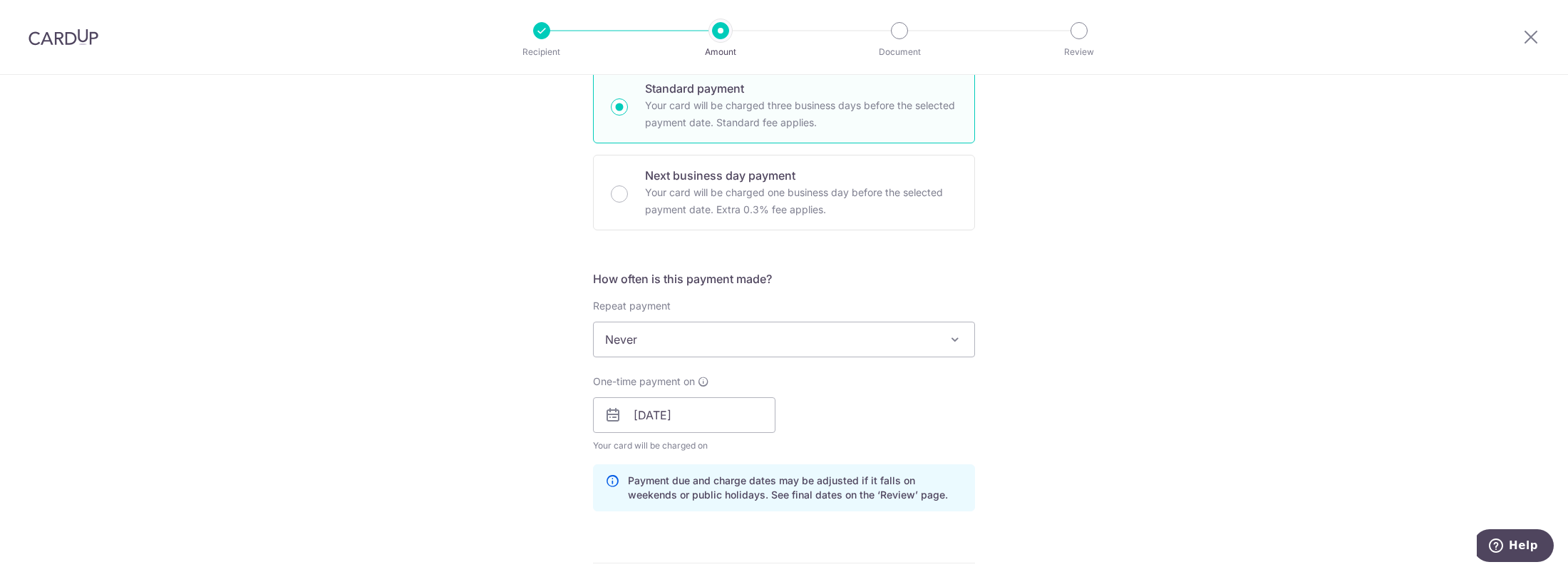
click at [802, 338] on span "Never" at bounding box center [784, 339] width 381 height 34
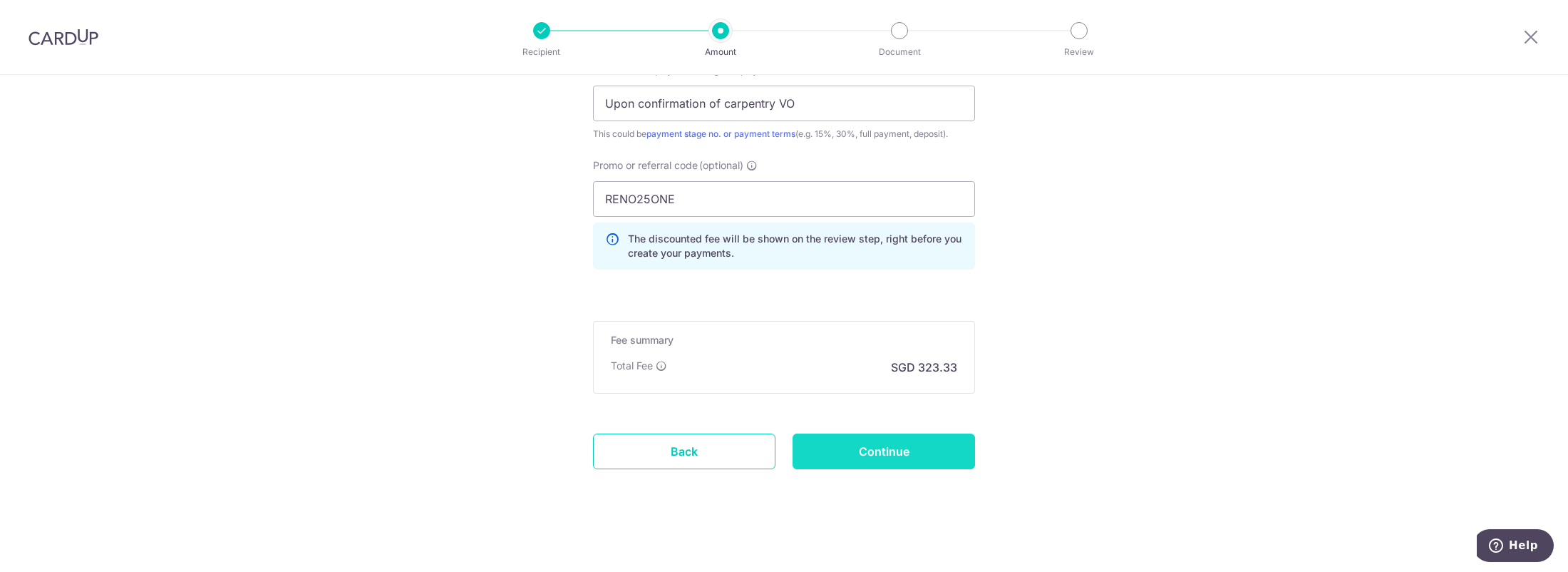
scroll to position [1011, 0]
click at [887, 448] on input "Continue" at bounding box center [883, 447] width 182 height 36
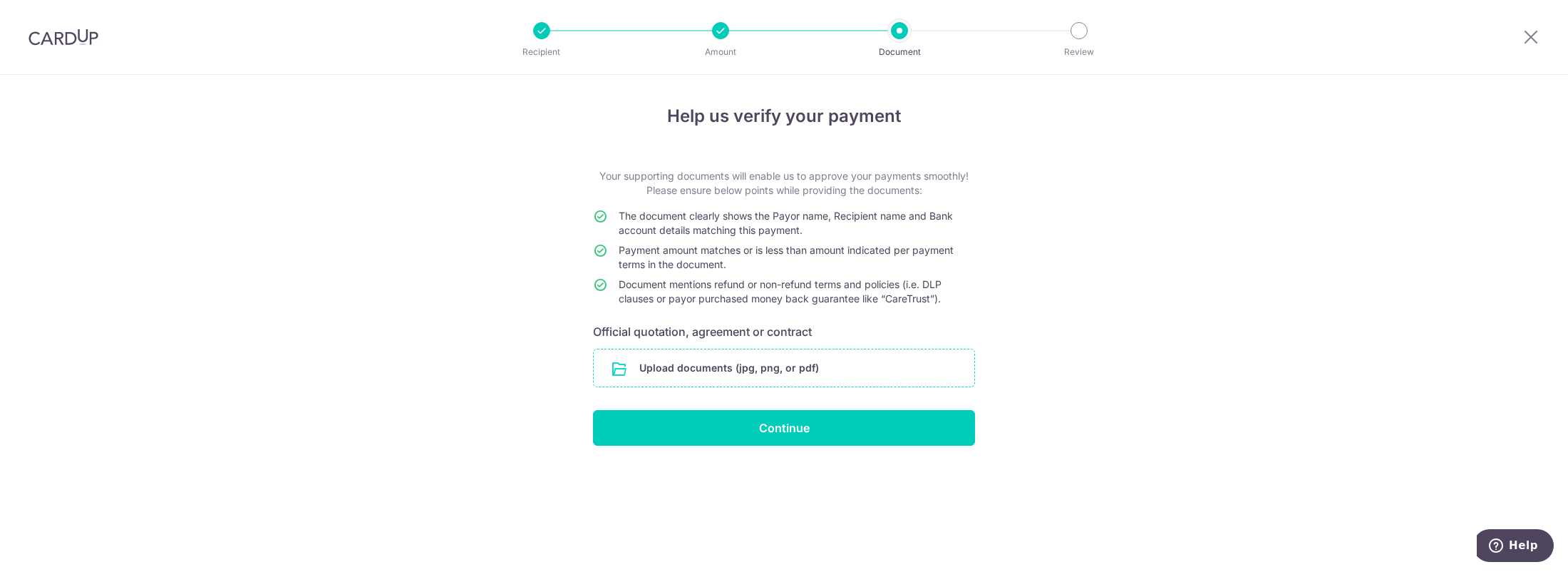
click at [812, 380] on input "file" at bounding box center [784, 367] width 381 height 37
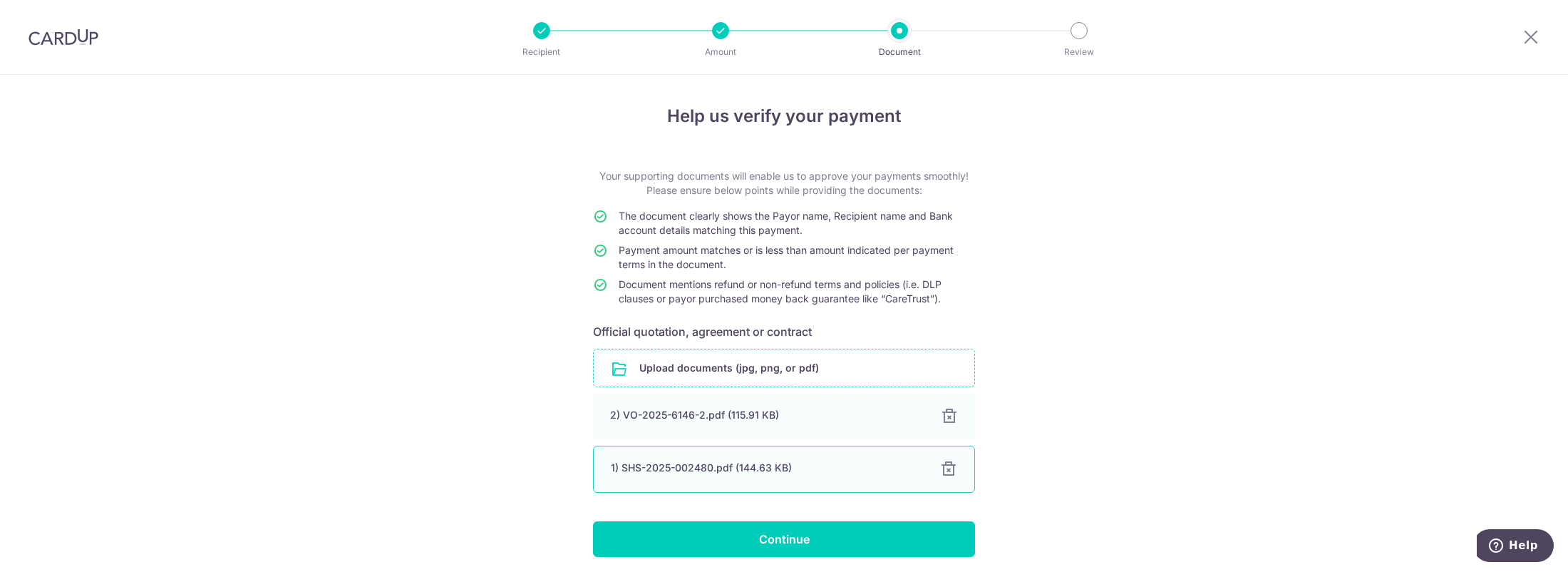
scroll to position [52, 0]
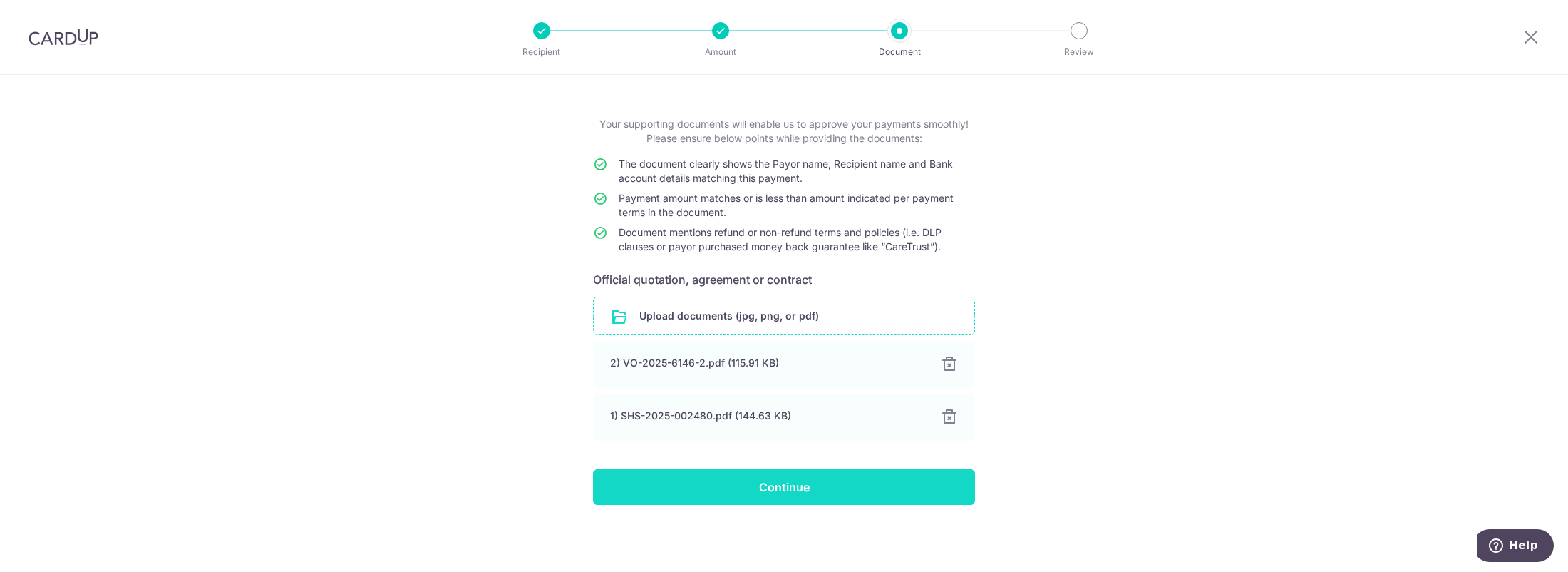
click at [757, 474] on input "Continue" at bounding box center [784, 486] width 382 height 36
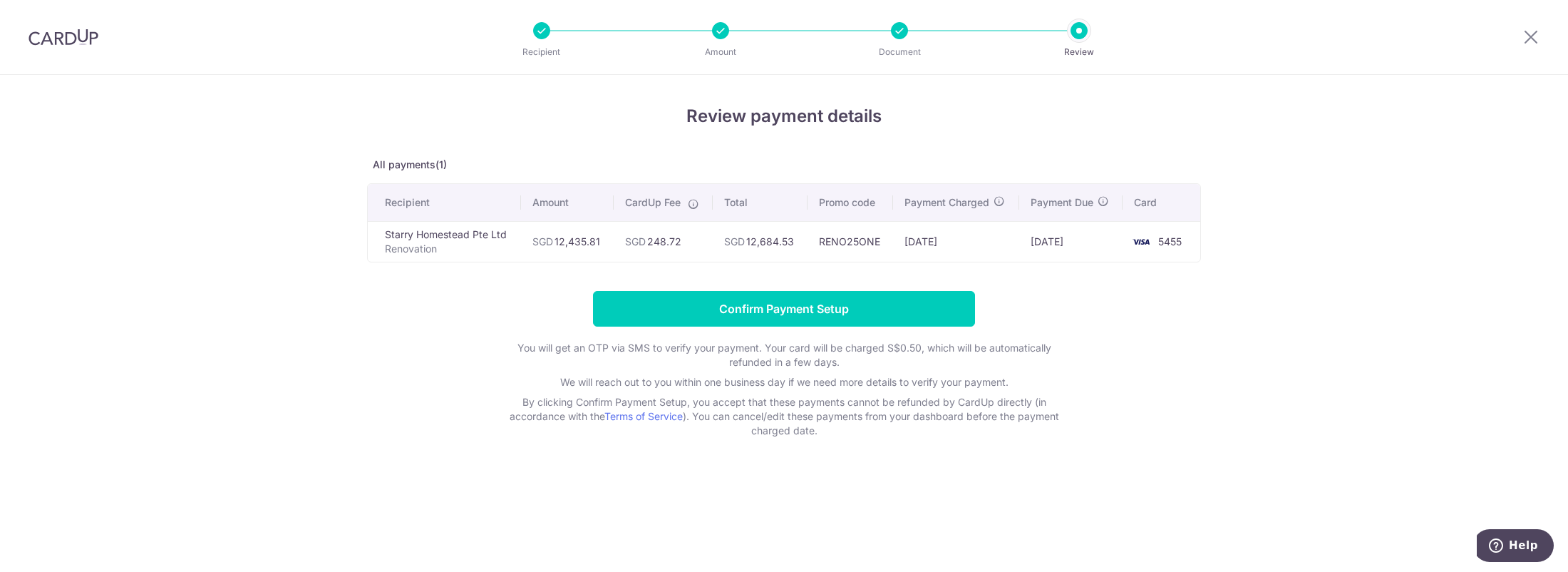
drag, startPoint x: 643, startPoint y: 234, endPoint x: 707, endPoint y: 257, distance: 68.0
click at [701, 240] on td "SGD 248.72" at bounding box center [663, 241] width 99 height 40
drag, startPoint x: 813, startPoint y: 243, endPoint x: 701, endPoint y: 236, distance: 112.2
click at [701, 236] on tr "Starry Homestead Pte Ltd Renovation SGD 12,435.81 SGD 248.72 SGD 12,684.53 RENO…" at bounding box center [784, 241] width 832 height 40
click at [650, 250] on td "SGD 248.72" at bounding box center [663, 241] width 99 height 40
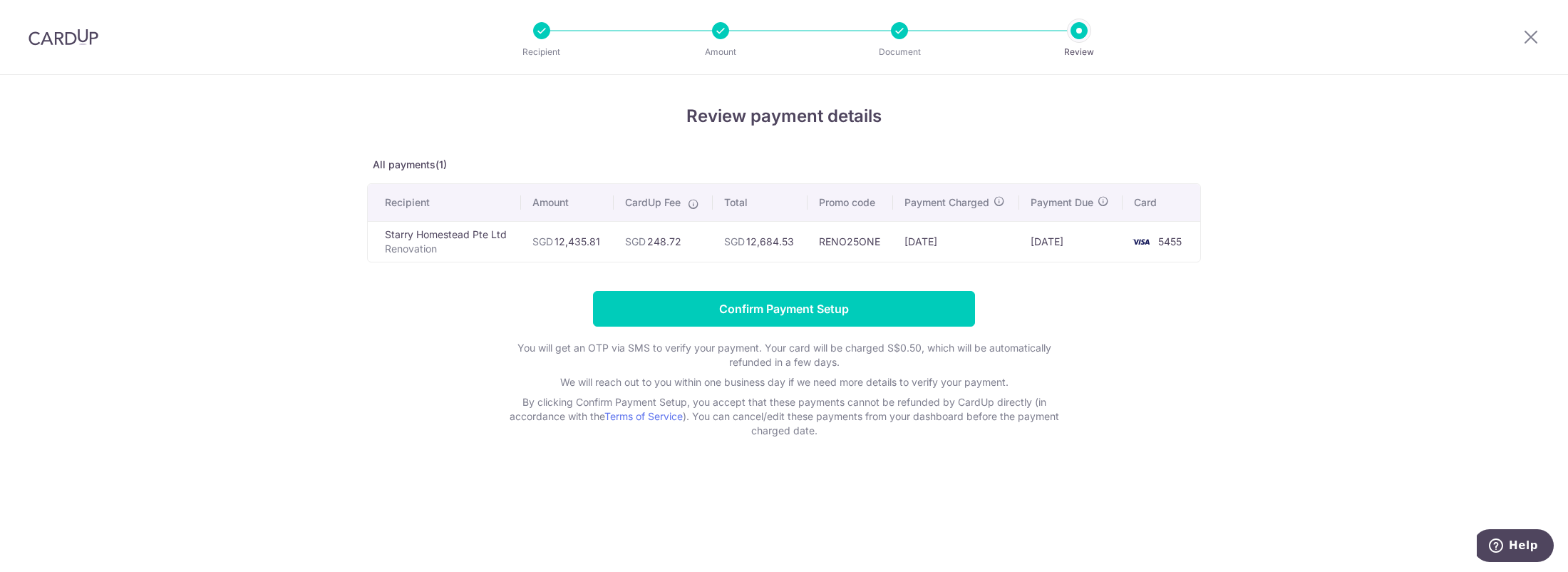
drag, startPoint x: 965, startPoint y: 246, endPoint x: 889, endPoint y: 238, distance: 76.4
click at [889, 238] on tr "Starry Homestead Pte Ltd Renovation SGD 12,435.81 SGD 248.72 SGD 12,684.53 RENO…" at bounding box center [784, 241] width 832 height 40
click at [950, 244] on td "[DATE]" at bounding box center [956, 241] width 126 height 40
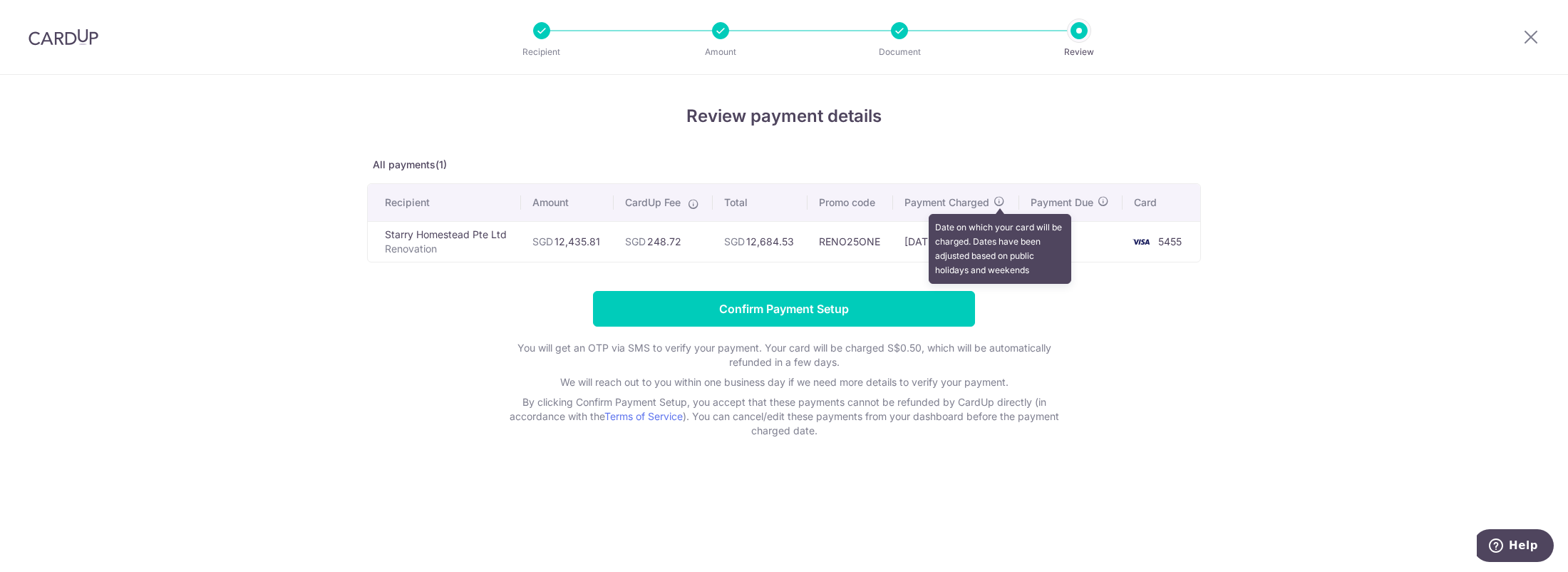
click at [998, 201] on icon at bounding box center [999, 201] width 11 height 11
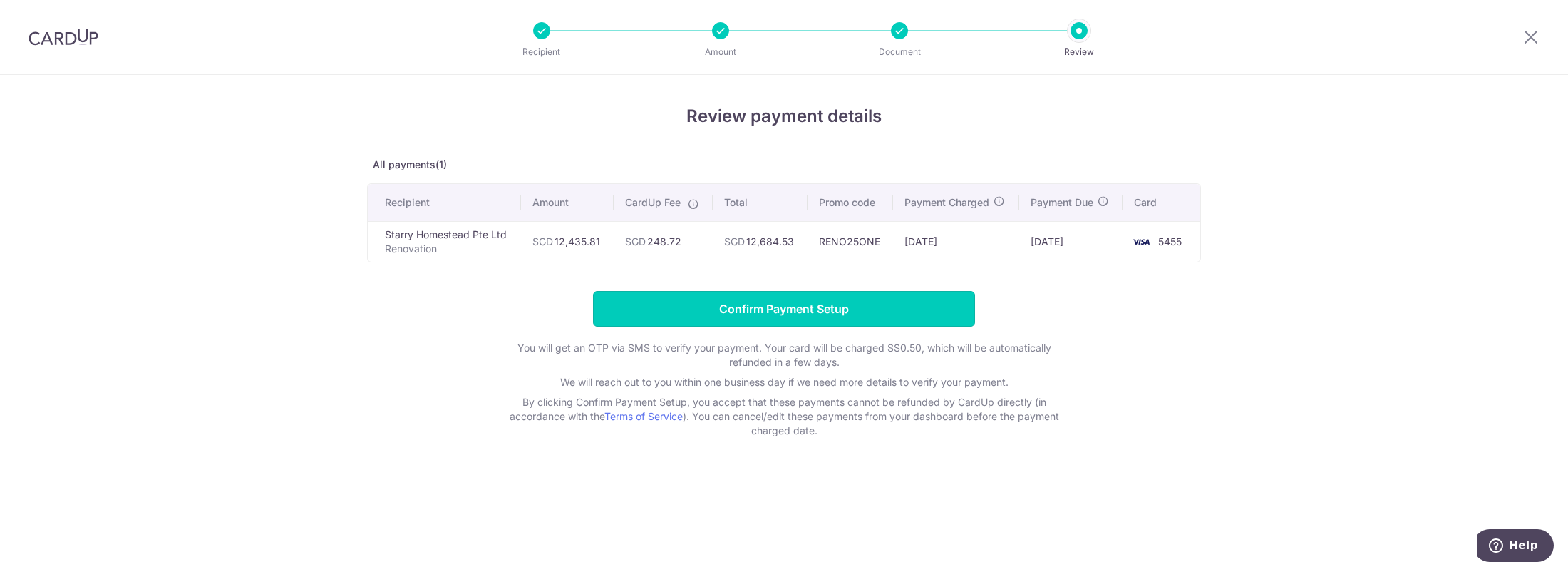
click at [805, 305] on input "Confirm Payment Setup" at bounding box center [784, 309] width 382 height 36
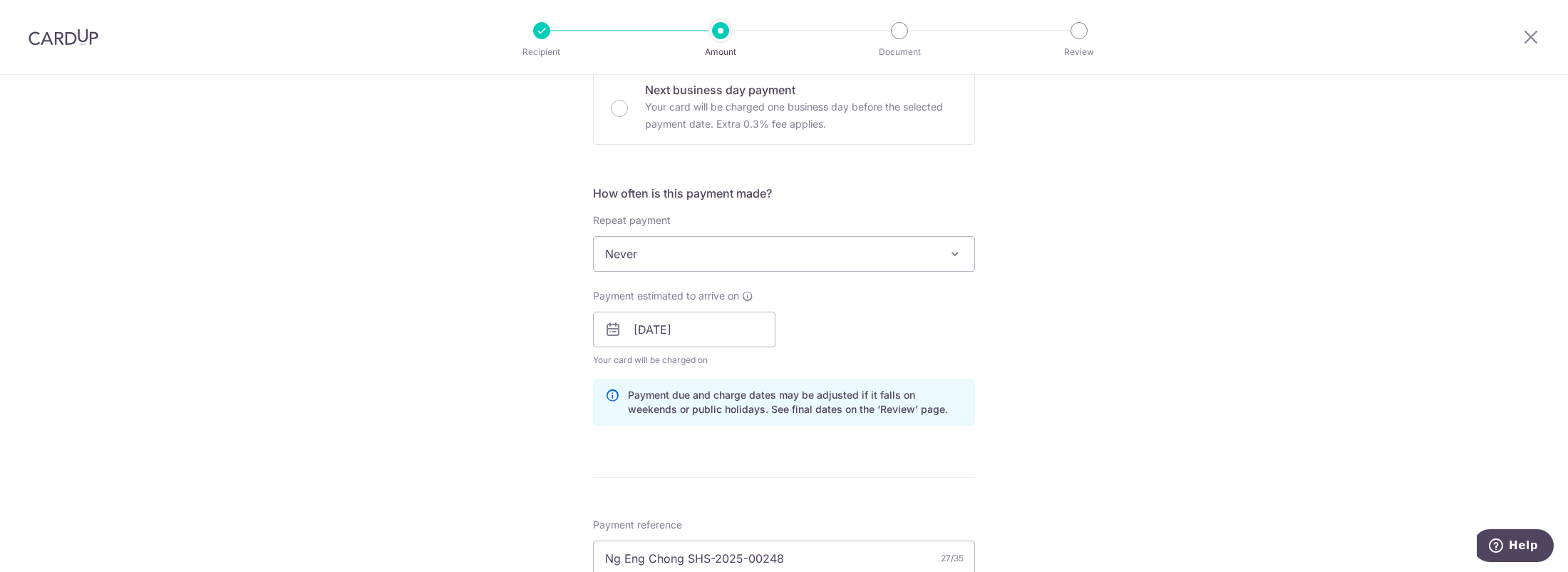
scroll to position [1069, 0]
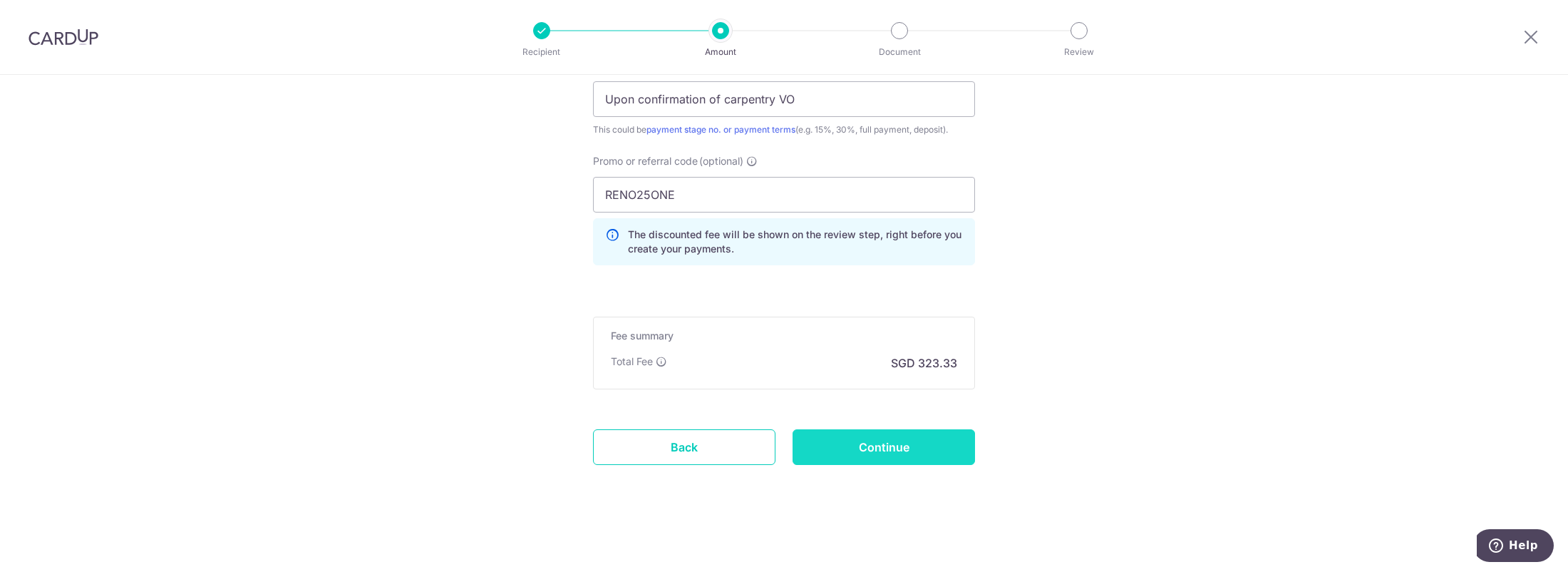
click at [885, 457] on input "Continue" at bounding box center [883, 447] width 182 height 36
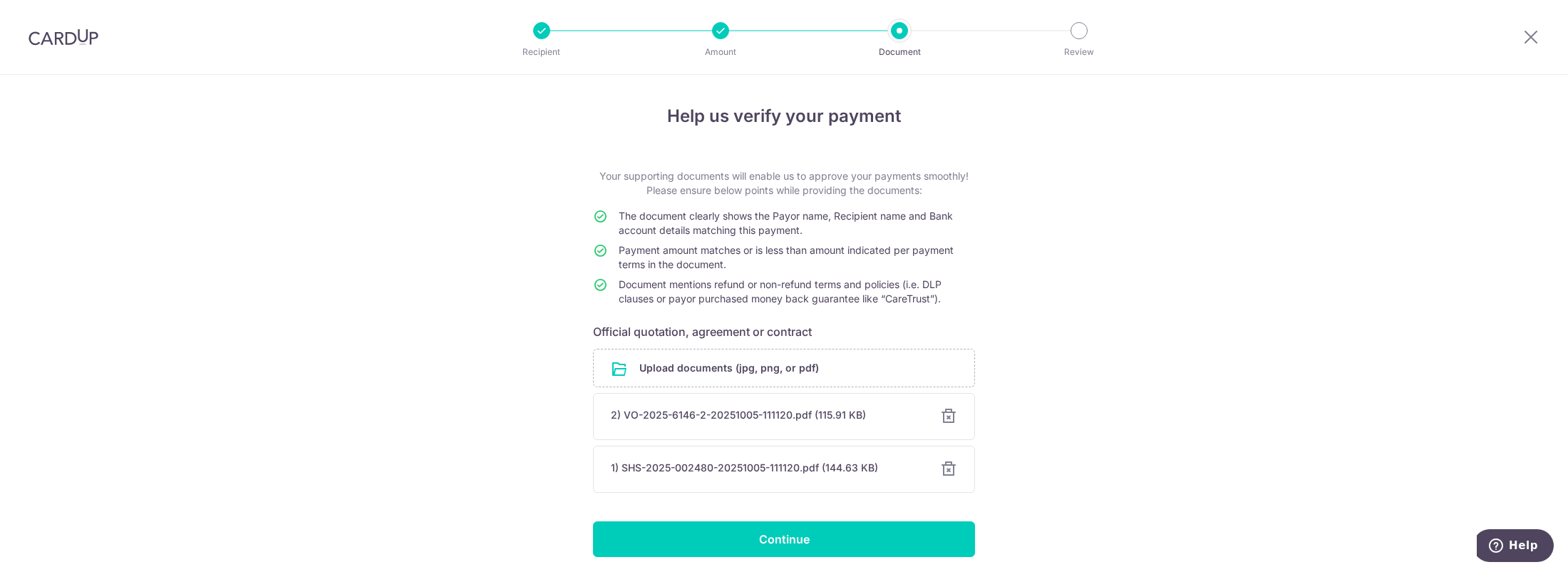
scroll to position [52, 0]
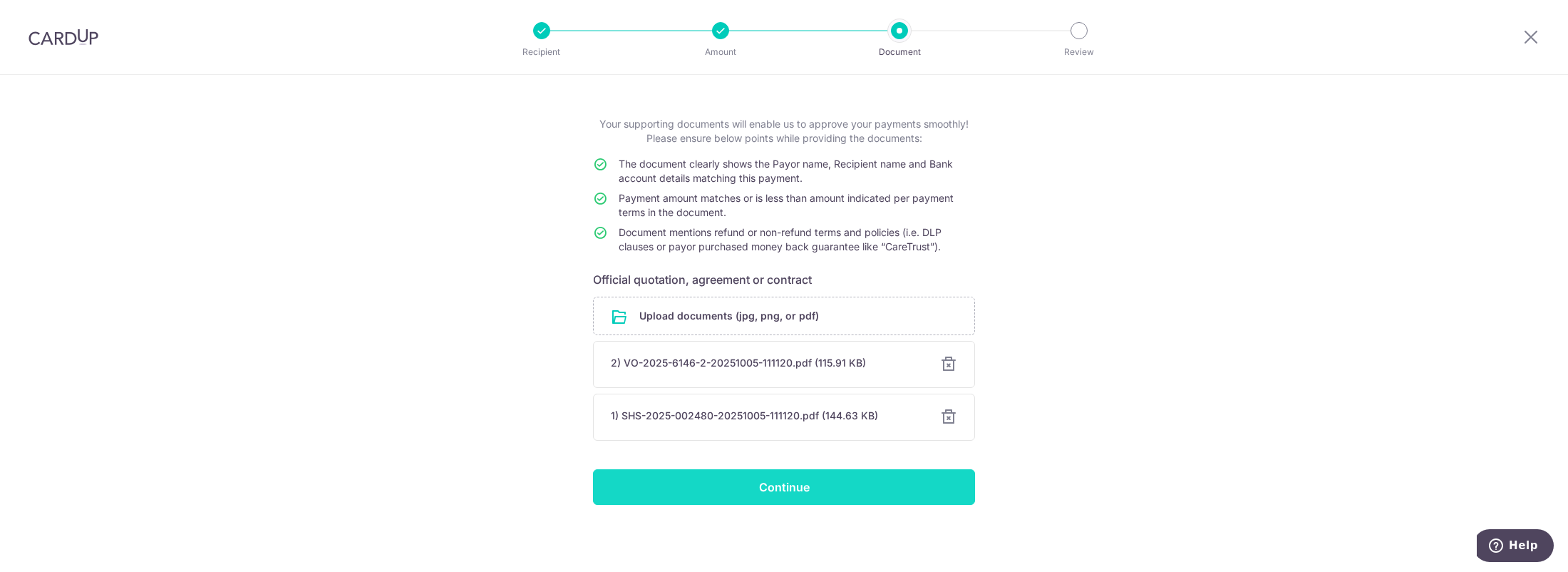
click at [679, 481] on input "Continue" at bounding box center [784, 486] width 382 height 36
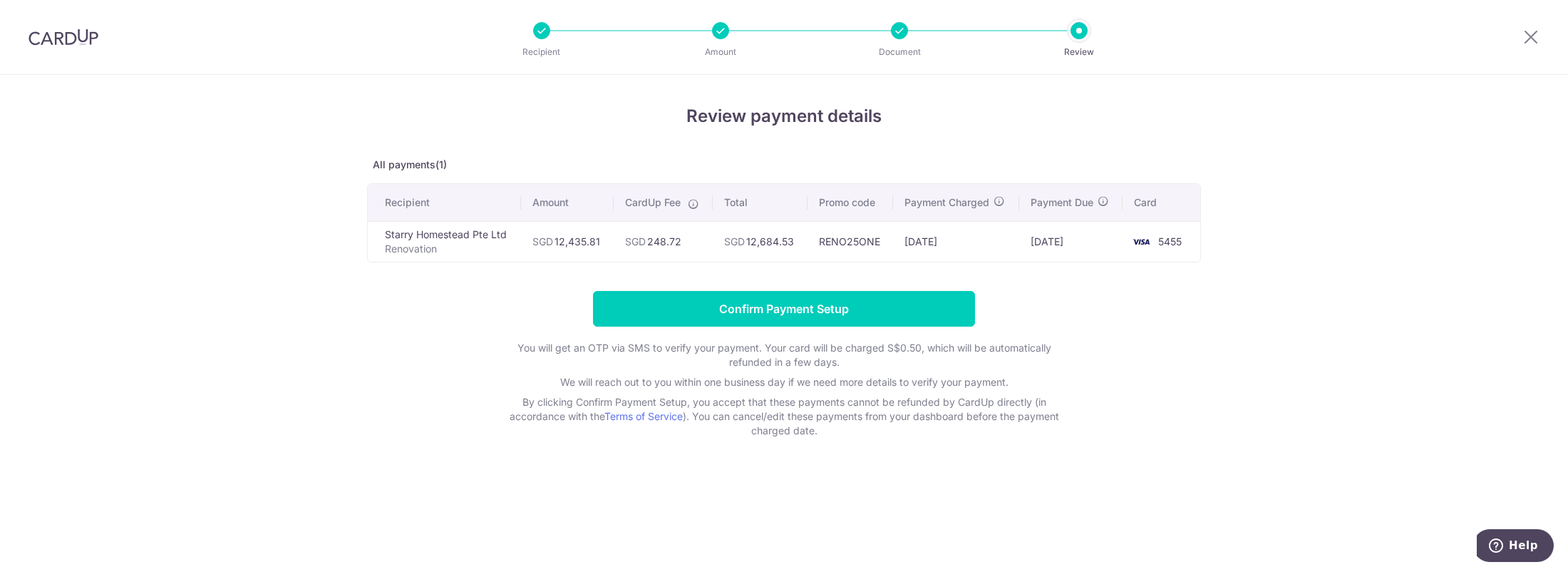
click at [1199, 332] on div "Review payment details All payments(1) Recipient Amount CardUp Fee Total Promo …" at bounding box center [784, 323] width 1568 height 497
click at [895, 314] on input "Confirm Payment Setup" at bounding box center [784, 309] width 382 height 36
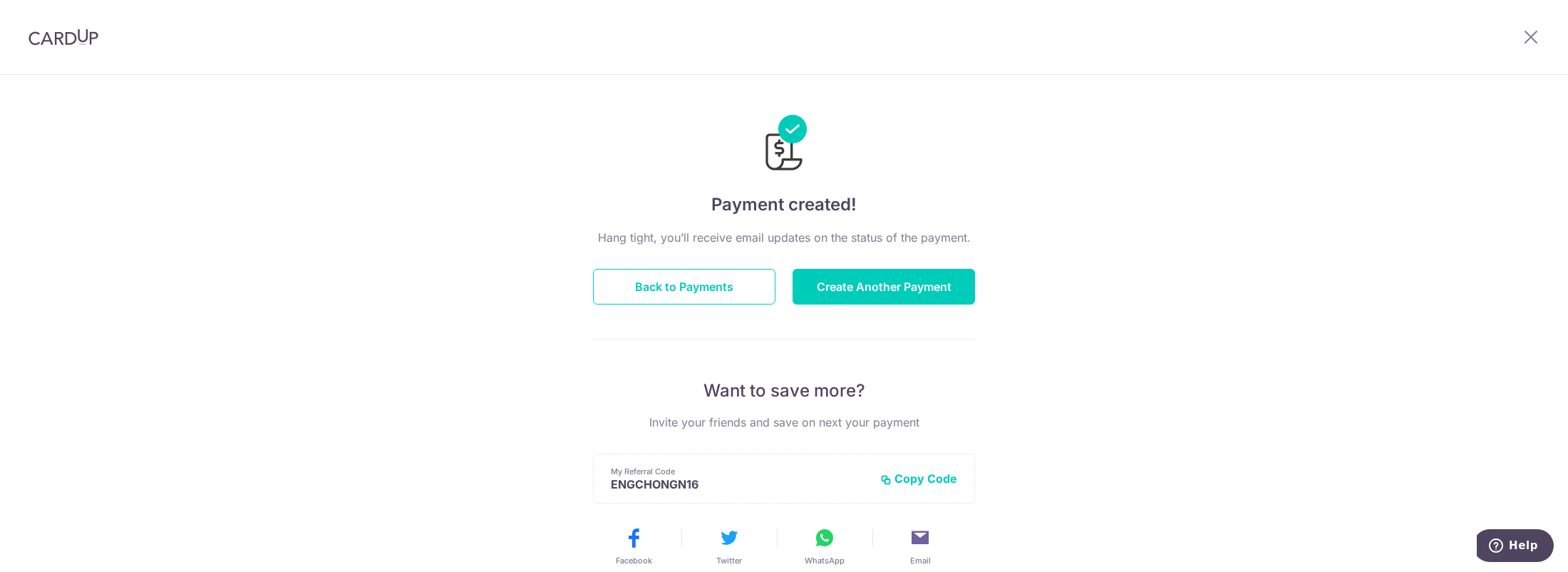
click at [1089, 148] on div "Payment created! Hang tight, you’ll receive email updates on the status of the …" at bounding box center [784, 455] width 1568 height 761
click at [1110, 167] on div "Payment created! Hang tight, you’ll receive email updates on the status of the …" at bounding box center [784, 455] width 1568 height 761
click at [704, 293] on button "Back to Payments" at bounding box center [684, 286] width 182 height 36
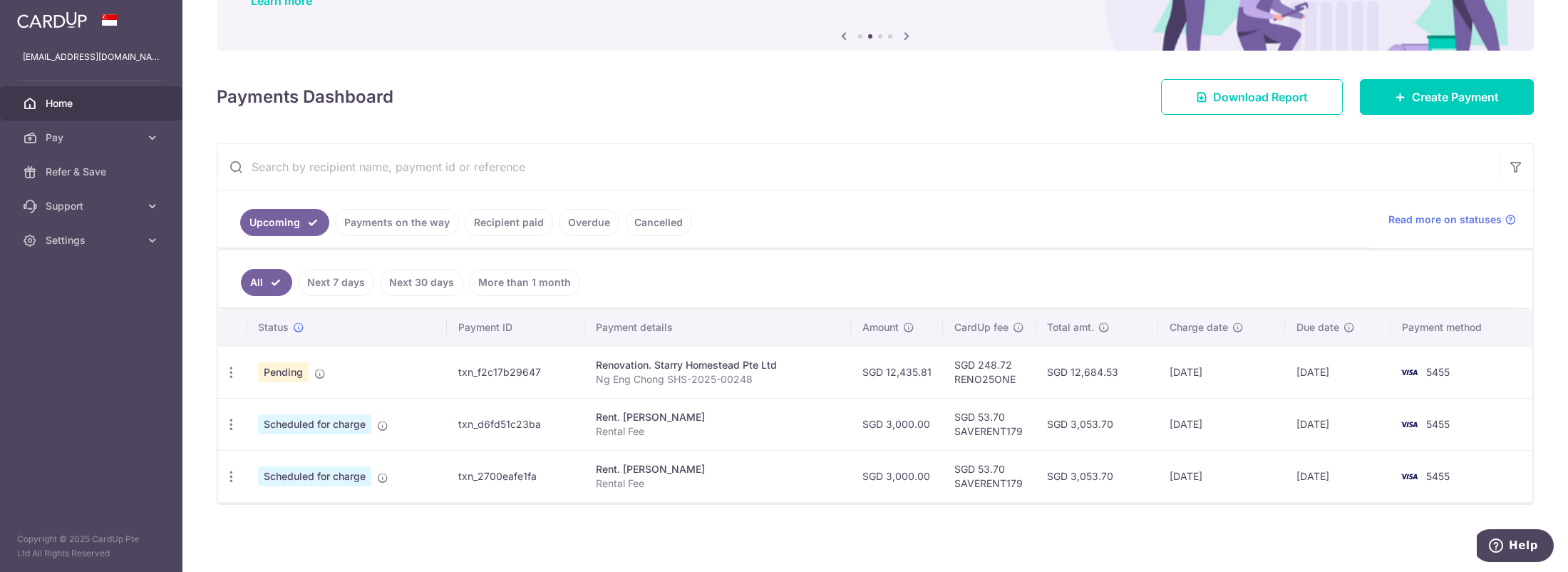
click at [705, 57] on div "× Pause Schedule Pause all future payments in this series Pause just this one p…" at bounding box center [875, 286] width 1386 height 572
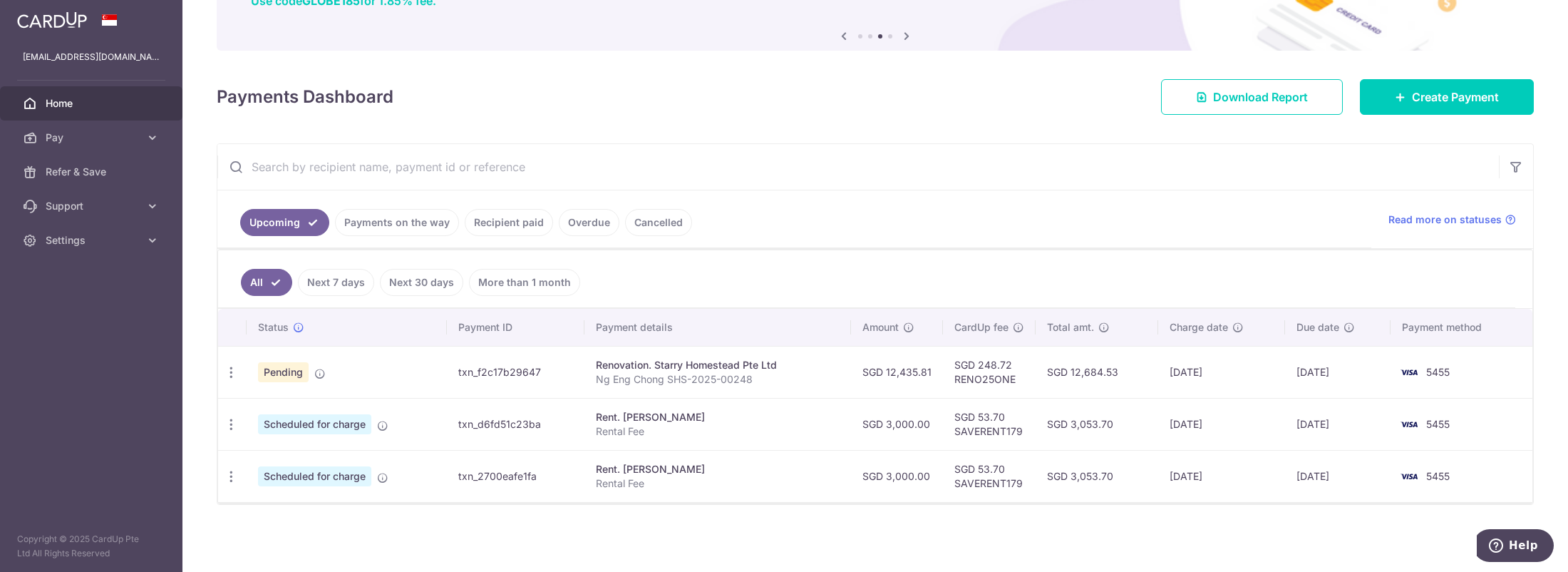
drag, startPoint x: 1021, startPoint y: 149, endPoint x: 1018, endPoint y: 325, distance: 176.0
click at [1021, 150] on input "text" at bounding box center [858, 167] width 1281 height 46
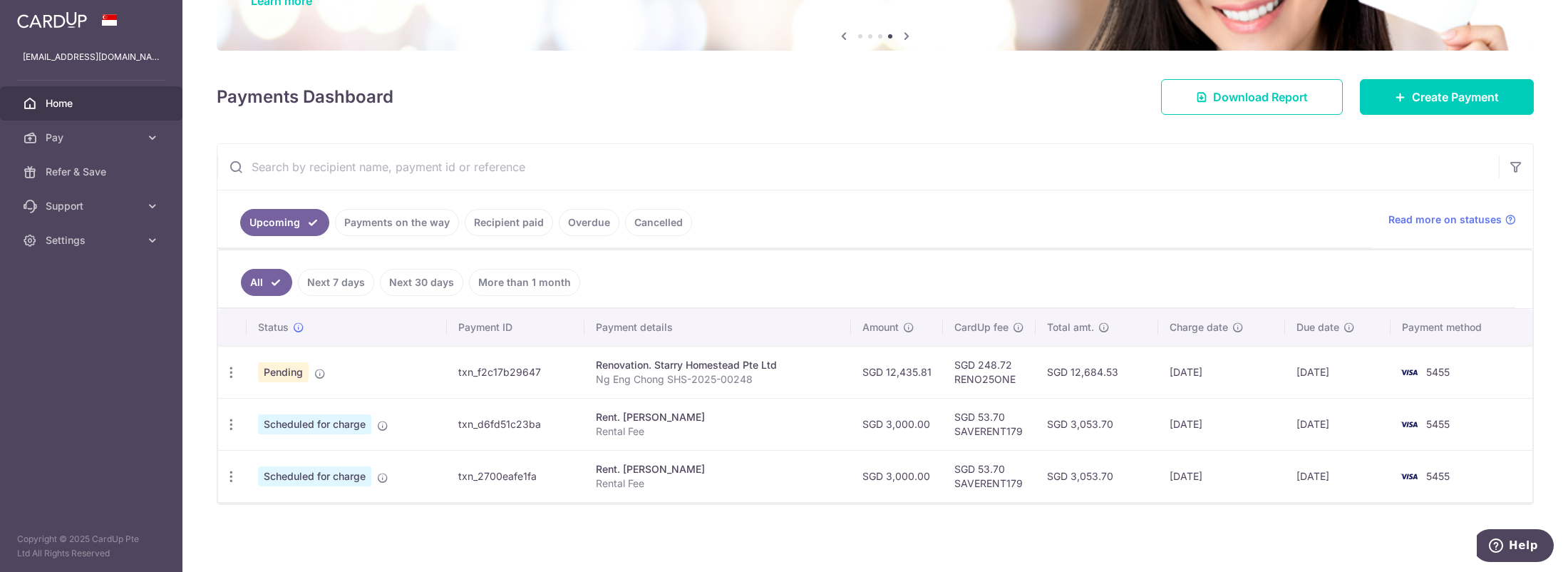
click at [1013, 220] on ul "Upcoming Payments on the way Recipient paid Overdue Cancelled" at bounding box center [794, 219] width 1153 height 58
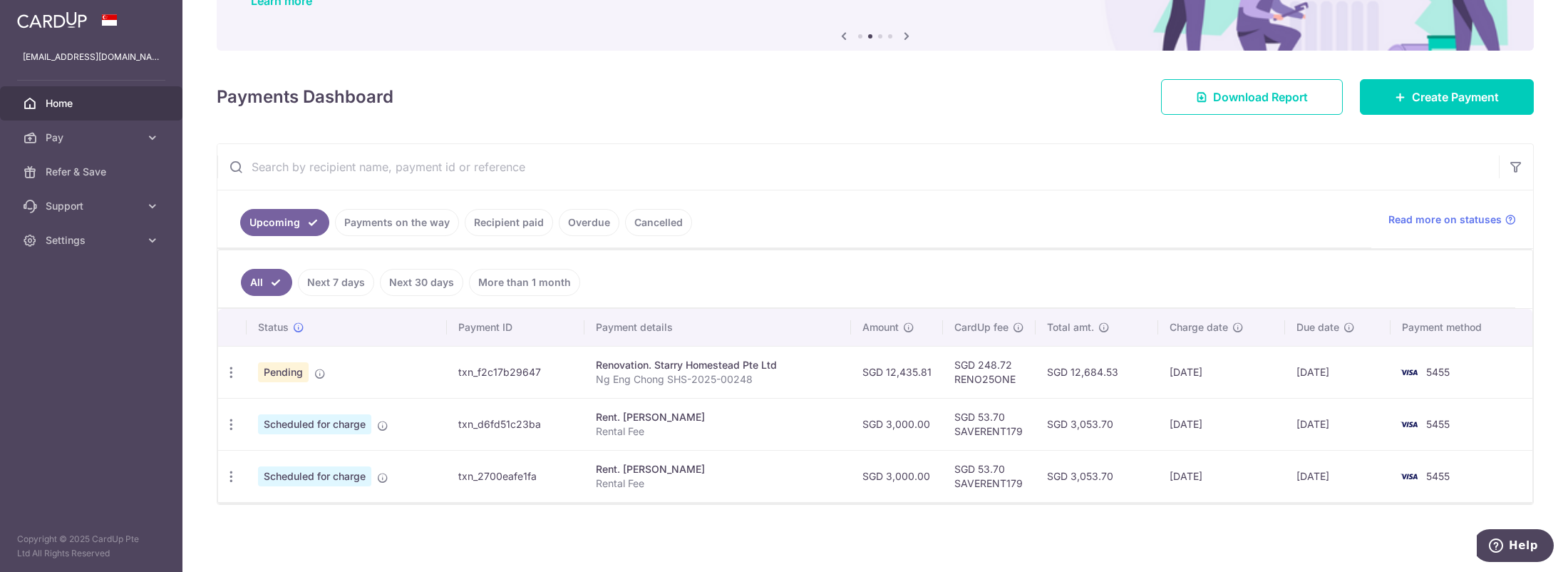
click at [1035, 204] on ul "Upcoming Payments on the way Recipient paid Overdue Cancelled" at bounding box center [794, 219] width 1153 height 58
